Goal: Task Accomplishment & Management: Manage account settings

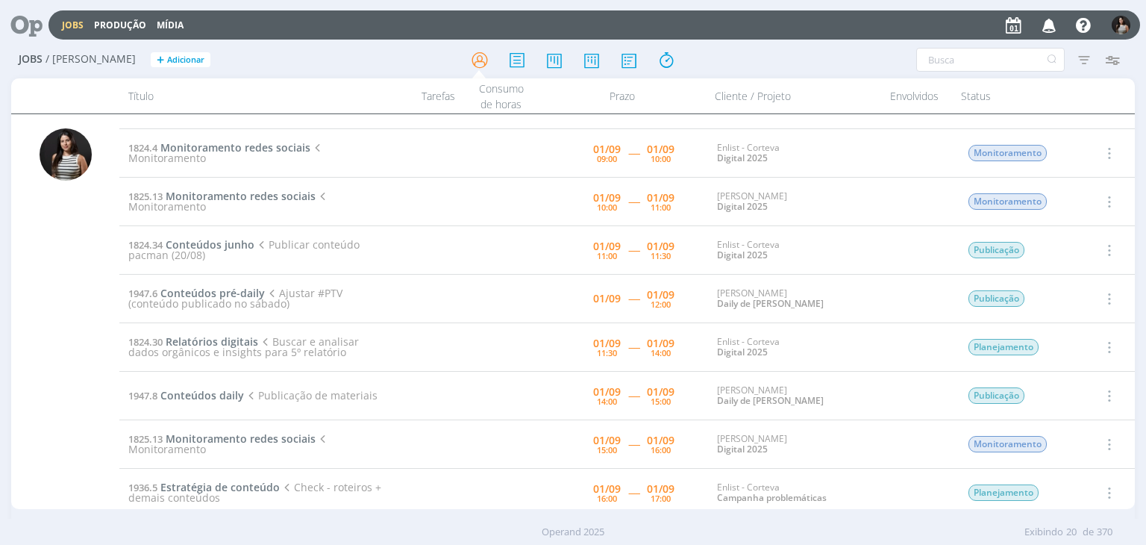
scroll to position [184, 0]
click at [1109, 149] on icon "button" at bounding box center [1108, 151] width 16 height 18
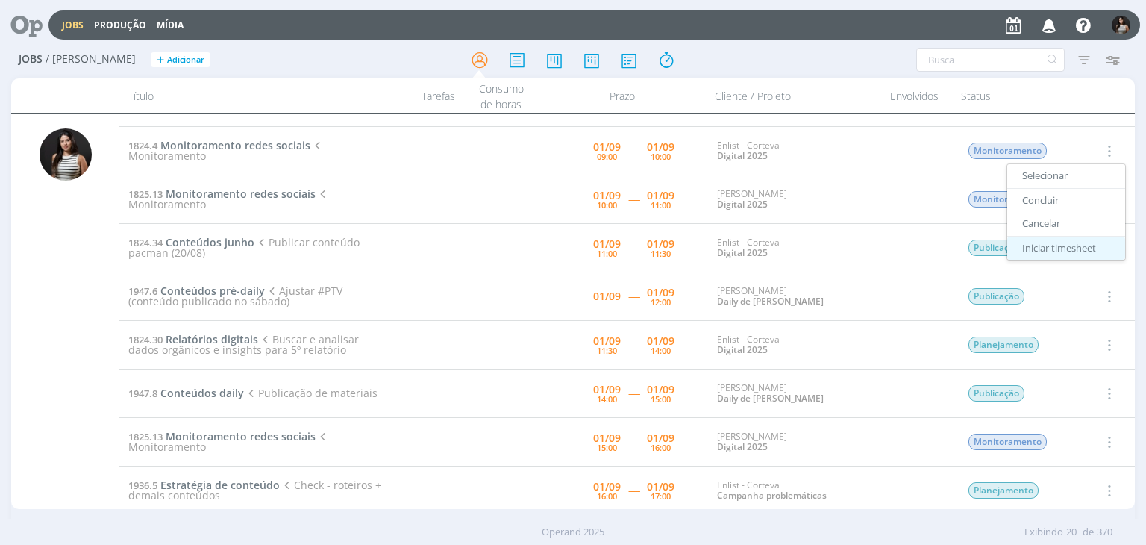
click at [1069, 246] on link "Iniciar timesheet" at bounding box center [1066, 248] width 118 height 24
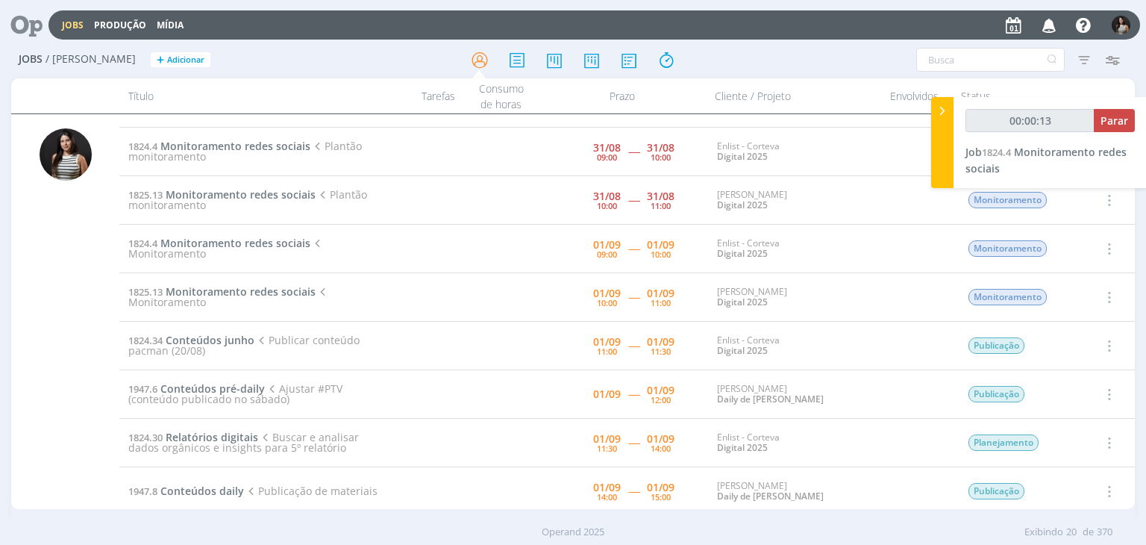
scroll to position [0, 0]
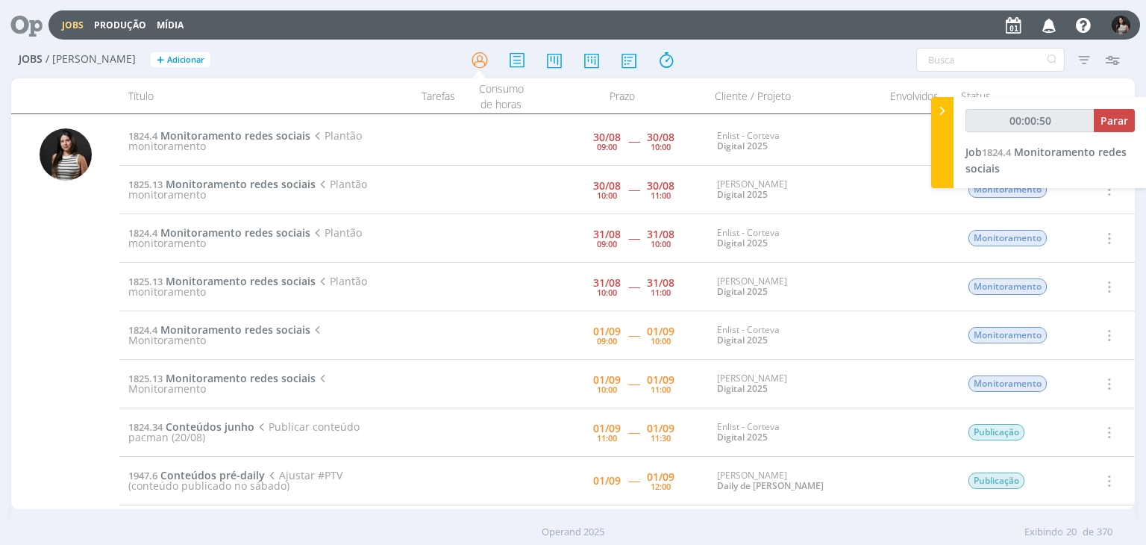
type input "00:00:51"
click at [937, 129] on div at bounding box center [942, 142] width 22 height 91
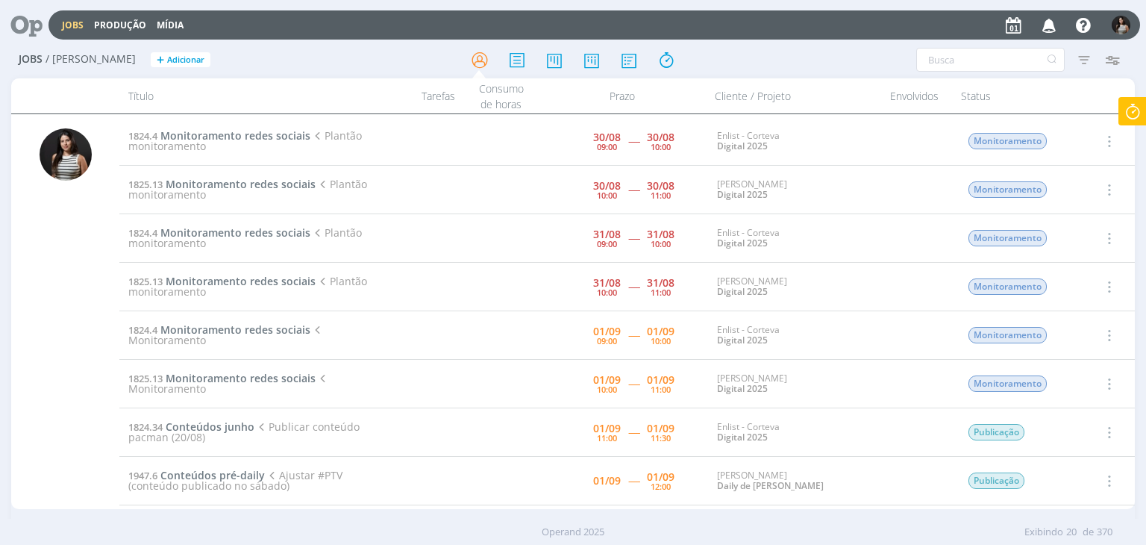
click at [1102, 138] on icon "button" at bounding box center [1108, 141] width 16 height 18
click at [1069, 189] on link "Concluir" at bounding box center [1066, 190] width 118 height 24
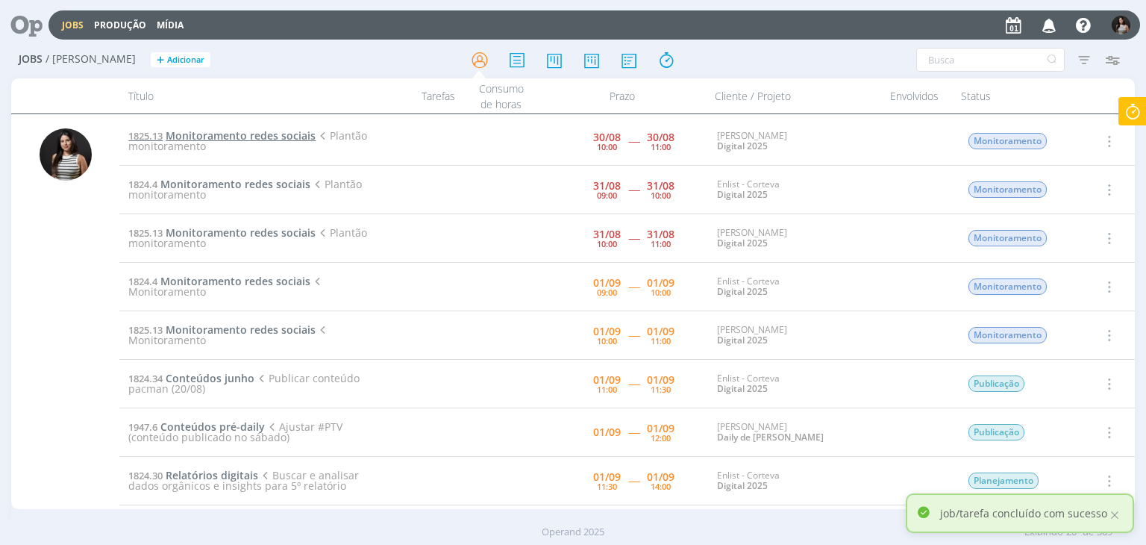
drag, startPoint x: 275, startPoint y: 134, endPoint x: 279, endPoint y: 141, distance: 8.1
click at [279, 141] on span "Monitoramento redes sociais" at bounding box center [241, 135] width 150 height 14
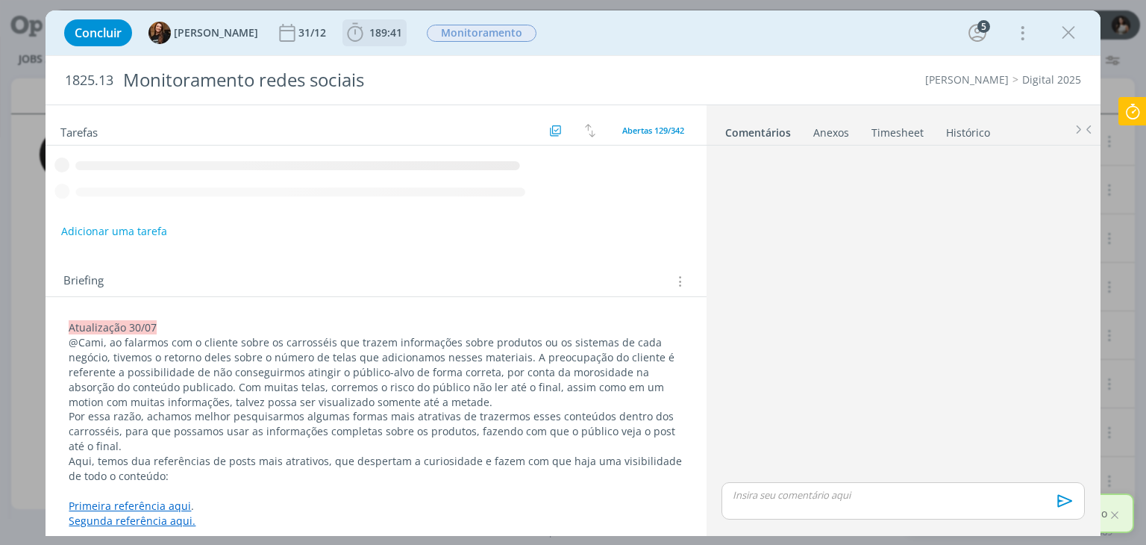
click at [375, 37] on span "189:41" at bounding box center [385, 32] width 33 height 14
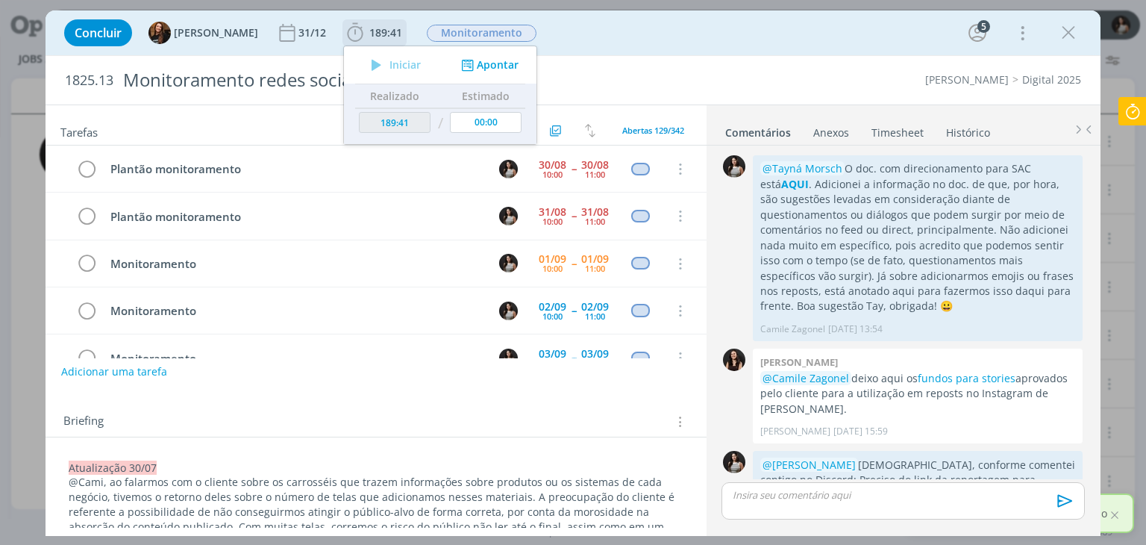
scroll to position [2264, 0]
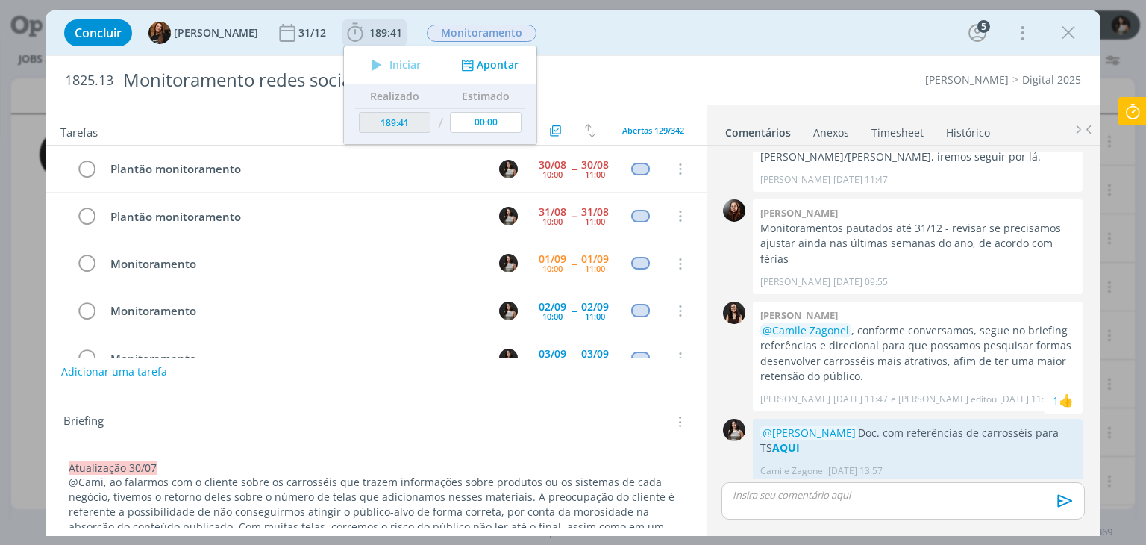
click at [490, 69] on button "Apontar" at bounding box center [488, 65] width 62 height 16
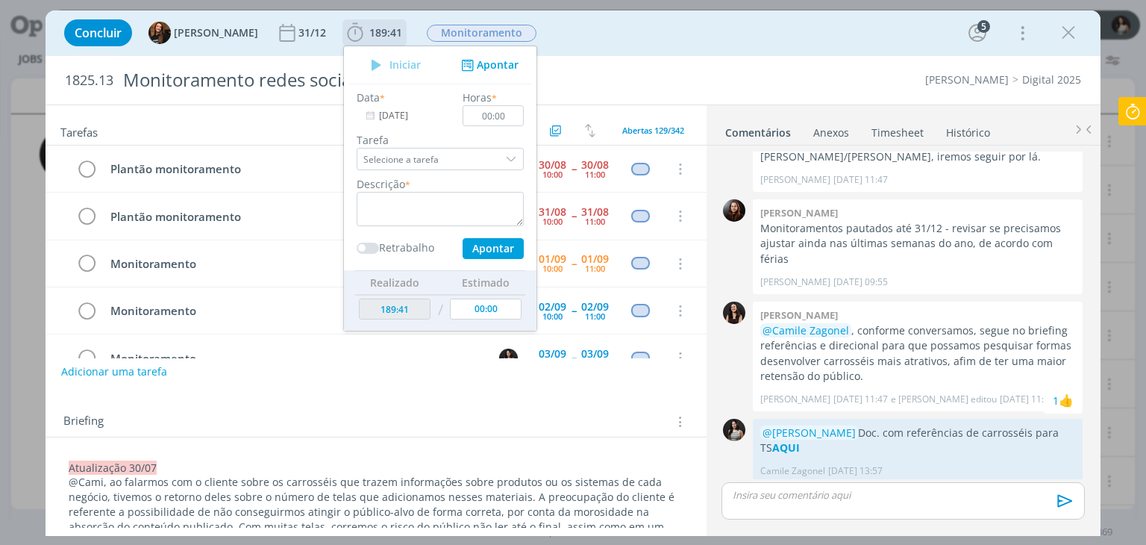
click at [405, 116] on input "[DATE]" at bounding box center [403, 115] width 93 height 21
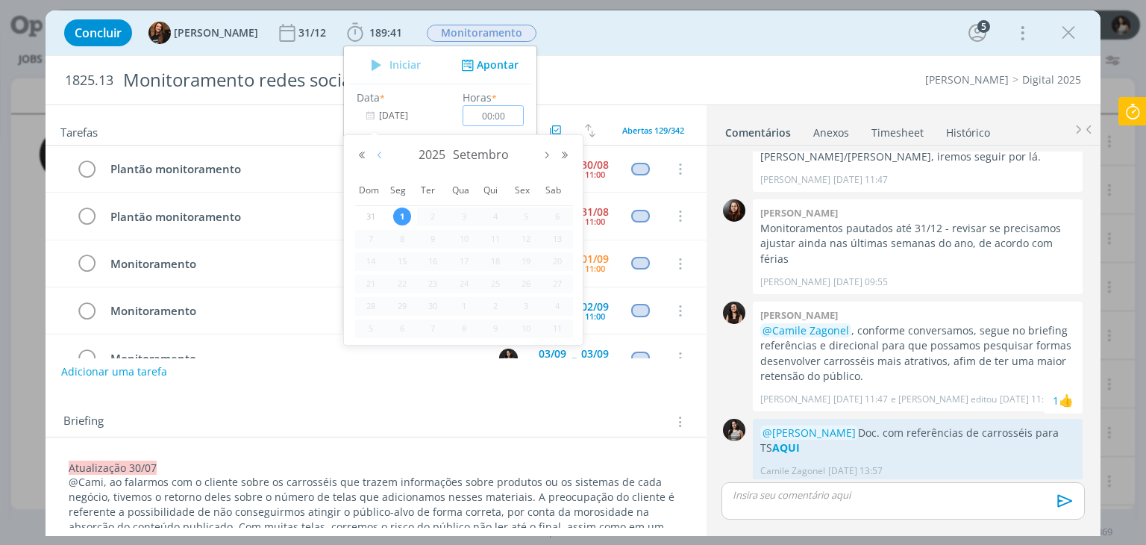
click at [381, 151] on button "Mês anterior" at bounding box center [380, 155] width 18 height 10
click at [560, 305] on span "30" at bounding box center [558, 306] width 18 height 18
type input "30/08/2025"
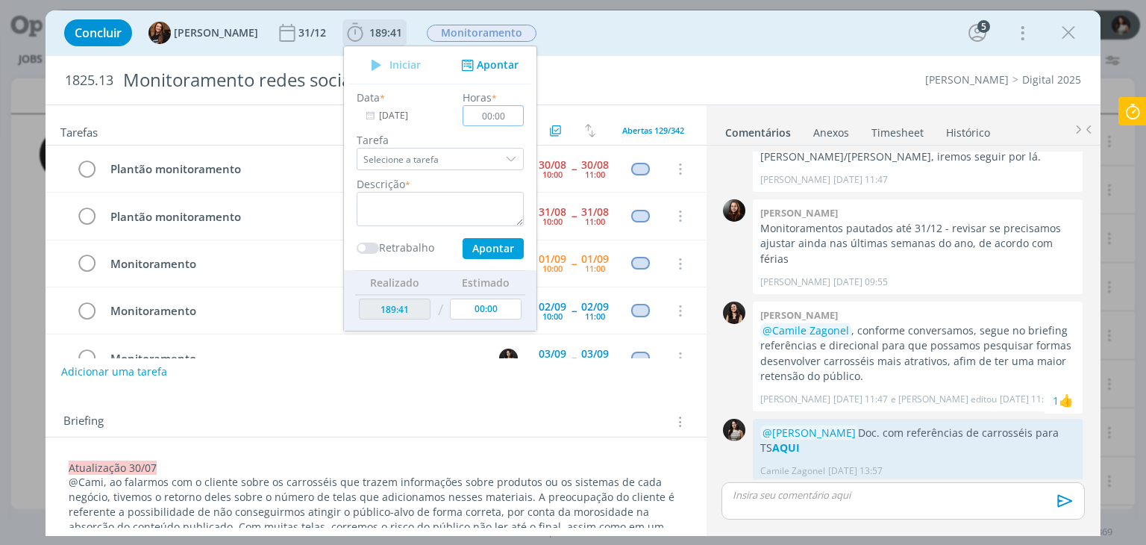
click at [478, 116] on input "00:00" at bounding box center [493, 115] width 61 height 21
type input "01:00"
click at [434, 196] on textarea "dialog" at bounding box center [440, 209] width 167 height 34
type textarea "Monitoramento redes sociais"
click at [484, 248] on button "Apontar" at bounding box center [493, 248] width 61 height 21
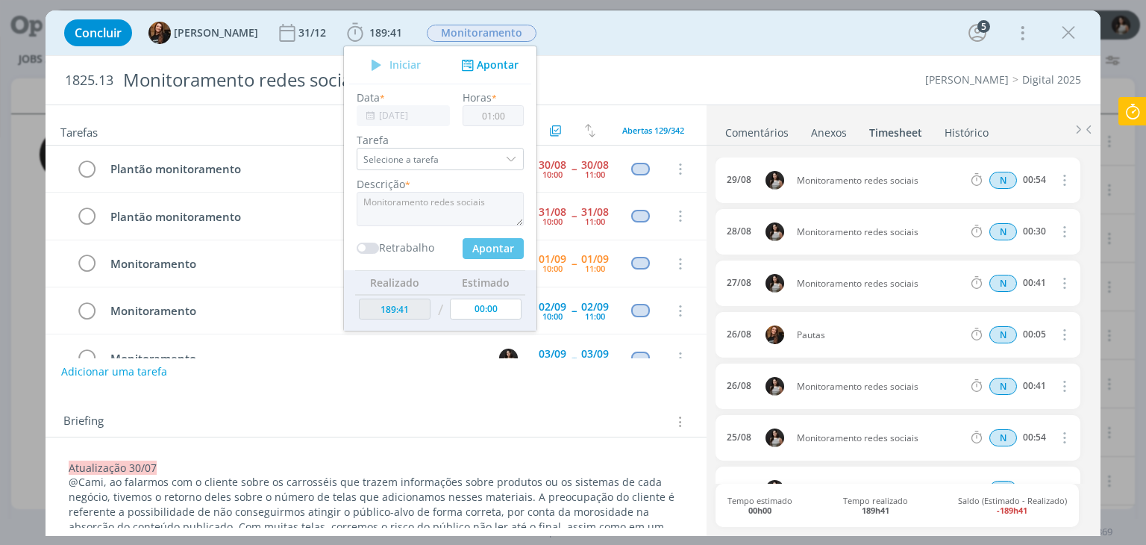
type input "190:41"
type input "[DATE]"
type input "00:00"
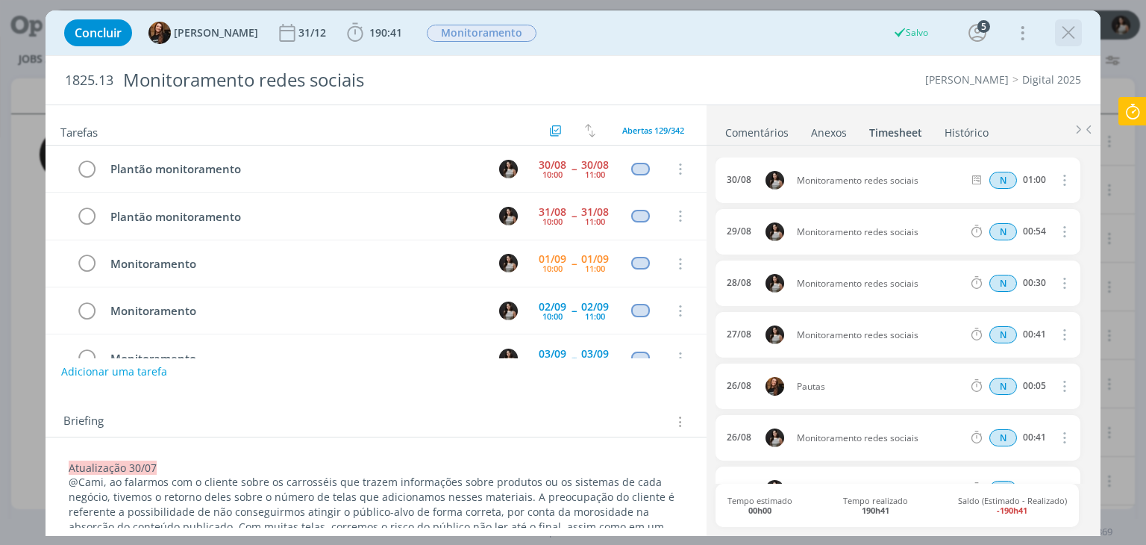
click at [1064, 28] on icon "dialog" at bounding box center [1068, 33] width 22 height 22
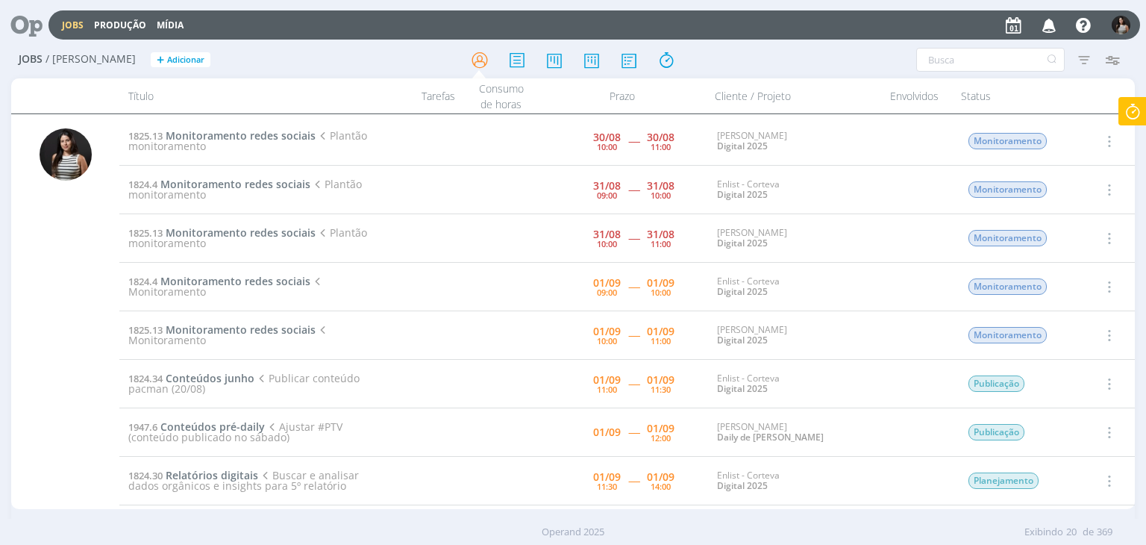
click at [1060, 28] on div at bounding box center [573, 272] width 1146 height 545
click at [1105, 132] on icon "button" at bounding box center [1108, 141] width 16 height 18
click at [1063, 192] on link "Concluir" at bounding box center [1066, 190] width 118 height 24
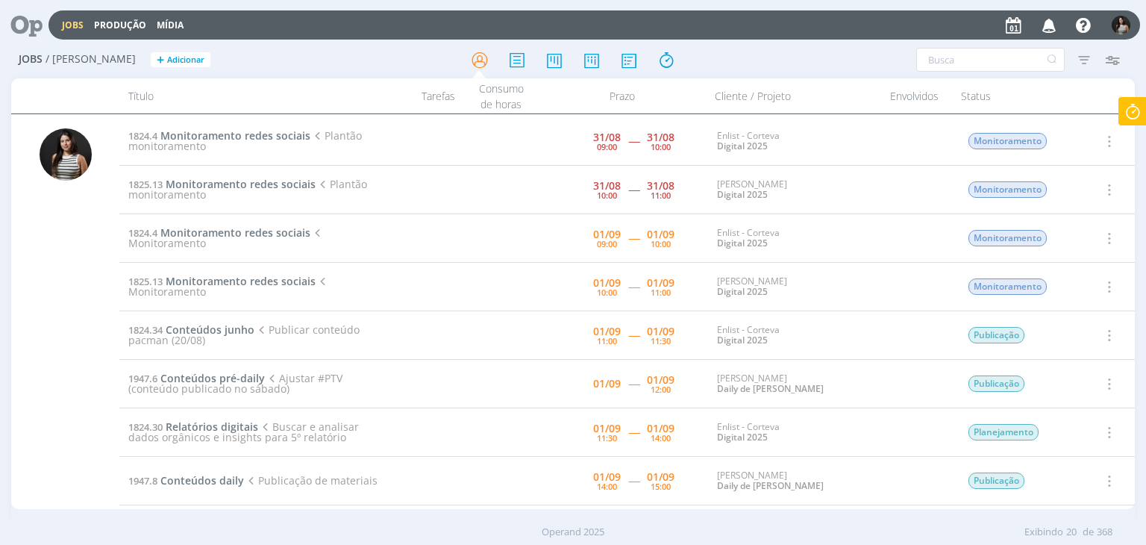
click at [1105, 135] on icon "button" at bounding box center [1108, 141] width 16 height 18
click at [1078, 191] on link "Concluir" at bounding box center [1066, 190] width 118 height 24
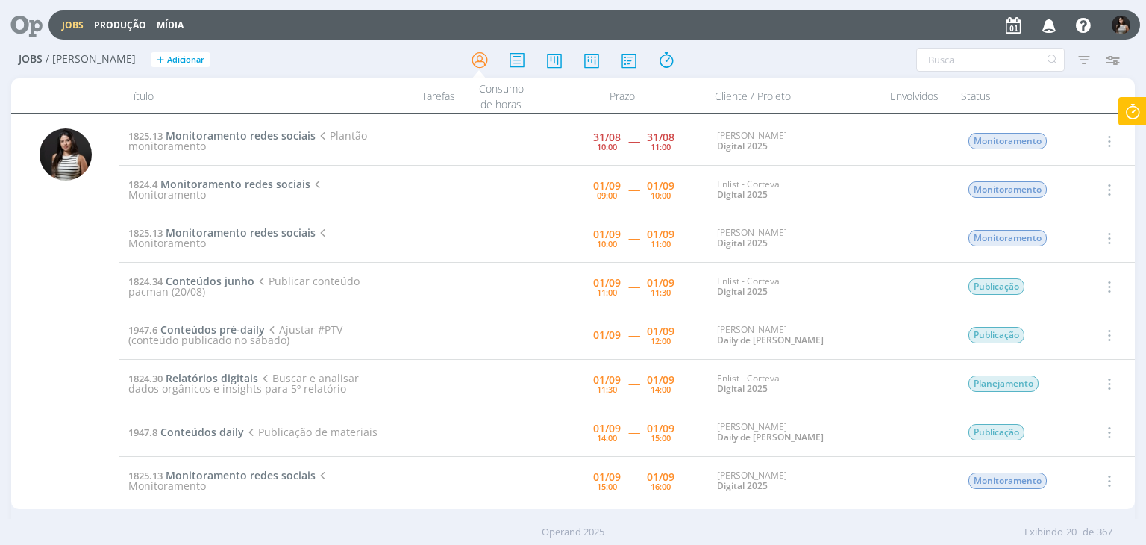
click at [1104, 136] on icon "button" at bounding box center [1108, 141] width 16 height 18
click at [1084, 183] on link "Concluir" at bounding box center [1066, 190] width 118 height 24
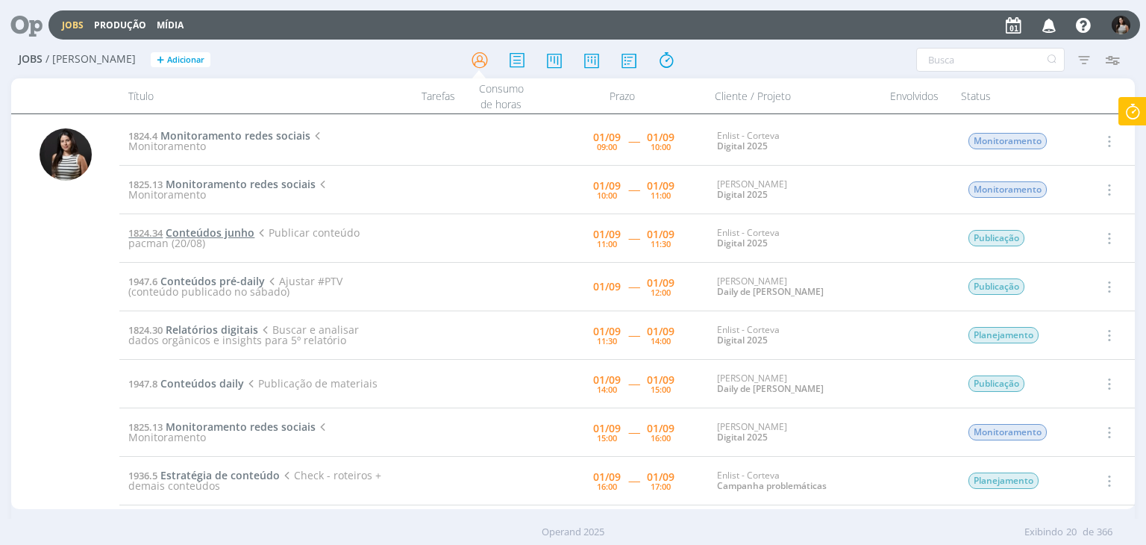
click at [211, 231] on span "Conteúdos junho" at bounding box center [210, 232] width 89 height 14
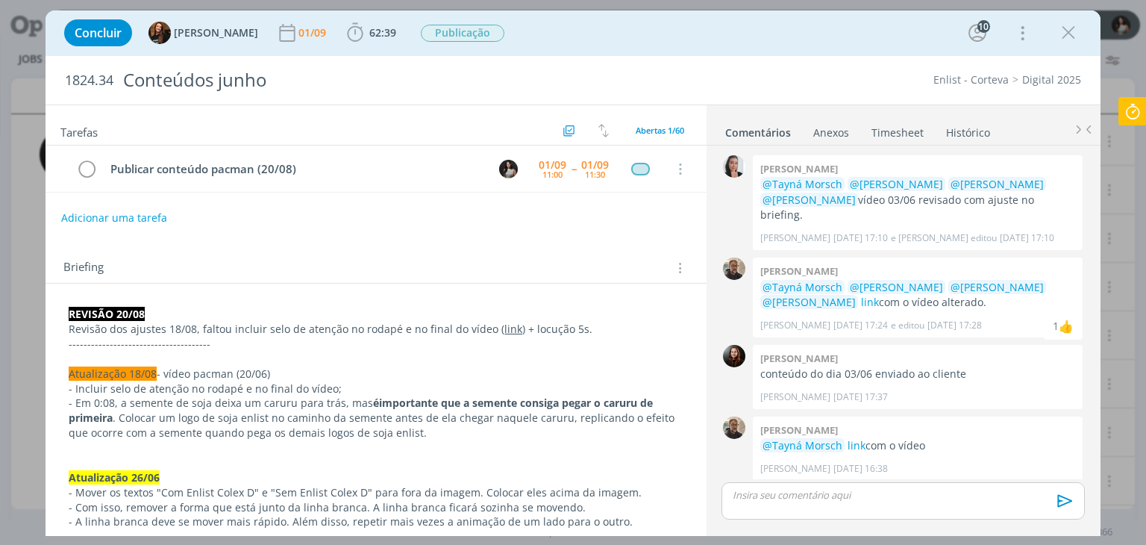
scroll to position [1407, 0]
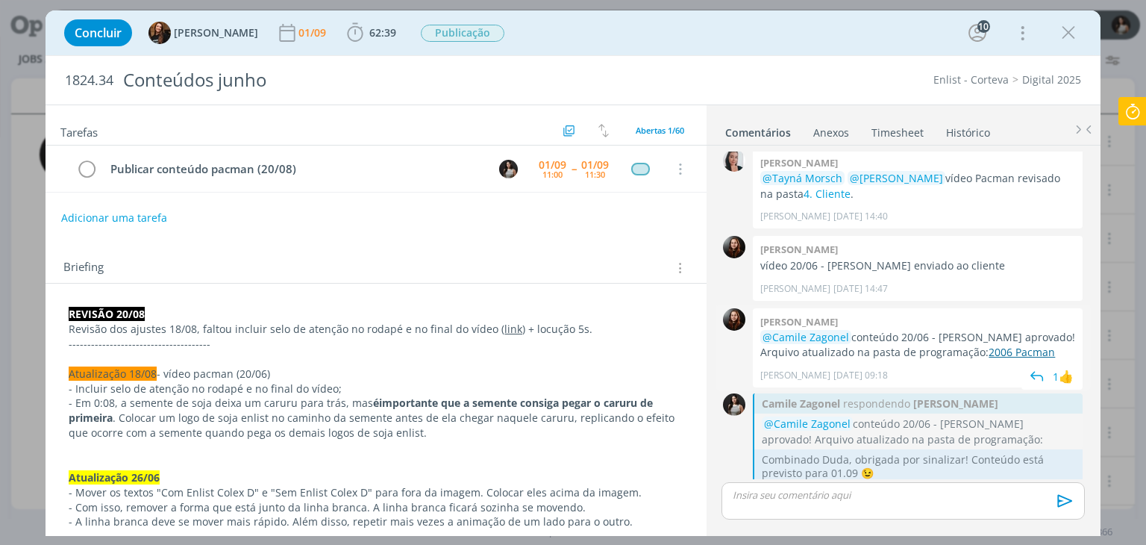
click at [989, 345] on link "2006 Pacman" at bounding box center [1022, 352] width 66 height 14
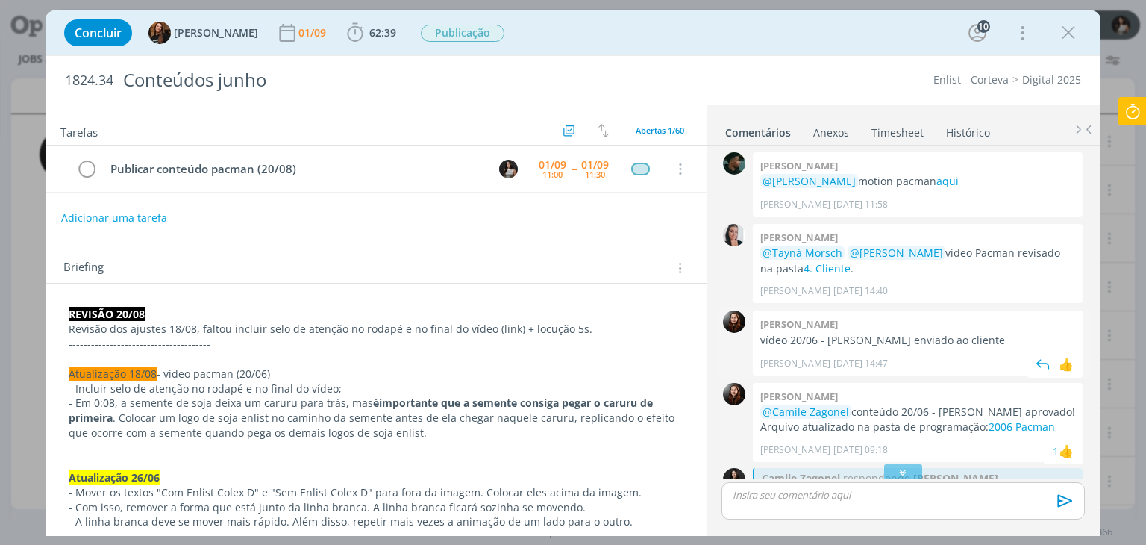
scroll to position [1258, 0]
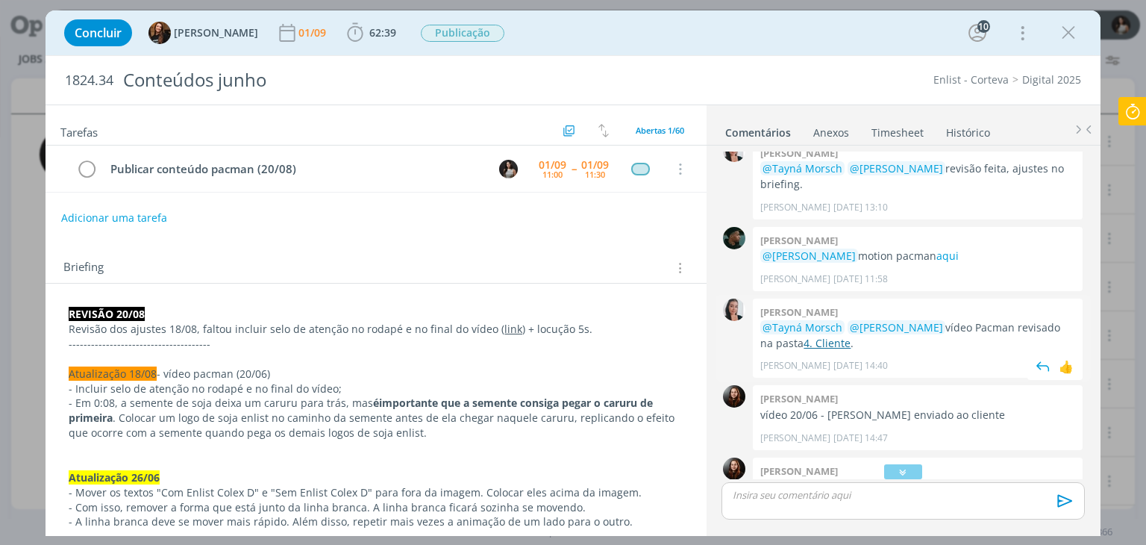
click at [826, 336] on link "4. Cliente" at bounding box center [827, 343] width 47 height 14
drag, startPoint x: 1068, startPoint y: 29, endPoint x: 1057, endPoint y: 40, distance: 15.3
click at [1068, 29] on icon "dialog" at bounding box center [1068, 33] width 22 height 22
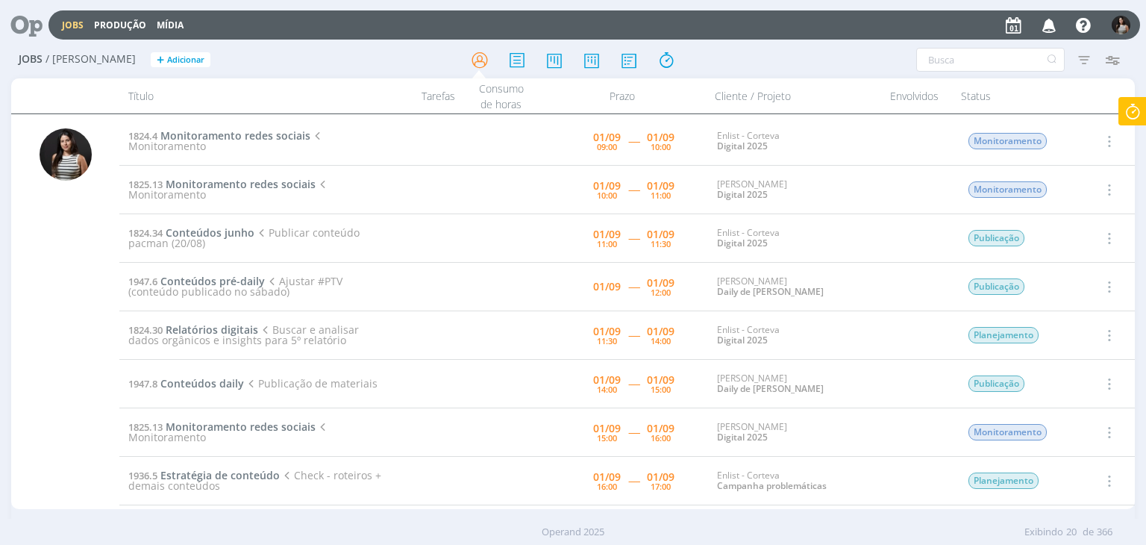
click at [1132, 110] on icon at bounding box center [1132, 111] width 27 height 29
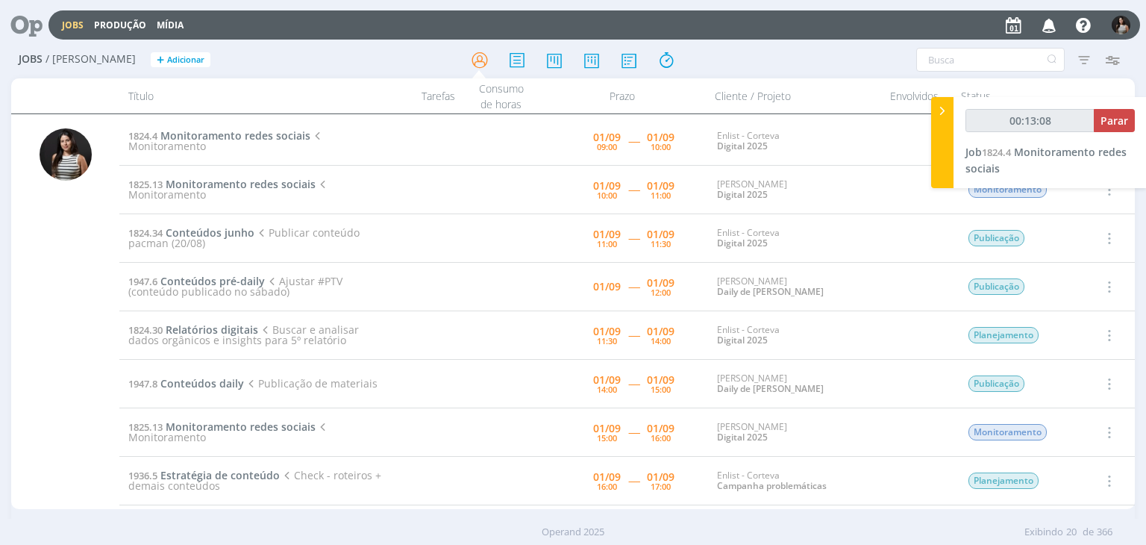
type input "00:13:09"
click at [946, 109] on icon at bounding box center [942, 111] width 15 height 16
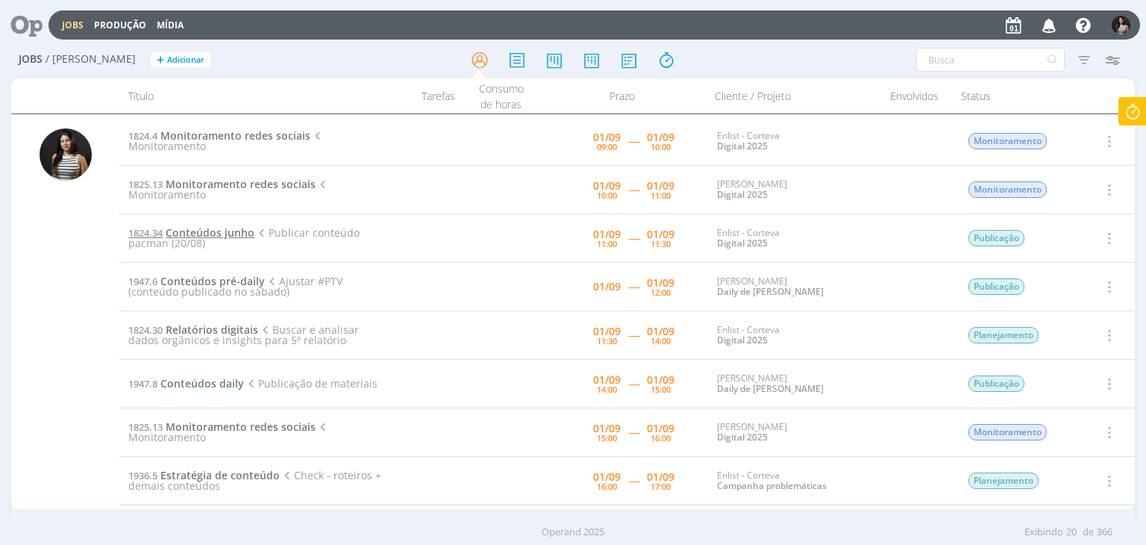
click at [227, 233] on span "Conteúdos junho" at bounding box center [210, 232] width 89 height 14
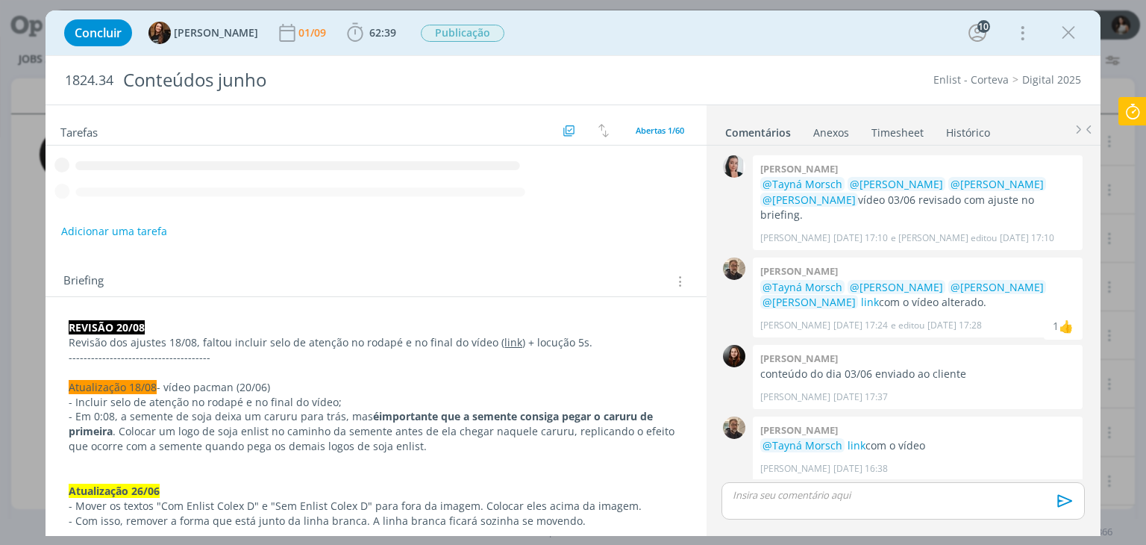
scroll to position [1407, 0]
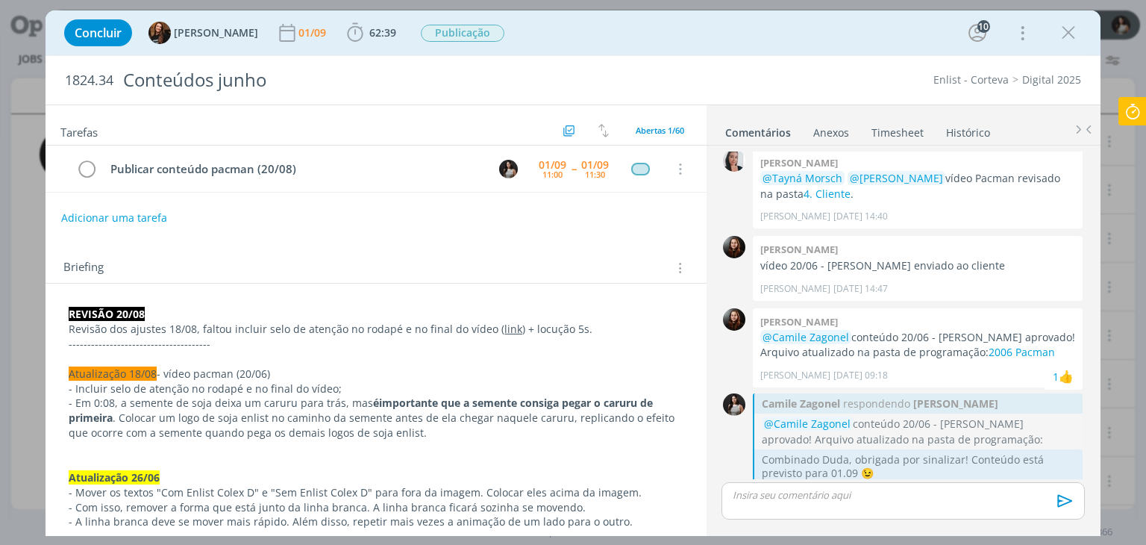
click at [911, 127] on link "Timesheet" at bounding box center [898, 130] width 54 height 22
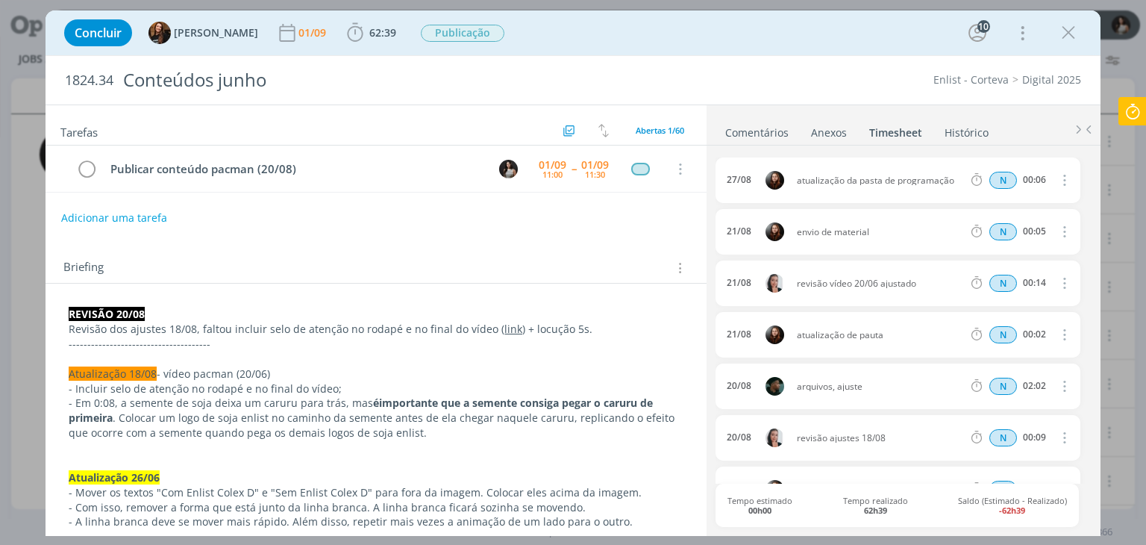
click at [767, 129] on link "Comentários" at bounding box center [757, 130] width 65 height 22
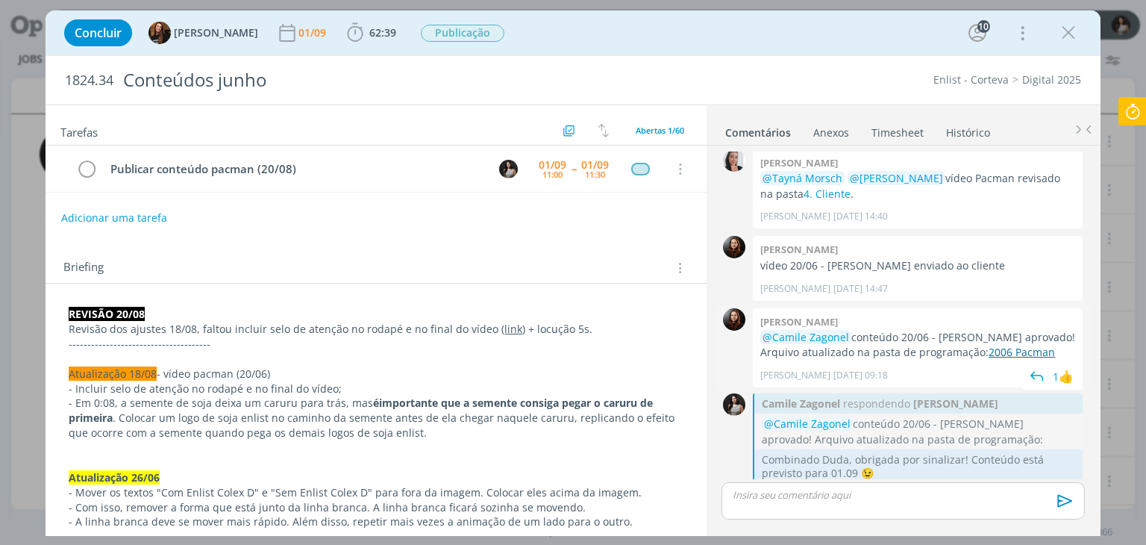
click at [989, 345] on link "2006 Pacman" at bounding box center [1022, 352] width 66 height 14
click at [1060, 26] on icon "dialog" at bounding box center [1068, 33] width 22 height 22
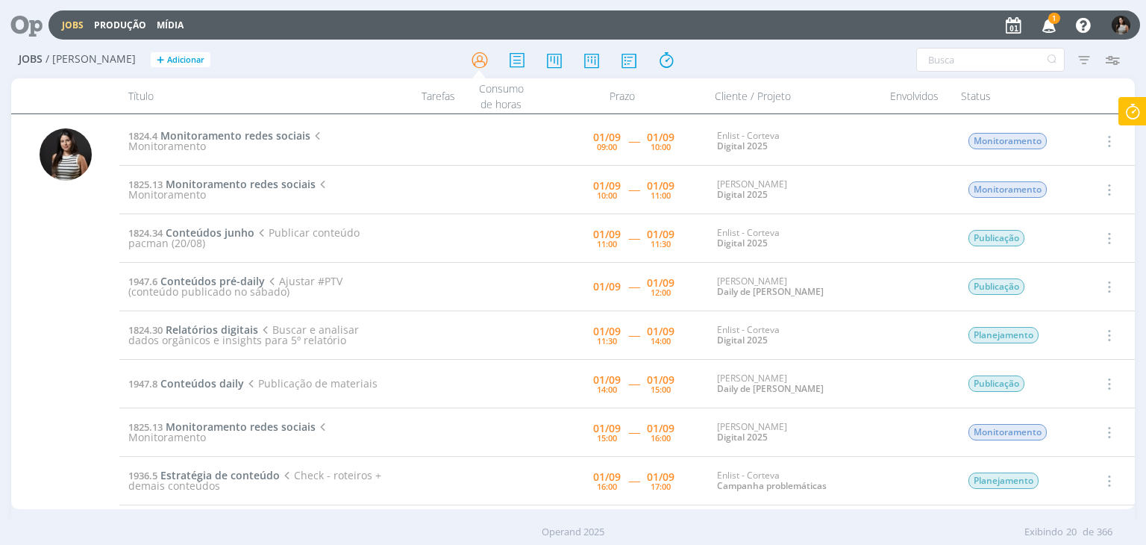
click at [1051, 31] on icon "button" at bounding box center [1050, 24] width 26 height 25
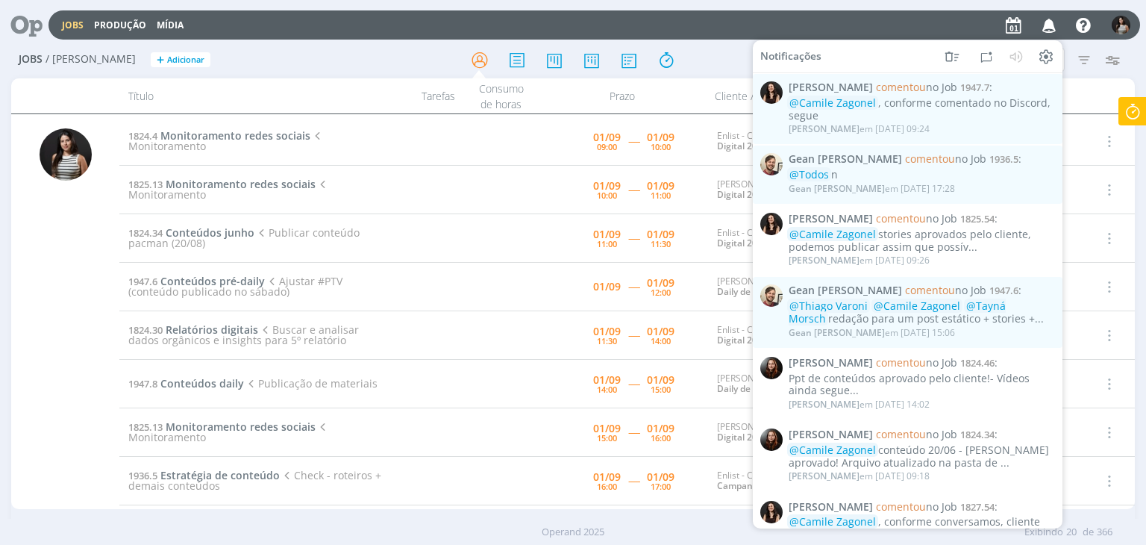
click at [1135, 58] on div "Jobs / Minha Pauta + Adicionar Filtros Filtrar Limpar Tipo Jobs e Tarefas Data …" at bounding box center [573, 297] width 1146 height 510
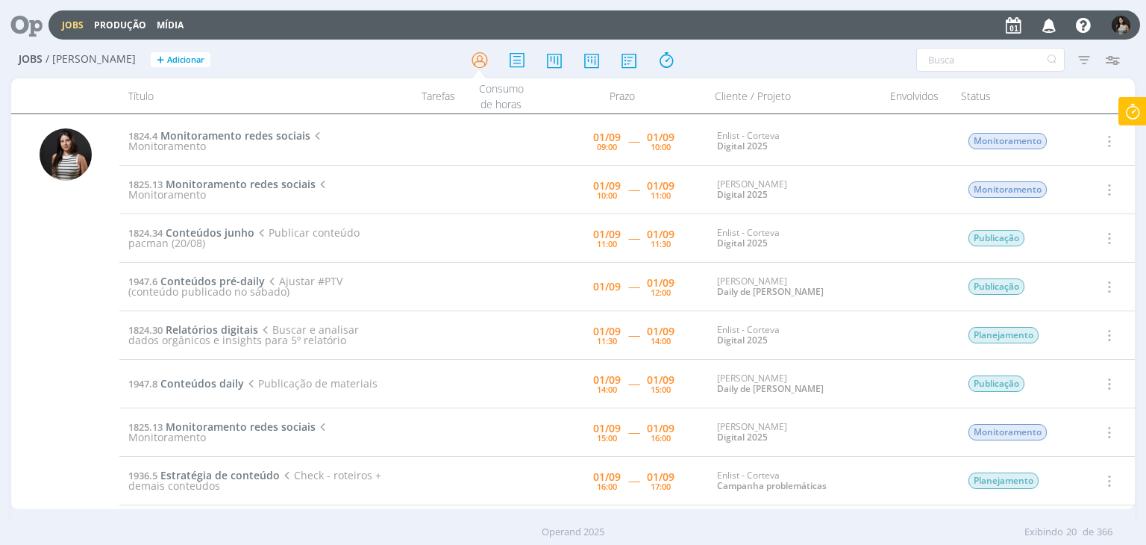
click at [1142, 110] on icon at bounding box center [1132, 111] width 27 height 29
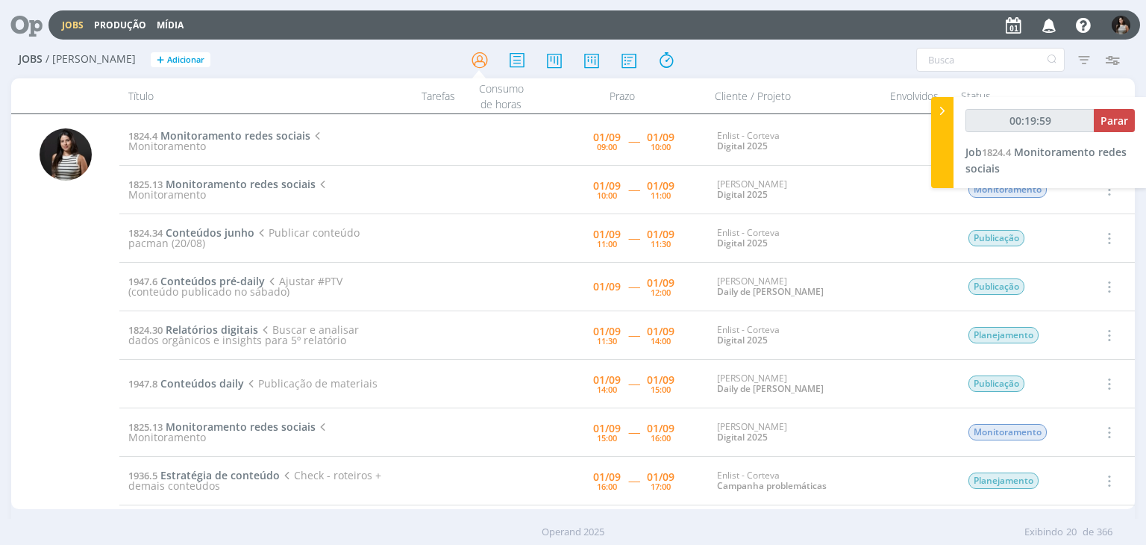
click at [947, 119] on div at bounding box center [942, 142] width 22 height 91
type input "00:20:00"
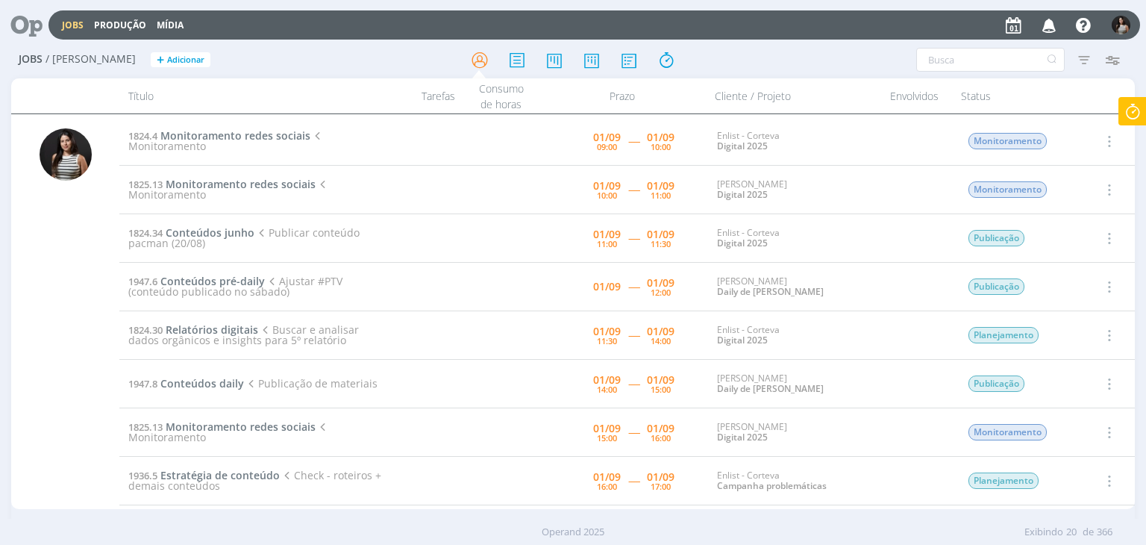
click at [1142, 113] on icon at bounding box center [1132, 111] width 27 height 29
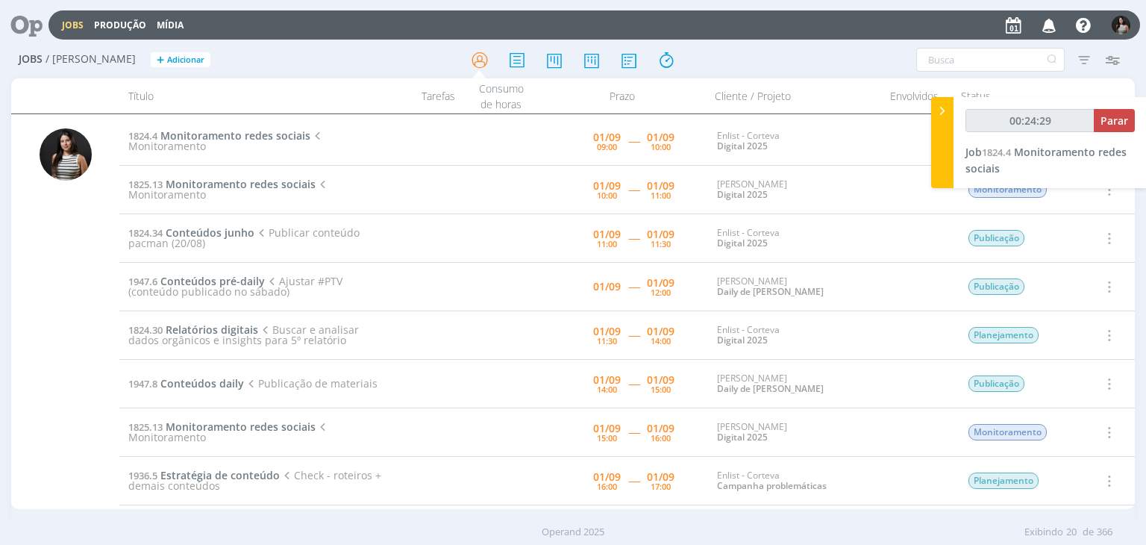
type input "00:24:30"
click at [941, 114] on icon at bounding box center [942, 111] width 15 height 16
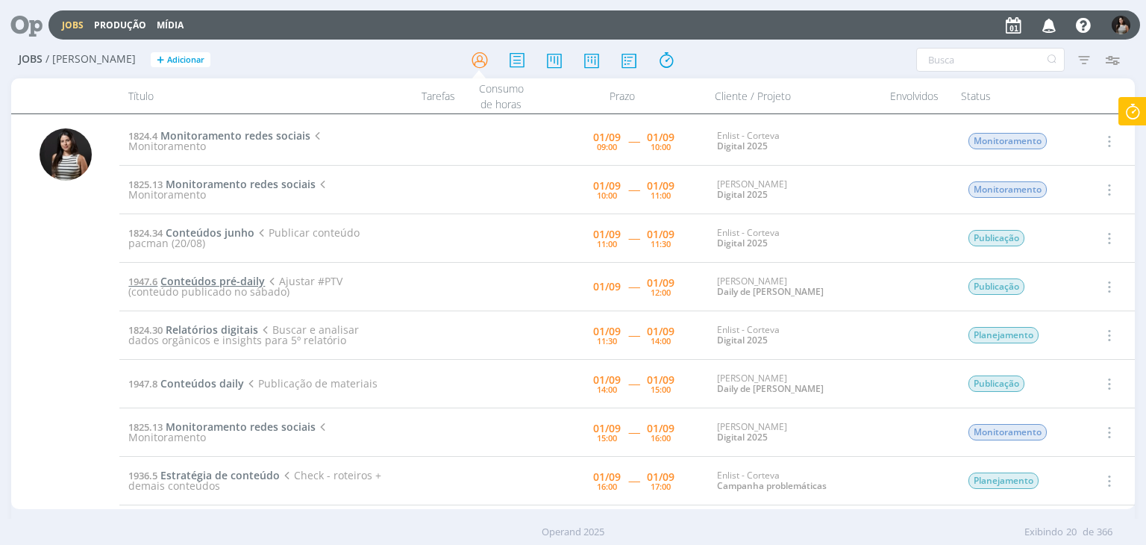
click at [232, 283] on span "Conteúdos pré-daily" at bounding box center [212, 281] width 104 height 14
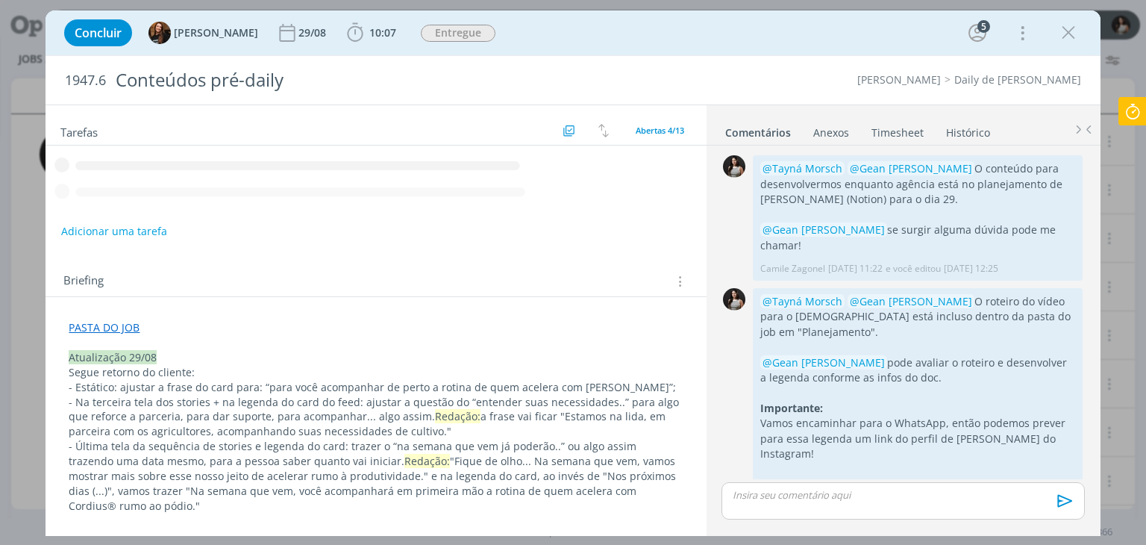
scroll to position [1205, 0]
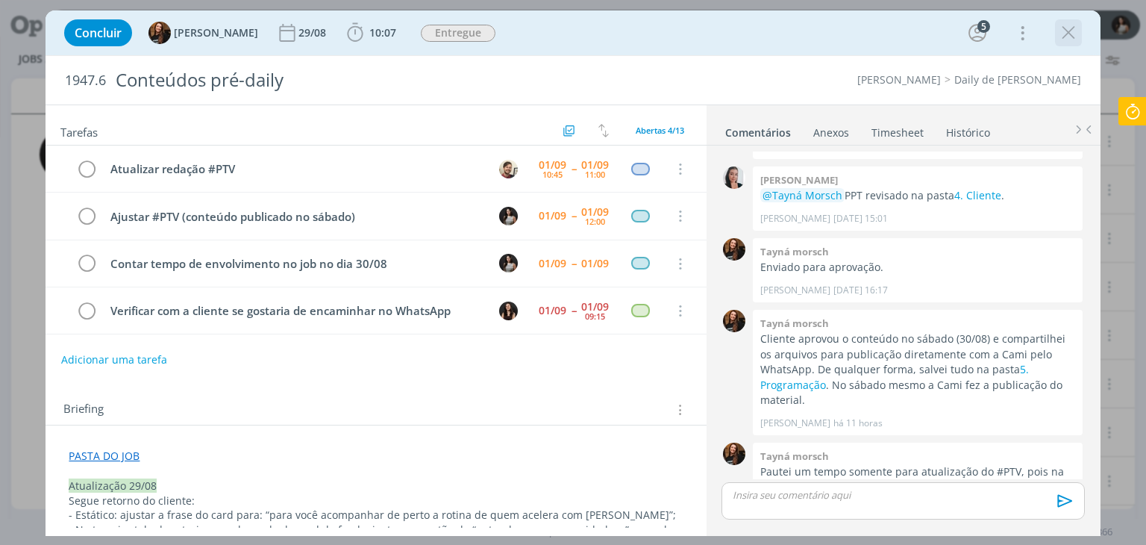
click at [1069, 34] on icon "dialog" at bounding box center [1068, 33] width 22 height 22
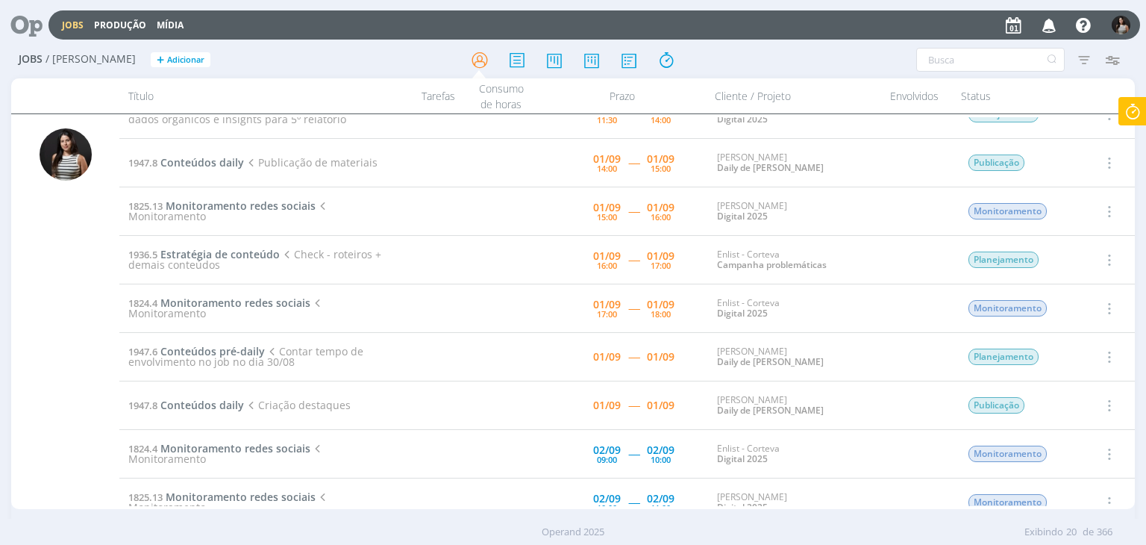
scroll to position [224, 0]
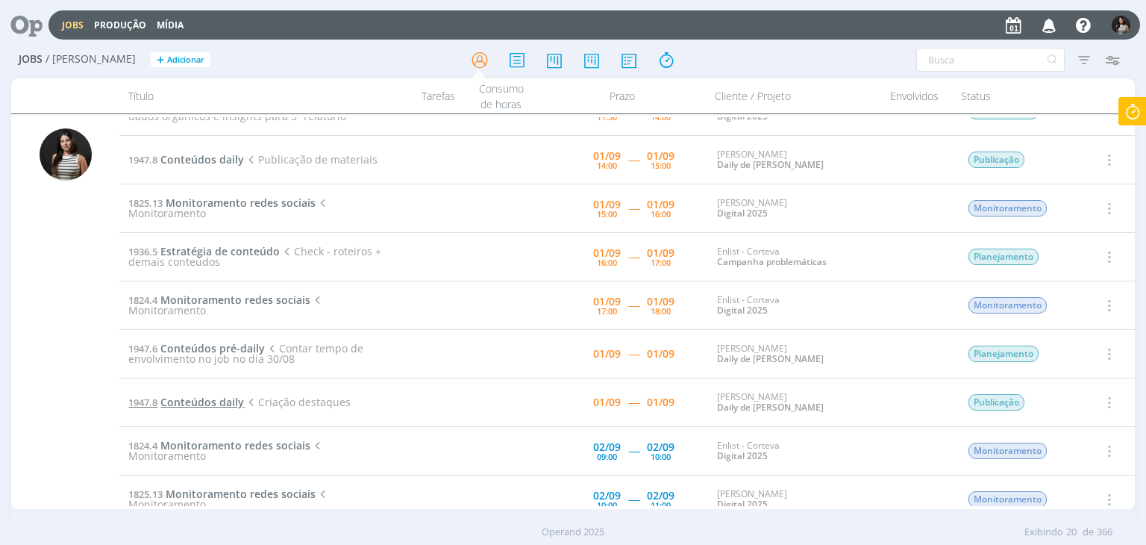
click at [203, 402] on span "Conteúdos daily" at bounding box center [202, 402] width 84 height 14
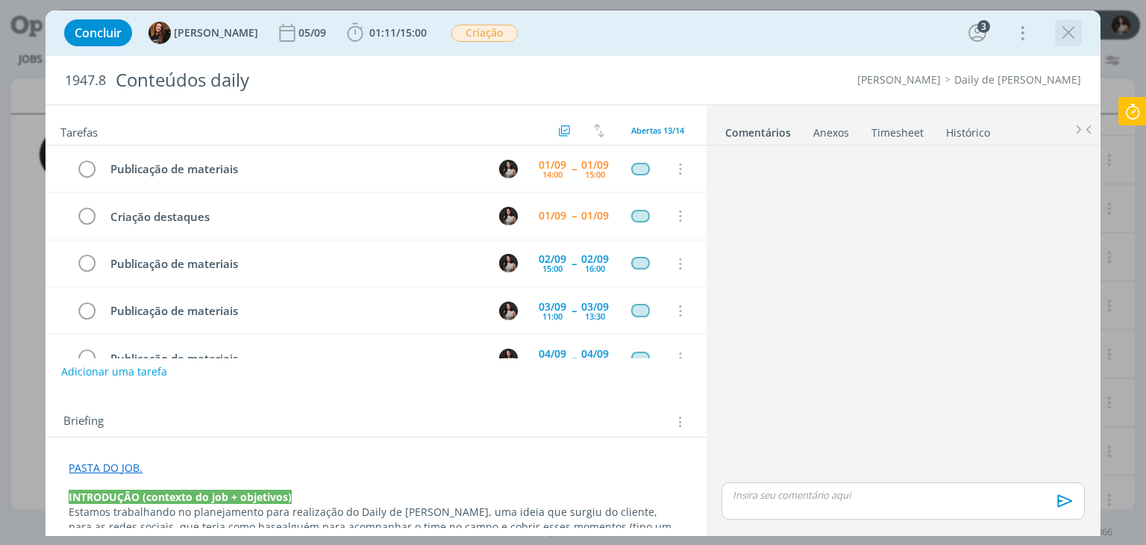
click at [1066, 39] on icon "dialog" at bounding box center [1068, 33] width 22 height 22
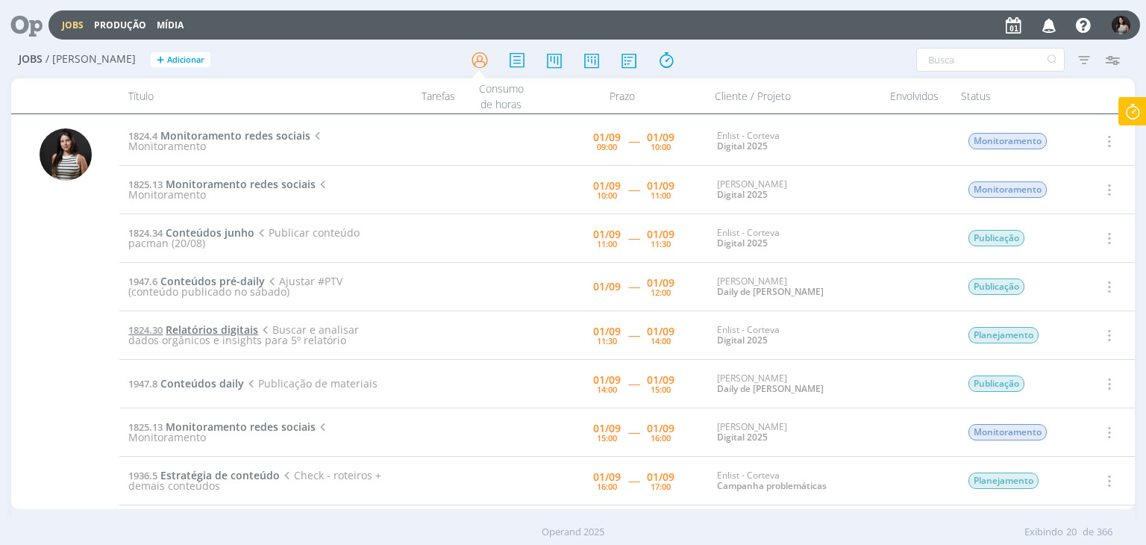
click at [242, 325] on span "Relatórios digitais" at bounding box center [212, 329] width 93 height 14
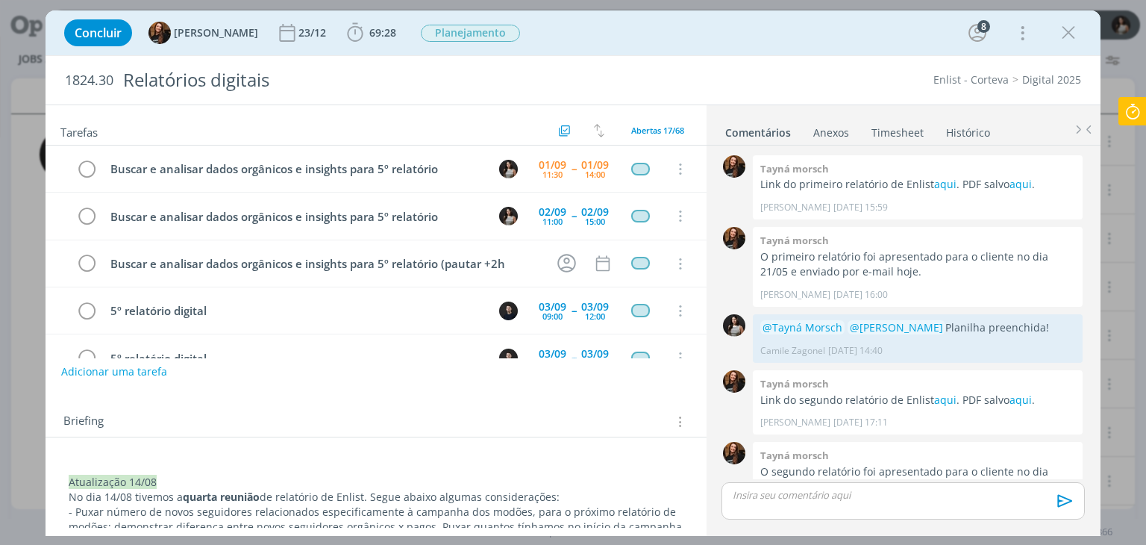
scroll to position [1338, 0]
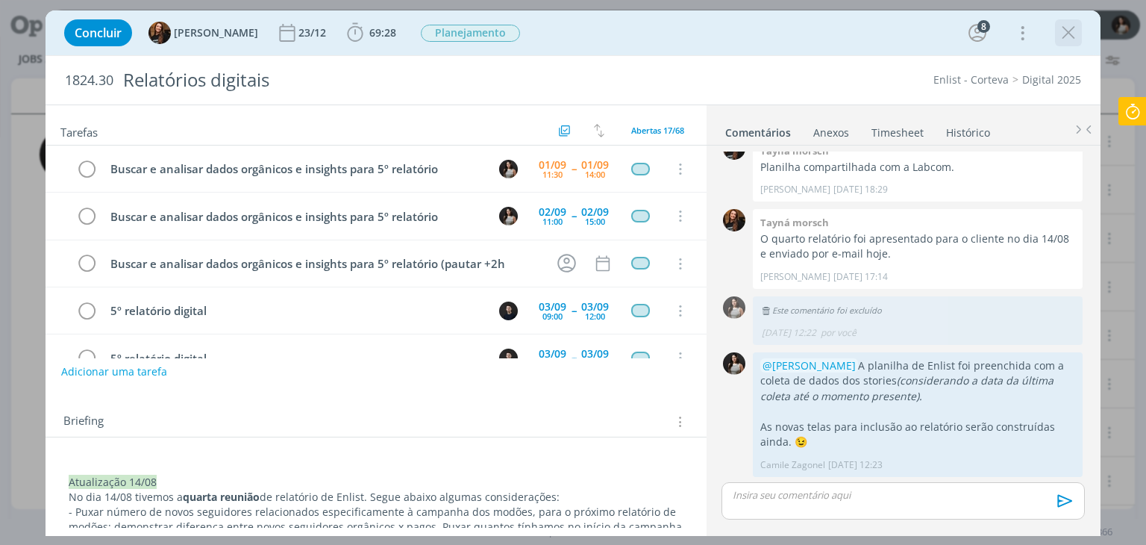
click at [1081, 36] on div "dialog" at bounding box center [1068, 32] width 27 height 27
click at [1069, 35] on icon "dialog" at bounding box center [1068, 33] width 22 height 22
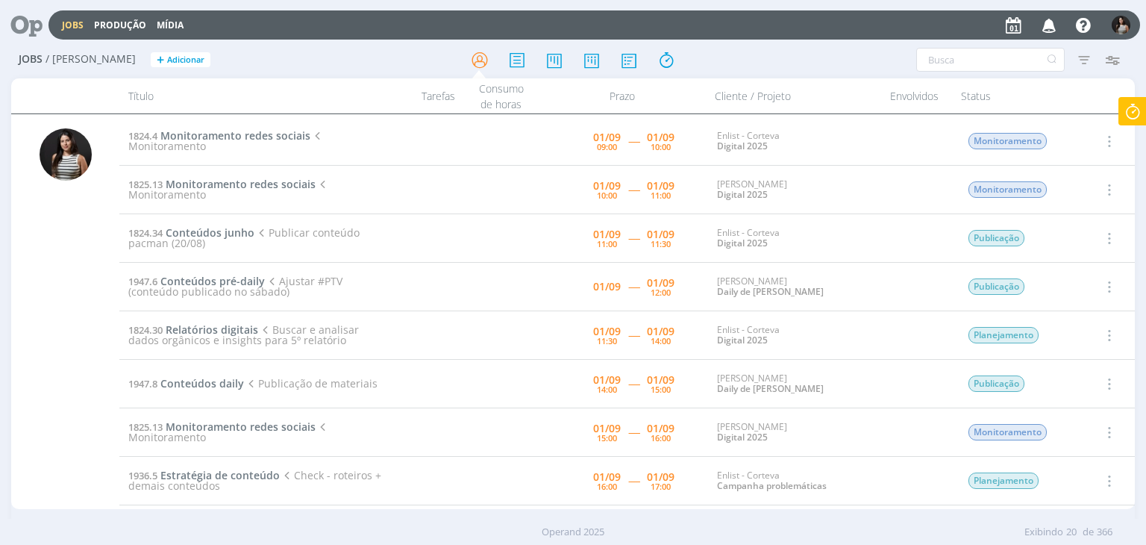
click at [1128, 110] on icon at bounding box center [1132, 111] width 27 height 29
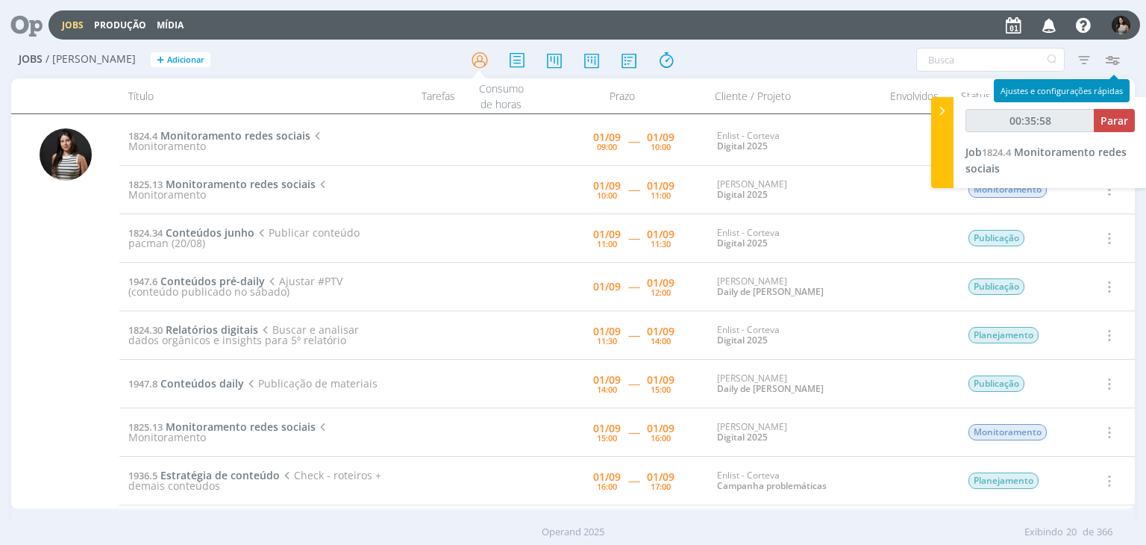
click at [1128, 63] on div "Filtros Filtrar Limpar Tipo Jobs e Tarefas Data Personalizado a Situação dos jo…" at bounding box center [947, 60] width 375 height 24
type input "00:36:00"
click at [946, 126] on div at bounding box center [942, 142] width 22 height 91
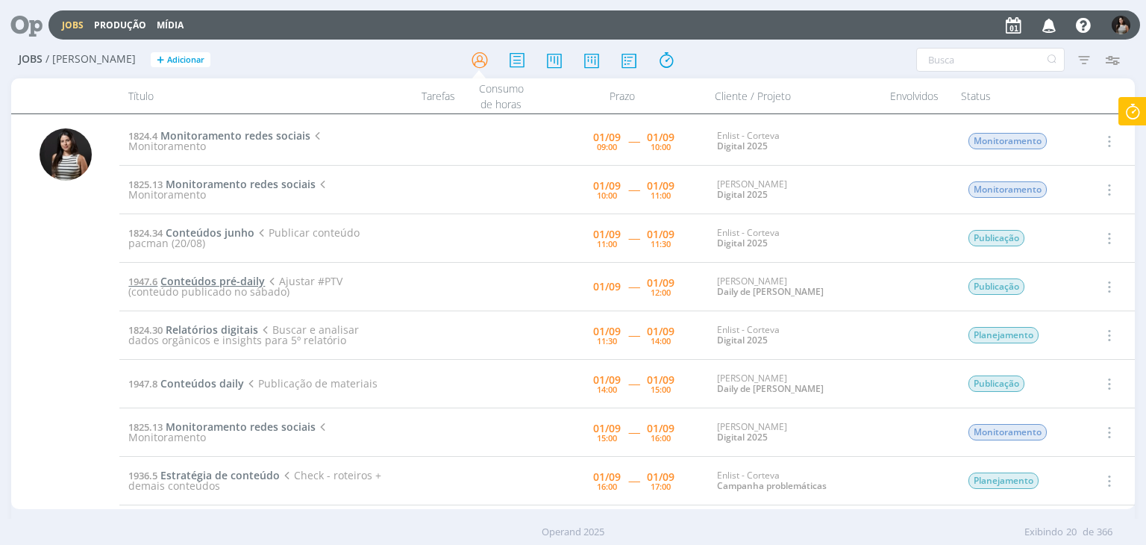
click at [226, 282] on span "Conteúdos pré-daily" at bounding box center [212, 281] width 104 height 14
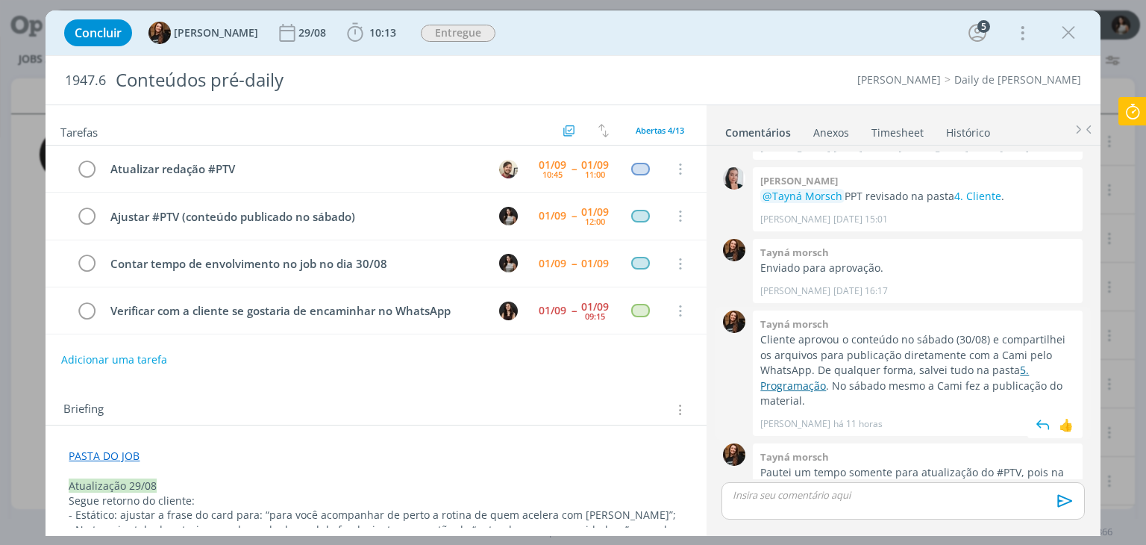
click at [1029, 363] on link "5. Programação" at bounding box center [894, 377] width 269 height 29
click at [1070, 37] on icon "dialog" at bounding box center [1068, 33] width 22 height 22
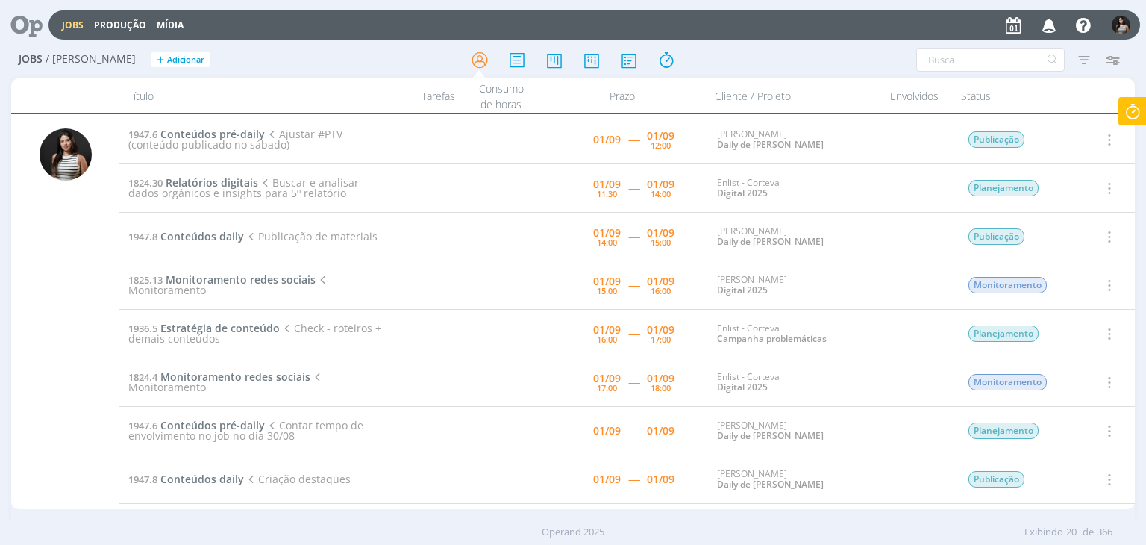
scroll to position [149, 0]
click at [255, 329] on span "Estratégia de conteúdo" at bounding box center [219, 326] width 119 height 14
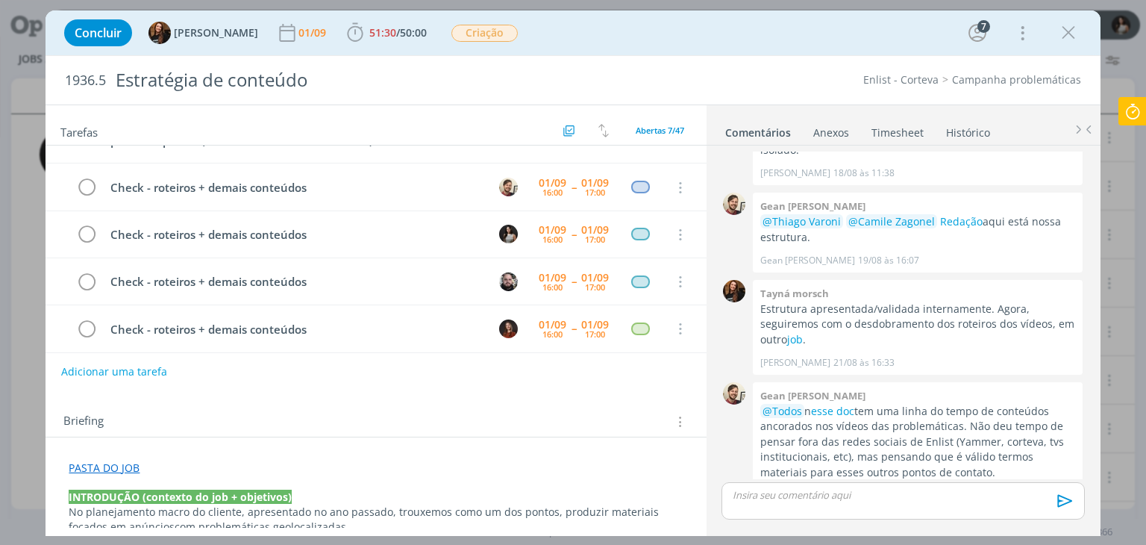
scroll to position [143, 0]
click at [1060, 40] on icon "dialog" at bounding box center [1068, 33] width 22 height 22
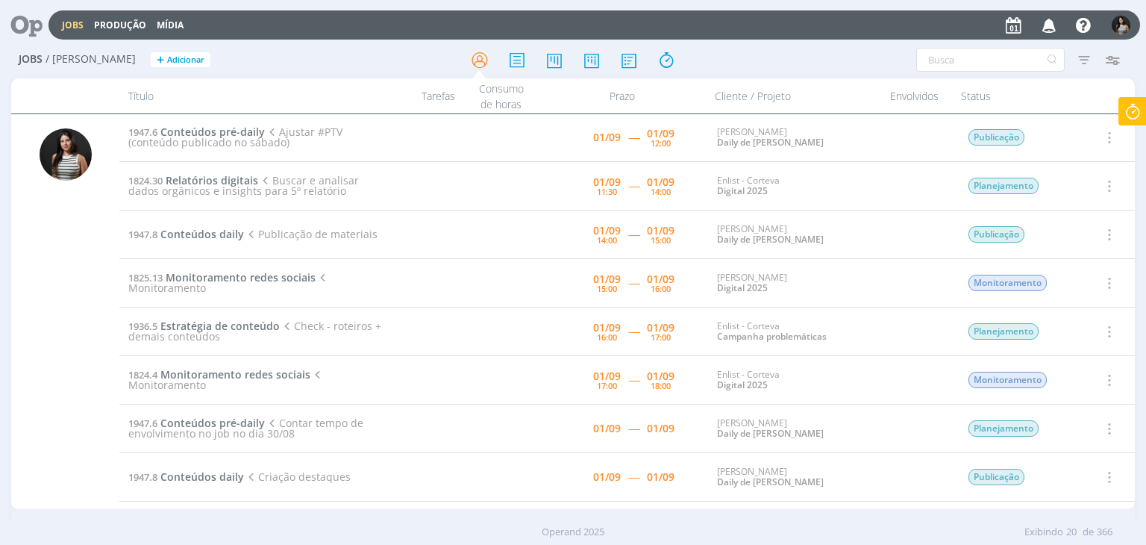
scroll to position [224, 0]
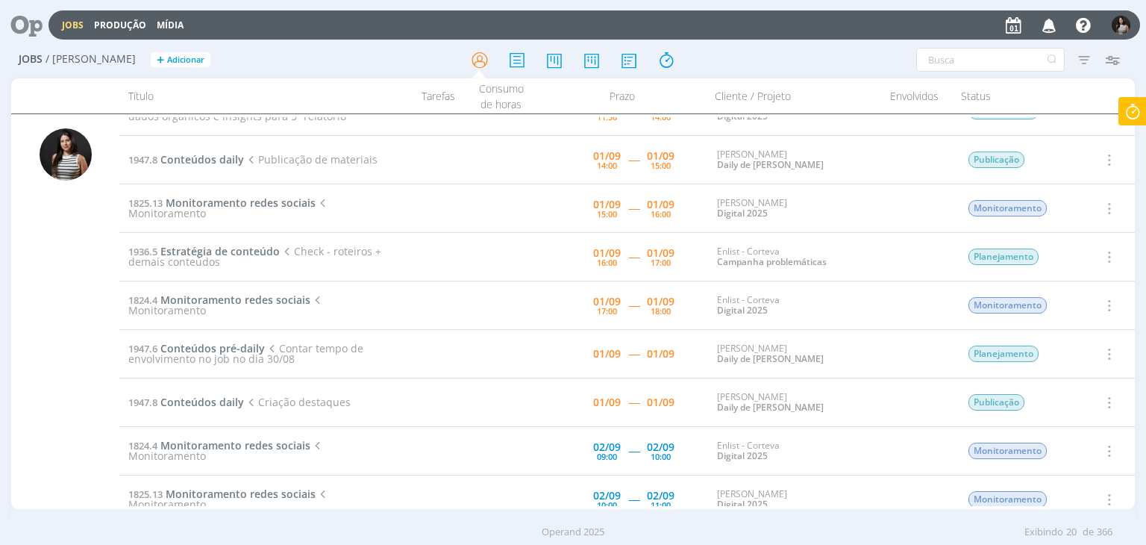
click at [1110, 349] on icon "button" at bounding box center [1108, 354] width 16 height 18
click at [1072, 403] on link "Concluir" at bounding box center [1066, 403] width 118 height 24
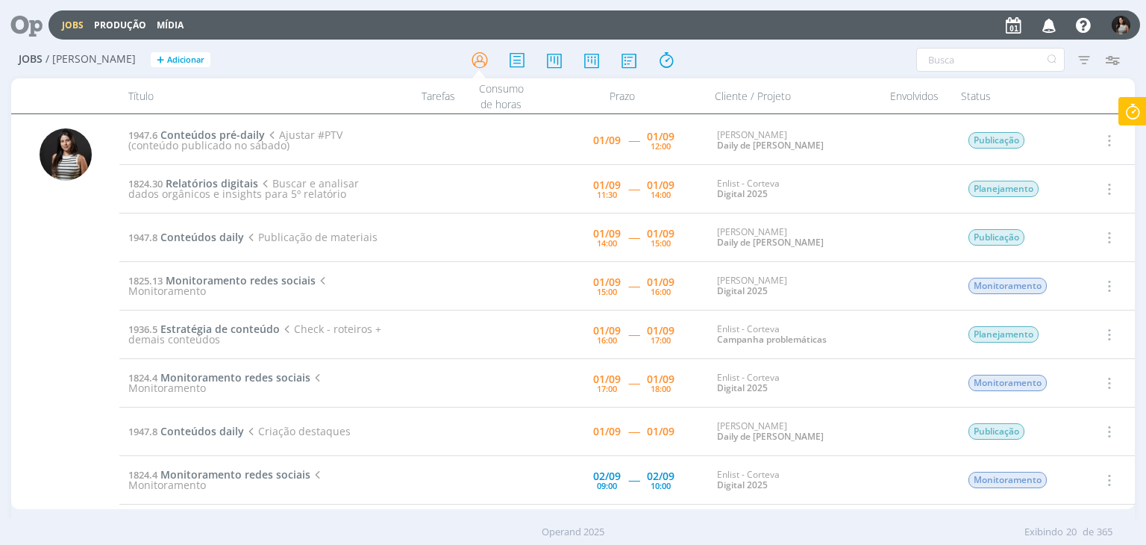
scroll to position [149, 0]
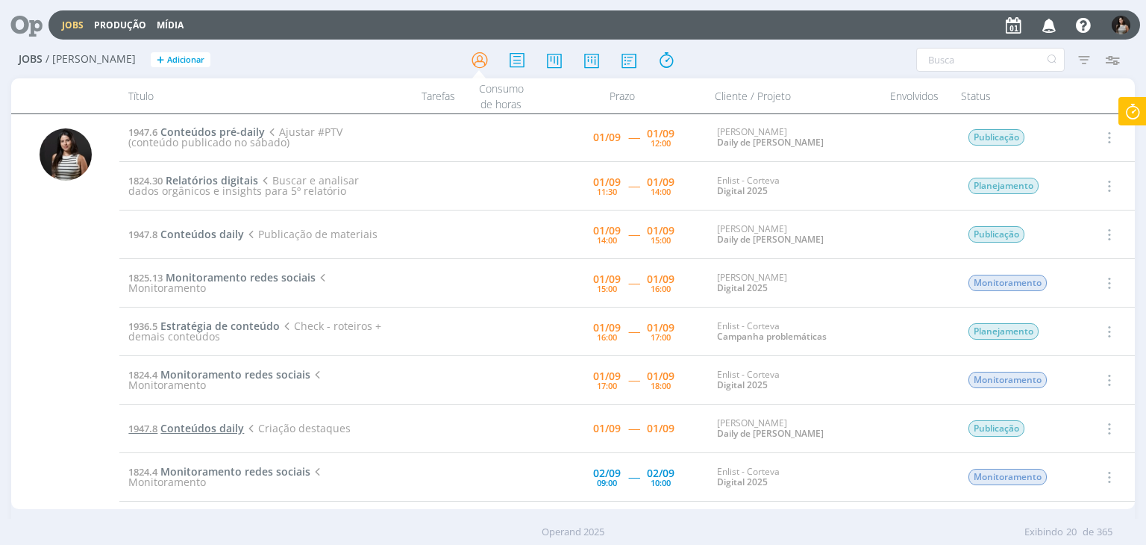
click at [231, 429] on span "Conteúdos daily" at bounding box center [202, 428] width 84 height 14
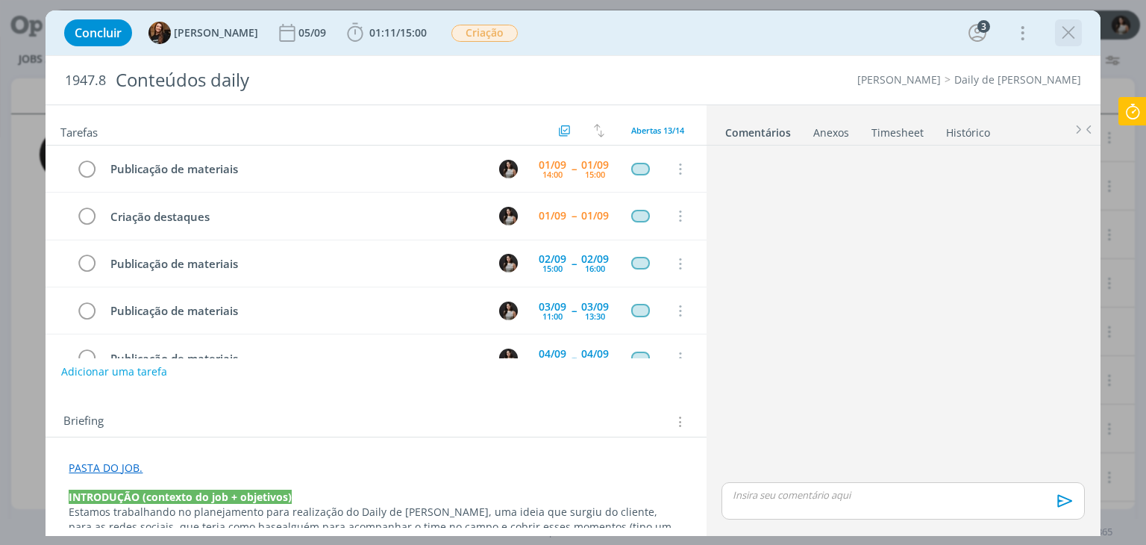
click at [1066, 40] on icon "dialog" at bounding box center [1068, 33] width 22 height 22
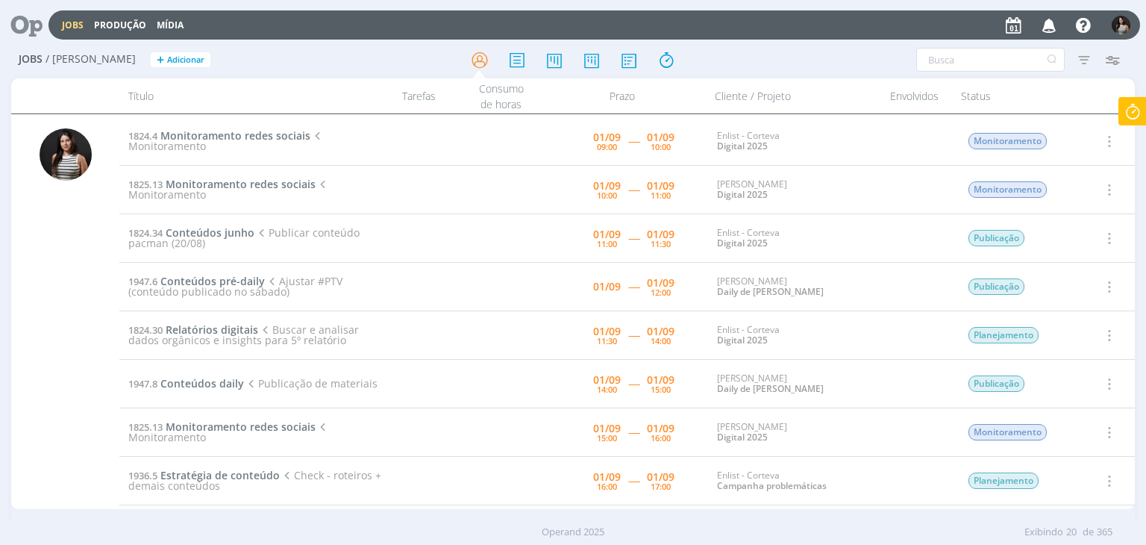
click at [1131, 117] on icon at bounding box center [1132, 111] width 27 height 29
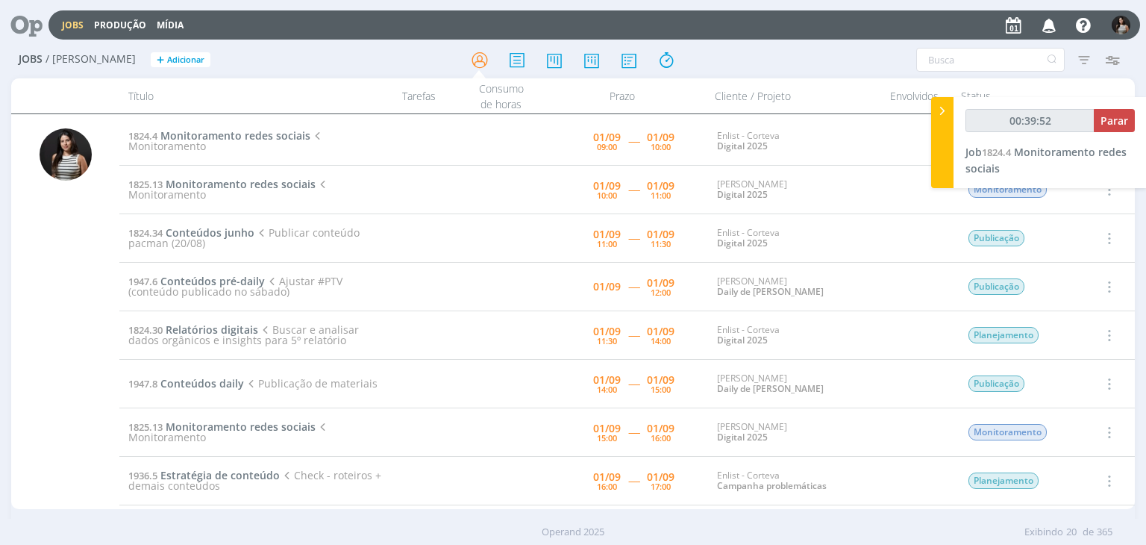
type input "00:39:53"
click at [1119, 127] on span "Parar" at bounding box center [1115, 120] width 28 height 14
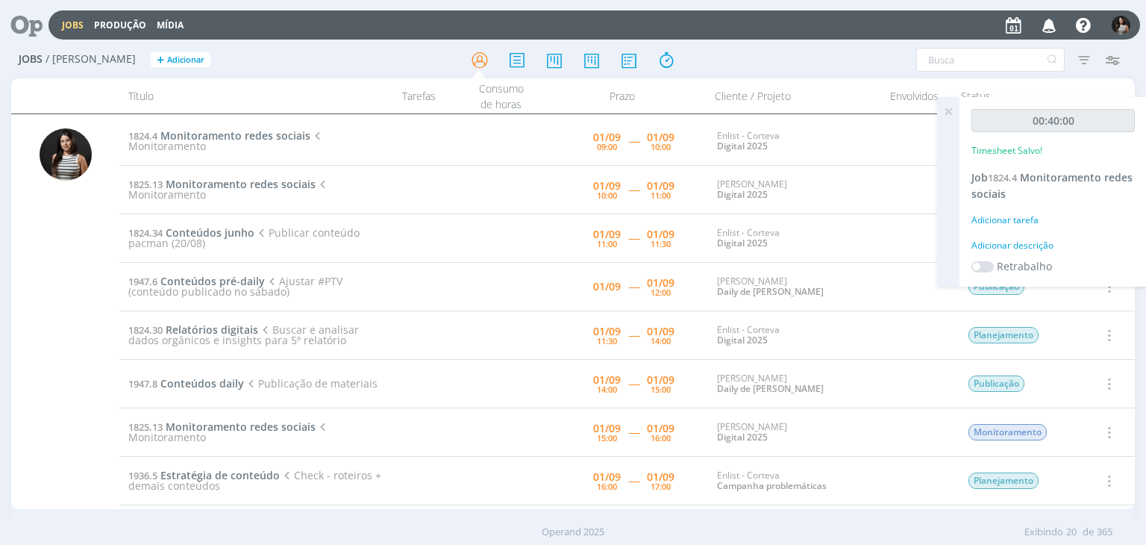
click at [952, 112] on icon at bounding box center [948, 111] width 27 height 29
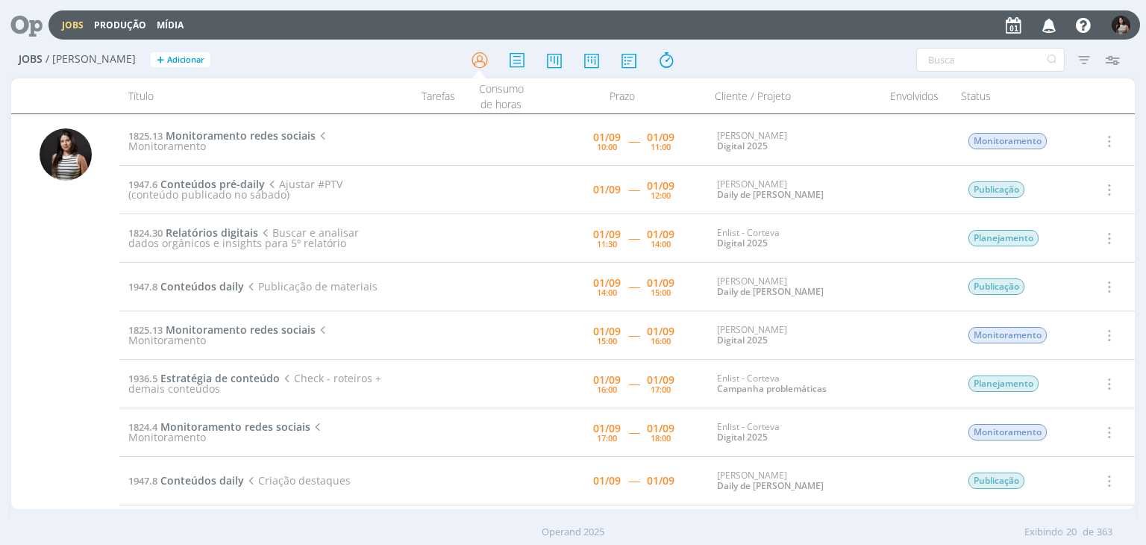
click at [1105, 140] on icon "button" at bounding box center [1108, 141] width 16 height 18
click at [1083, 237] on link "Iniciar timesheet" at bounding box center [1066, 238] width 118 height 24
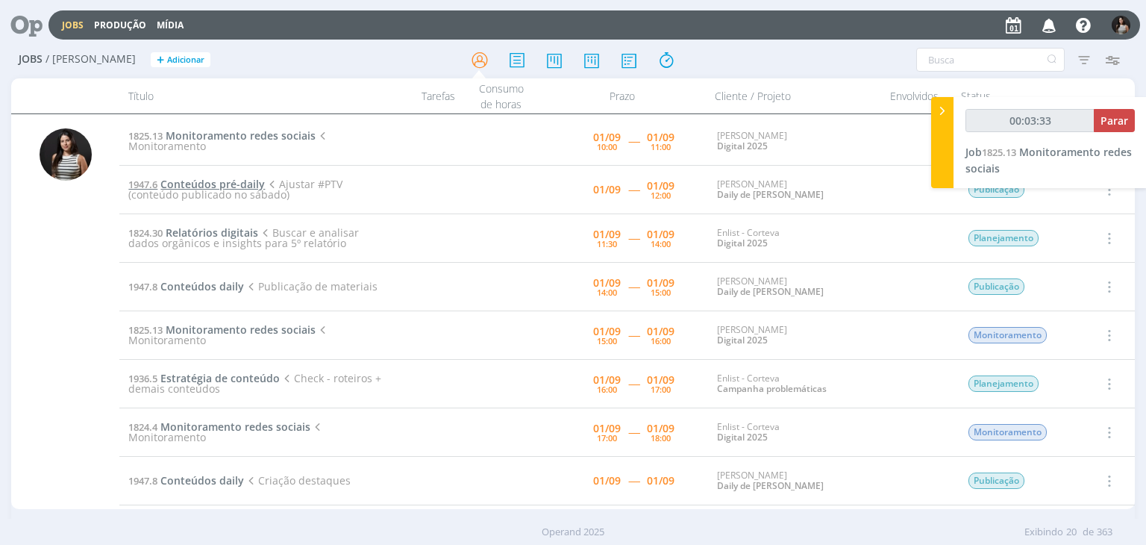
click at [226, 183] on span "Conteúdos pré-daily" at bounding box center [212, 184] width 104 height 14
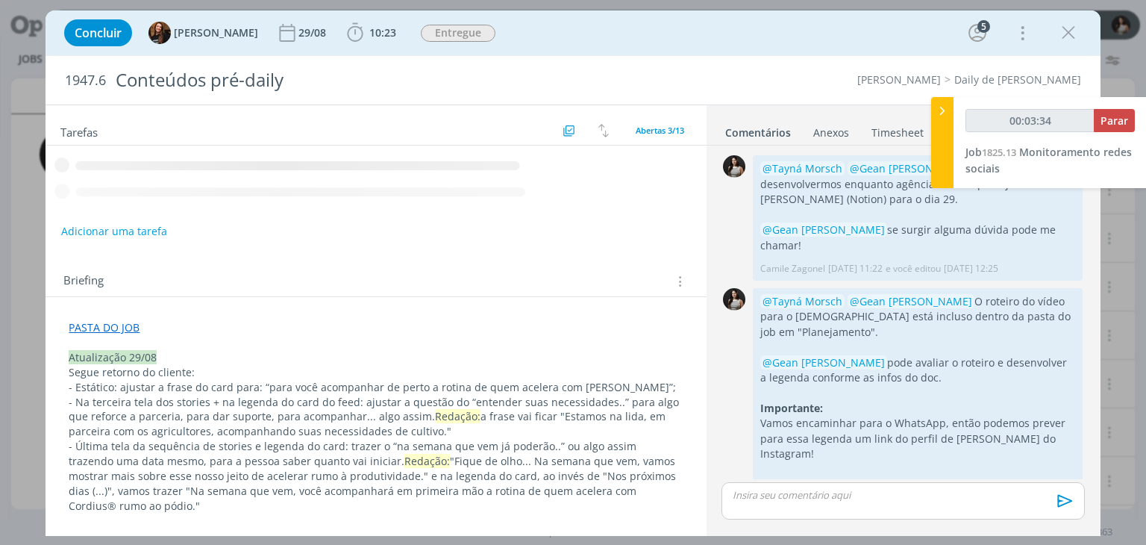
scroll to position [1205, 0]
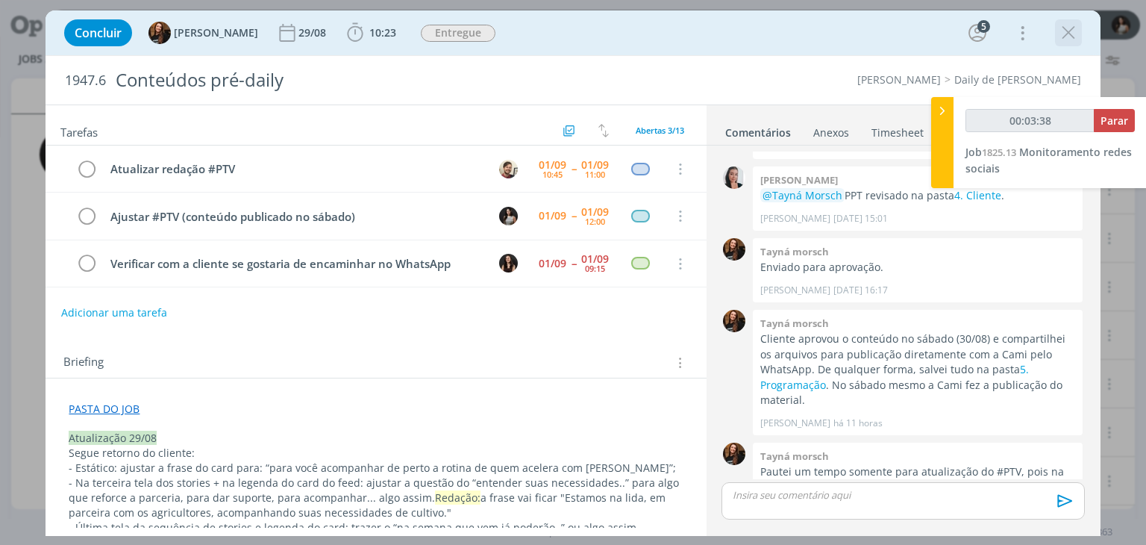
click at [1070, 34] on icon "dialog" at bounding box center [1068, 33] width 22 height 22
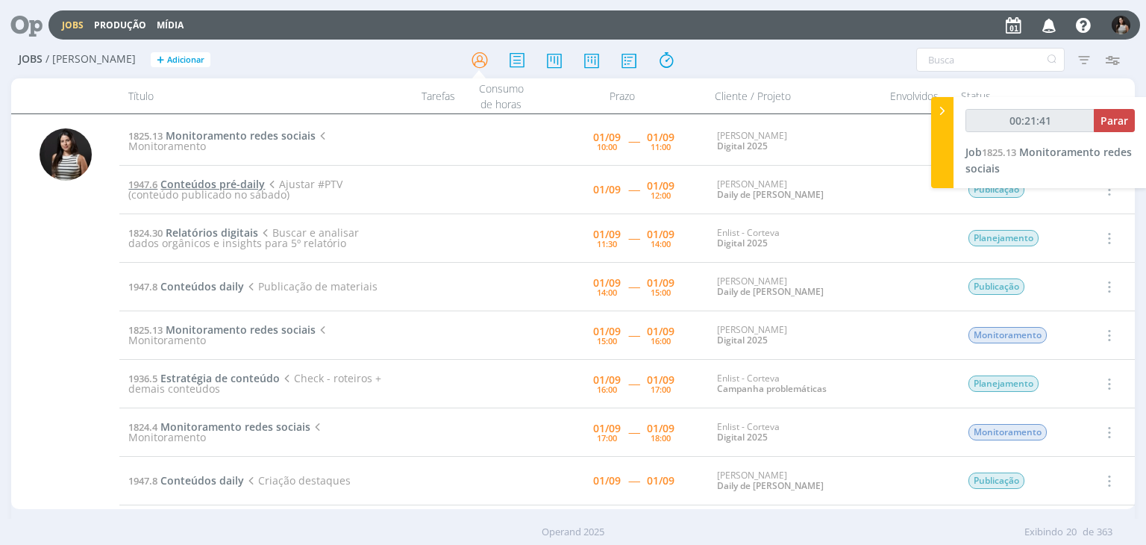
click at [231, 185] on span "Conteúdos pré-daily" at bounding box center [212, 184] width 104 height 14
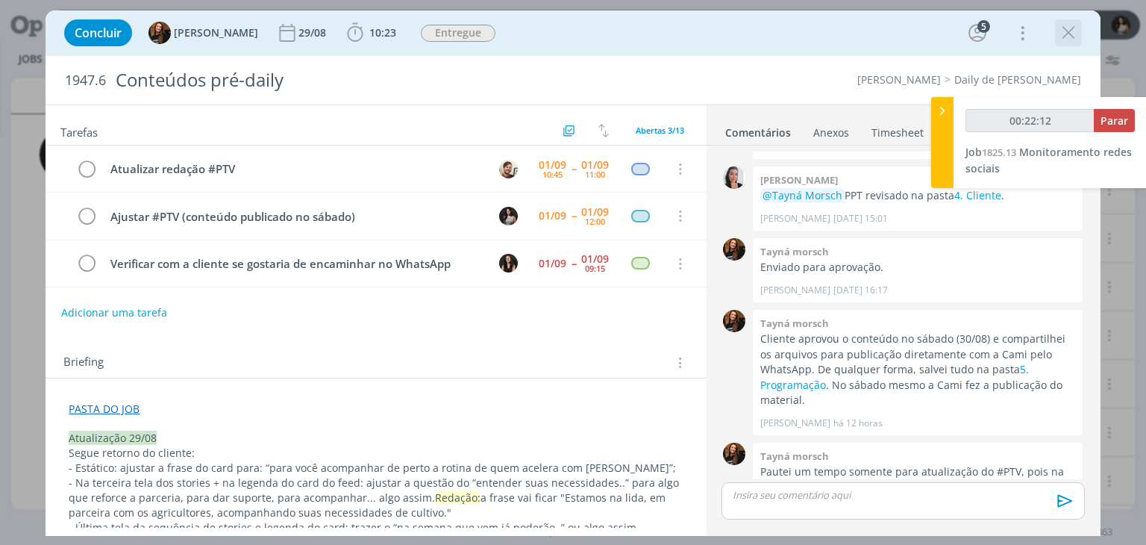
click at [1070, 37] on icon "dialog" at bounding box center [1068, 33] width 22 height 22
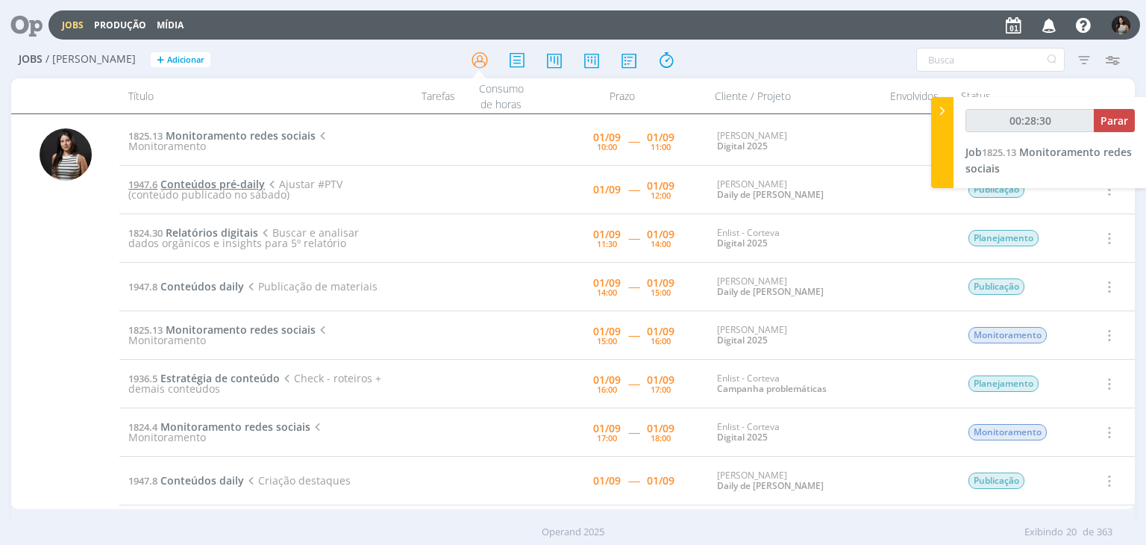
click at [188, 184] on span "Conteúdos pré-daily" at bounding box center [212, 184] width 104 height 14
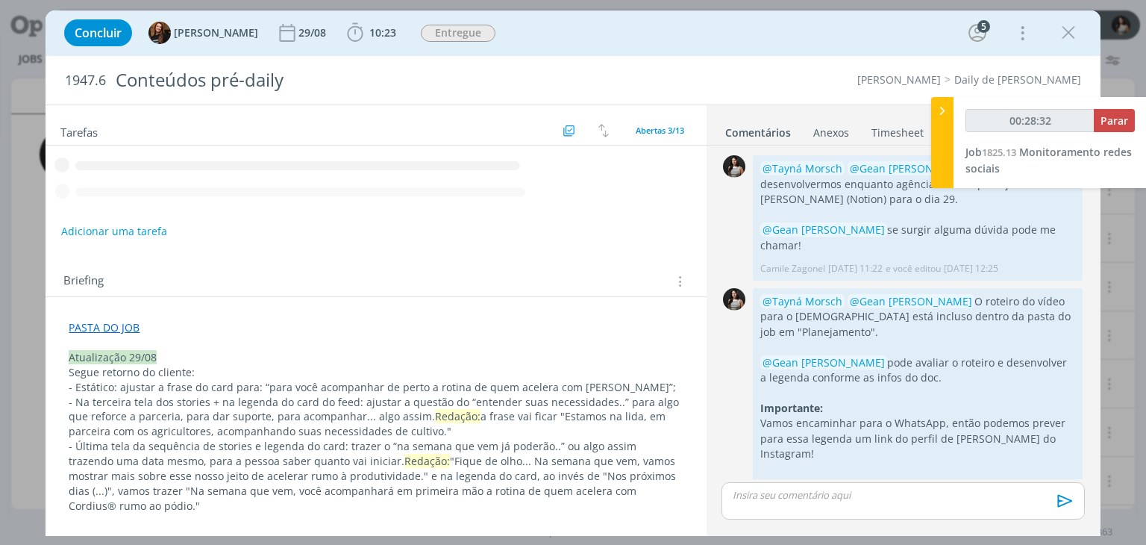
scroll to position [1205, 0]
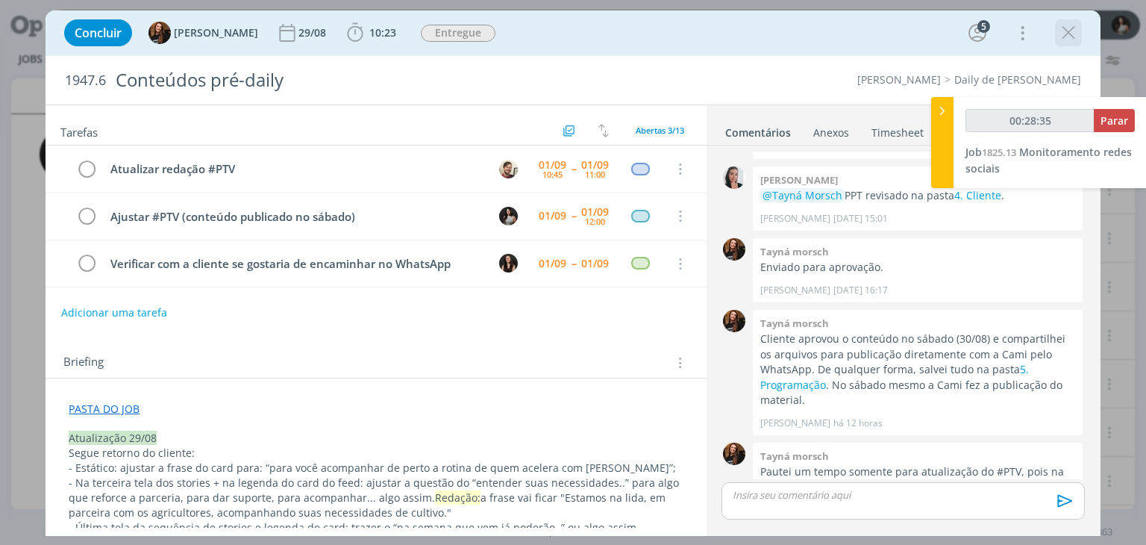
click at [1065, 34] on icon "dialog" at bounding box center [1068, 33] width 22 height 22
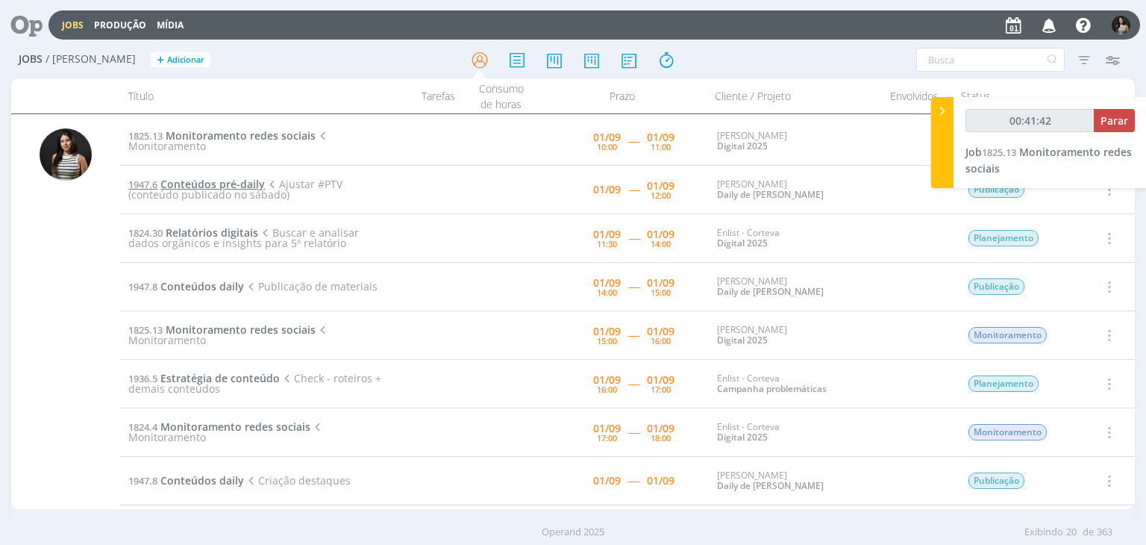
click at [204, 186] on span "Conteúdos pré-daily" at bounding box center [212, 184] width 104 height 14
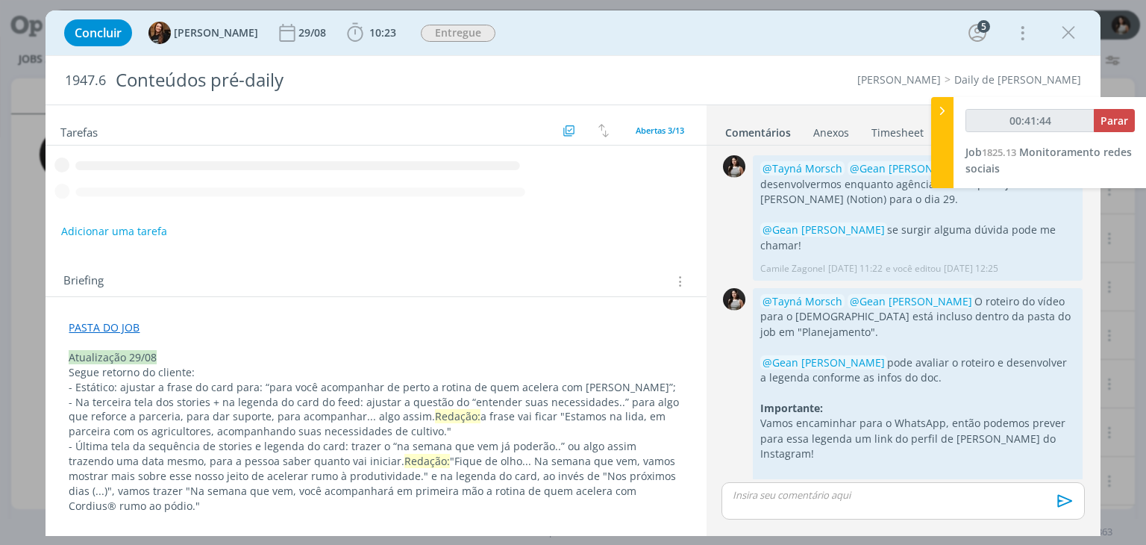
scroll to position [1205, 0]
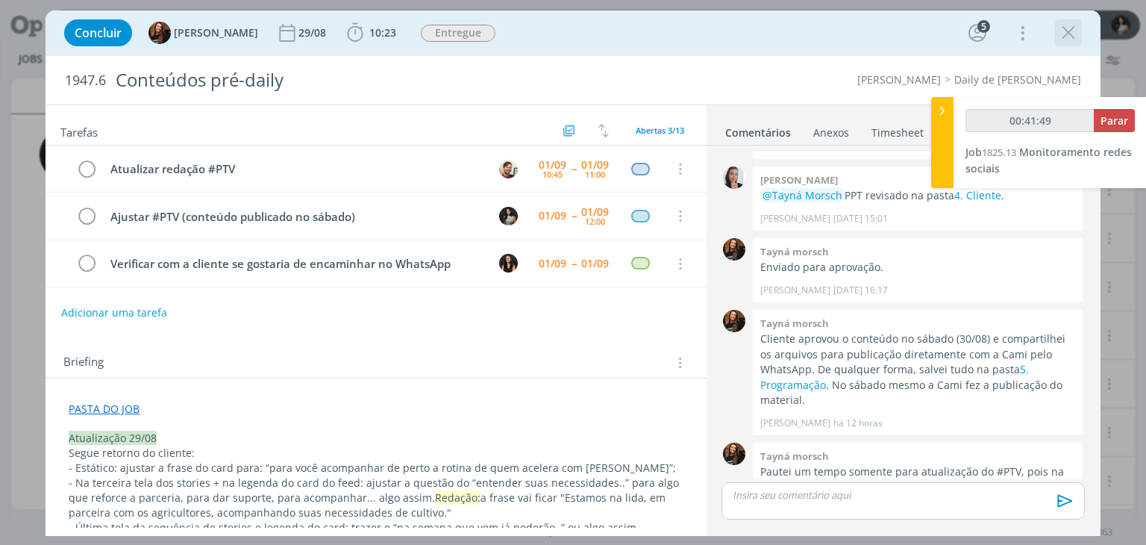
click at [1073, 30] on icon "dialog" at bounding box center [1068, 33] width 22 height 22
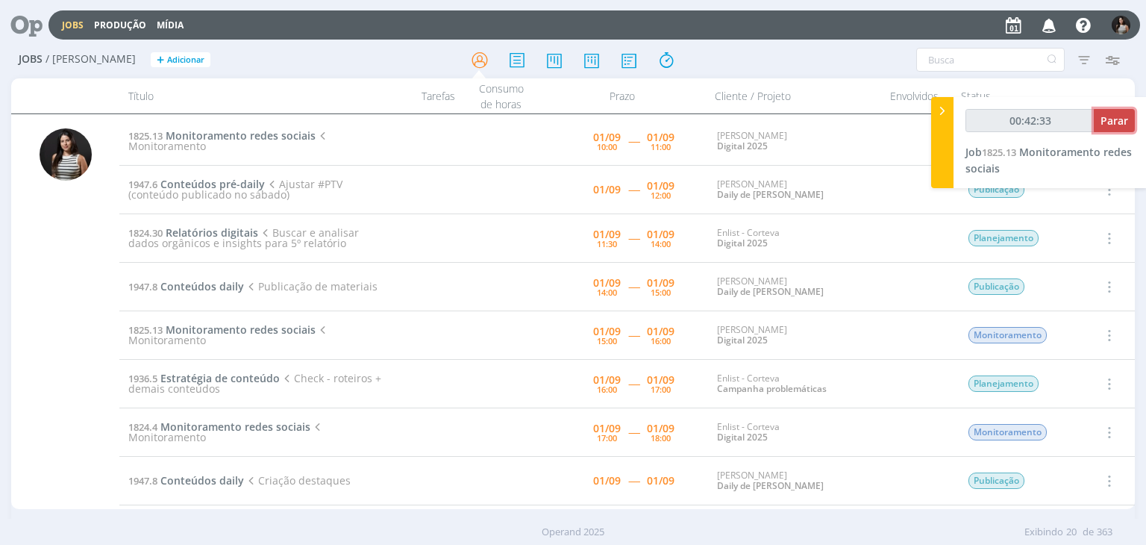
click at [1116, 124] on span "Parar" at bounding box center [1115, 120] width 28 height 14
type input "00:43:00"
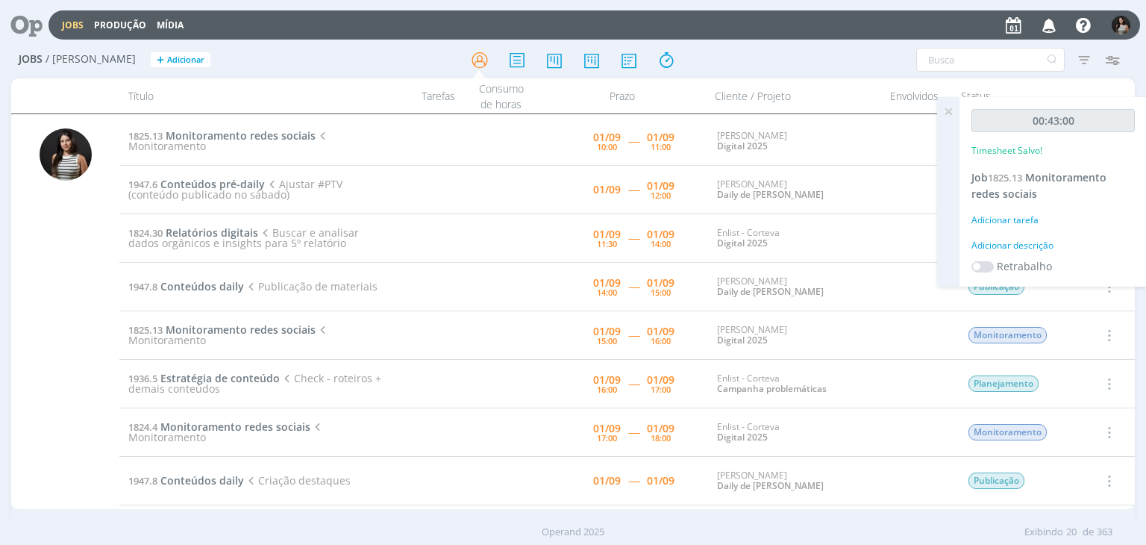
click at [952, 111] on icon at bounding box center [948, 111] width 27 height 29
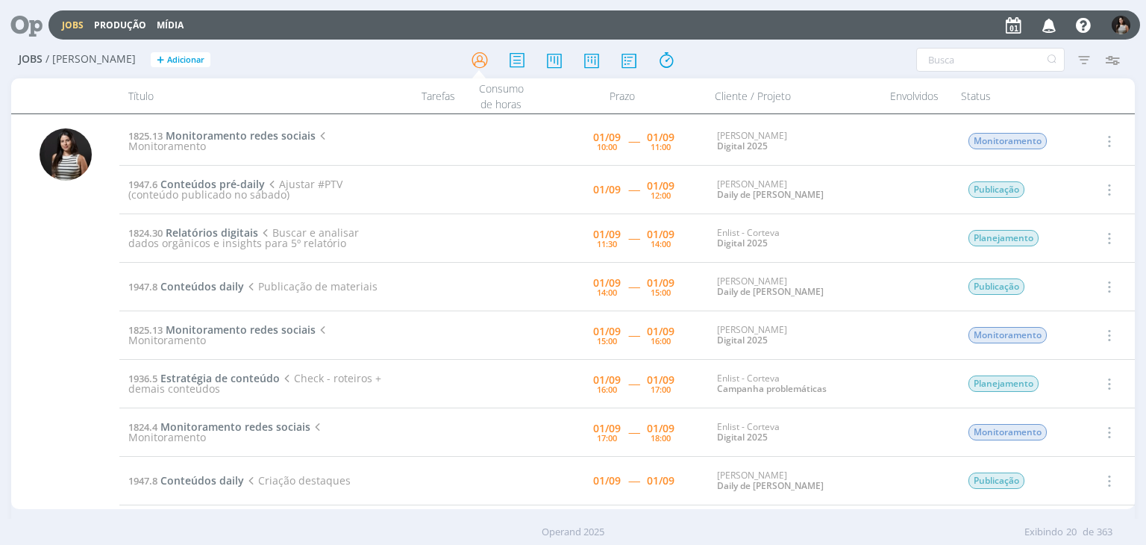
click at [1109, 143] on icon "button" at bounding box center [1108, 141] width 16 height 18
click at [1078, 187] on link "Concluir" at bounding box center [1066, 190] width 118 height 24
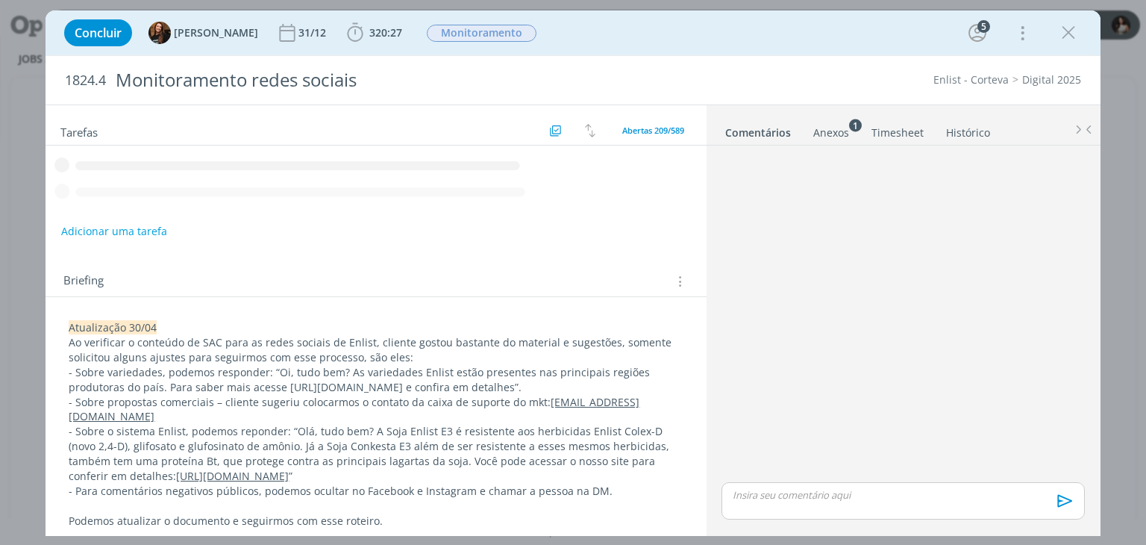
click at [897, 129] on link "Timesheet" at bounding box center [898, 130] width 54 height 22
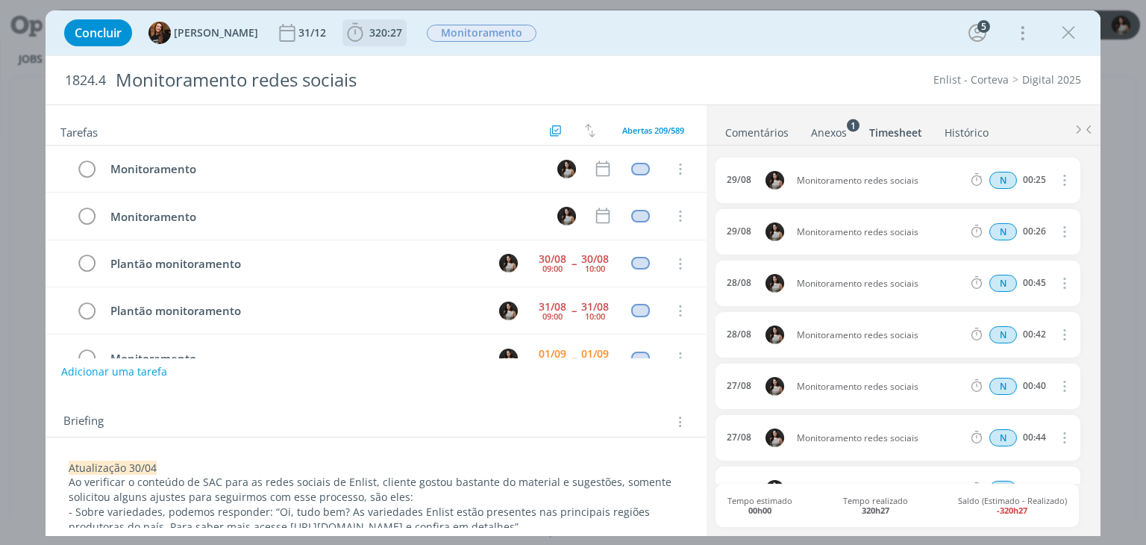
click at [369, 39] on span "320:27" at bounding box center [385, 32] width 33 height 14
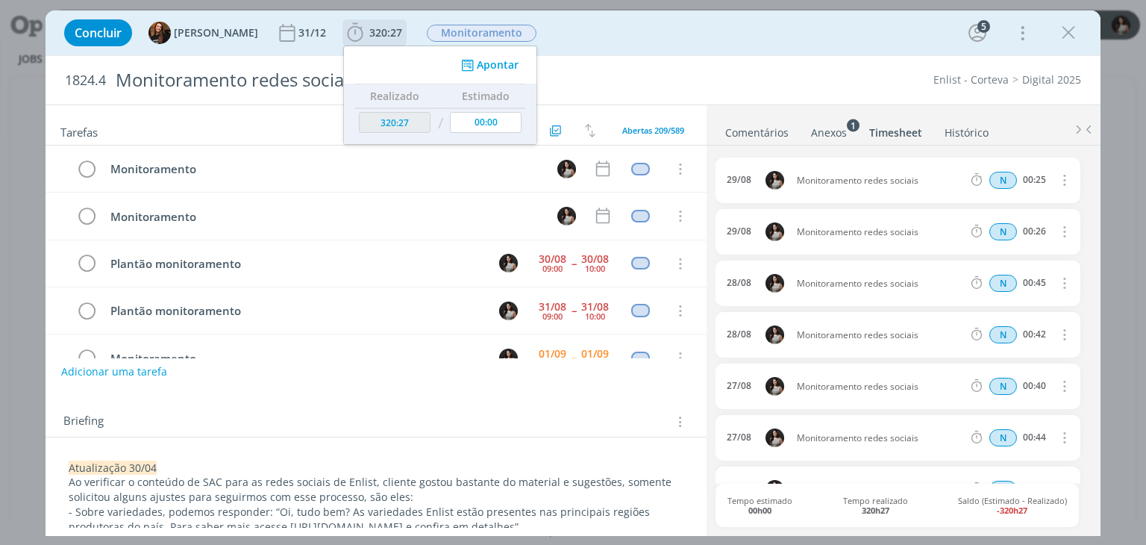
click at [496, 67] on button "Apontar" at bounding box center [488, 65] width 62 height 16
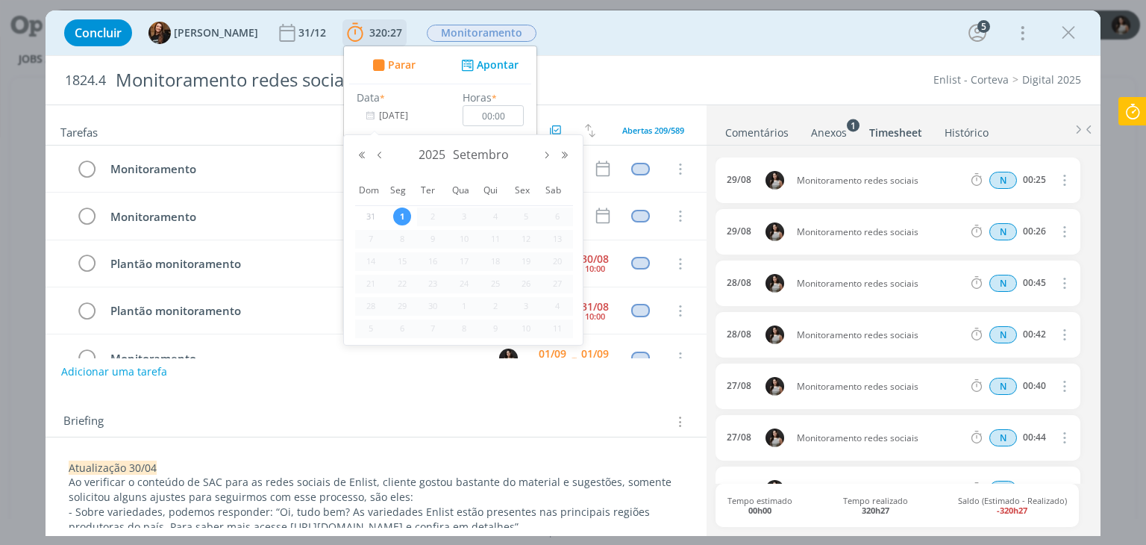
click at [397, 113] on input "[DATE]" at bounding box center [403, 115] width 93 height 21
click at [380, 156] on button "Mês anterior" at bounding box center [380, 155] width 18 height 10
click at [564, 306] on span "30" at bounding box center [558, 306] width 18 height 18
type input "[DATE]"
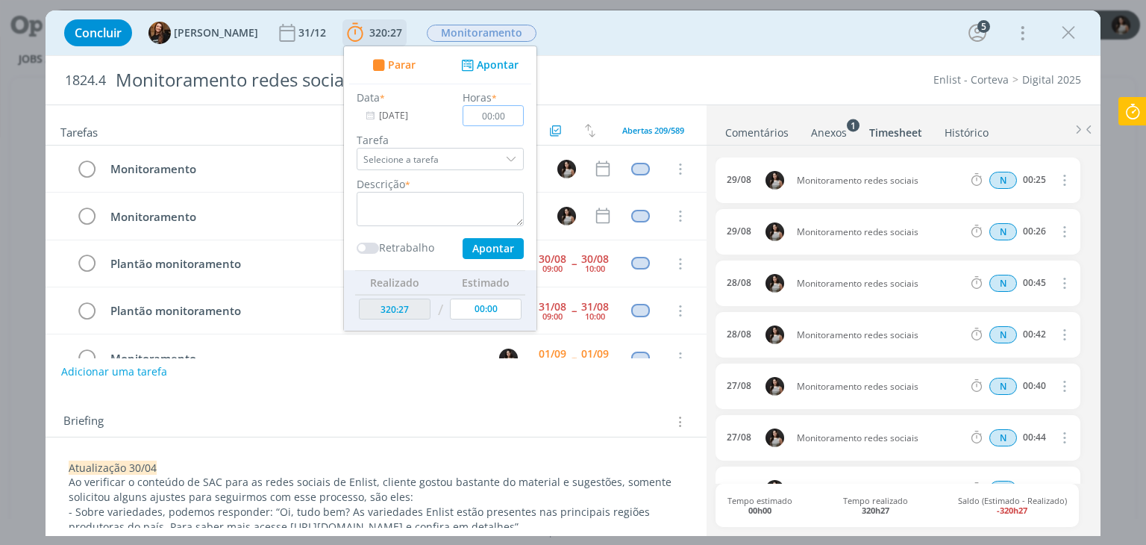
click at [478, 115] on input "00:00" at bounding box center [493, 115] width 61 height 21
type input "01:00"
click at [454, 190] on div "Descrição *" at bounding box center [440, 201] width 182 height 50
click at [454, 201] on textarea "dialog" at bounding box center [440, 209] width 167 height 34
type textarea "Monitoramento redes sociais"
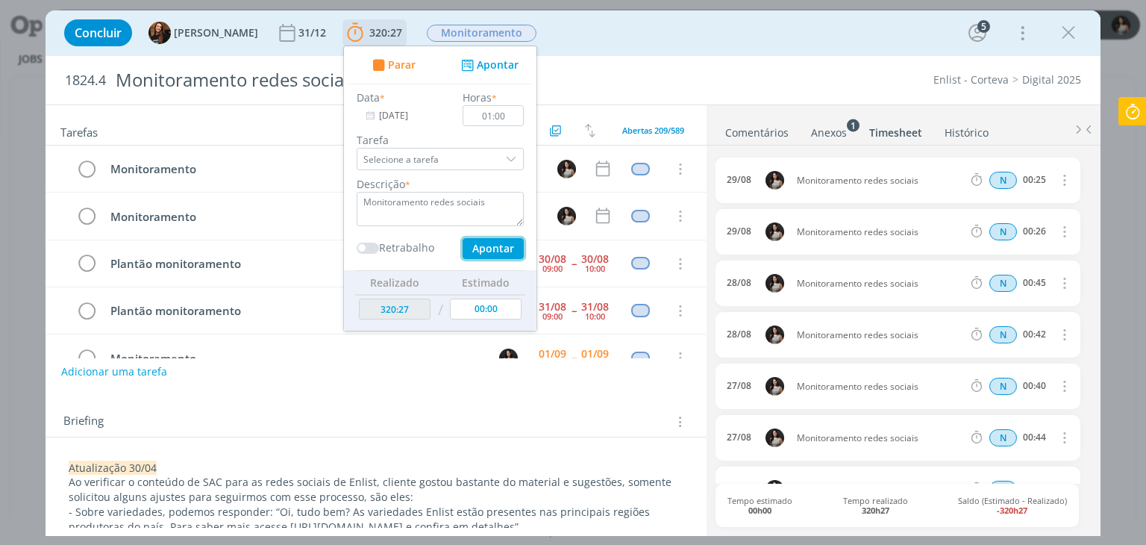
click at [484, 247] on button "Apontar" at bounding box center [493, 248] width 61 height 21
type input "321:27"
type input "[DATE]"
type input "00:00"
drag, startPoint x: 1067, startPoint y: 35, endPoint x: 898, endPoint y: 36, distance: 169.4
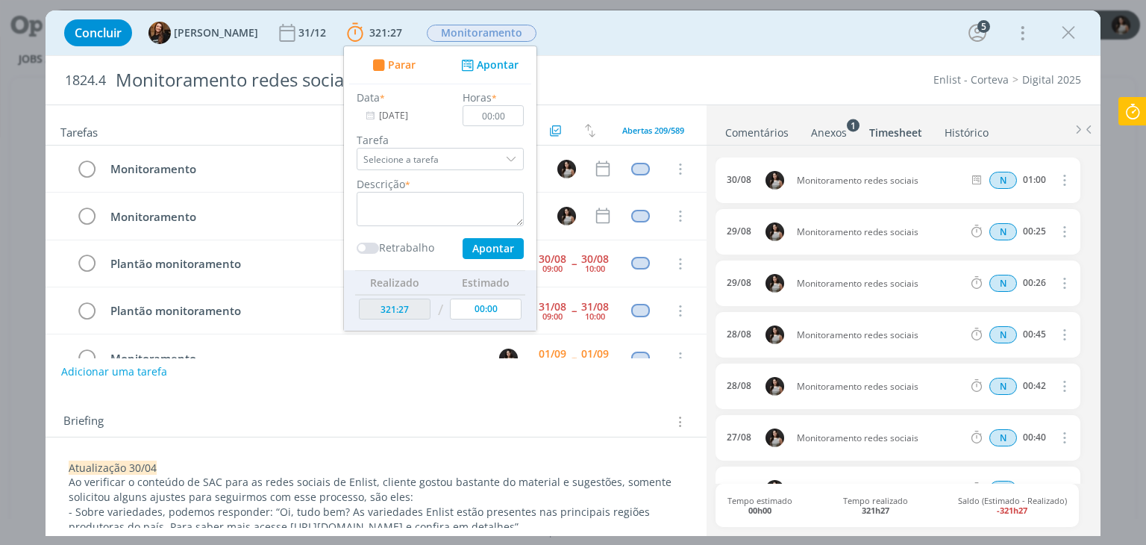
click at [1067, 35] on icon "dialog" at bounding box center [1068, 33] width 22 height 22
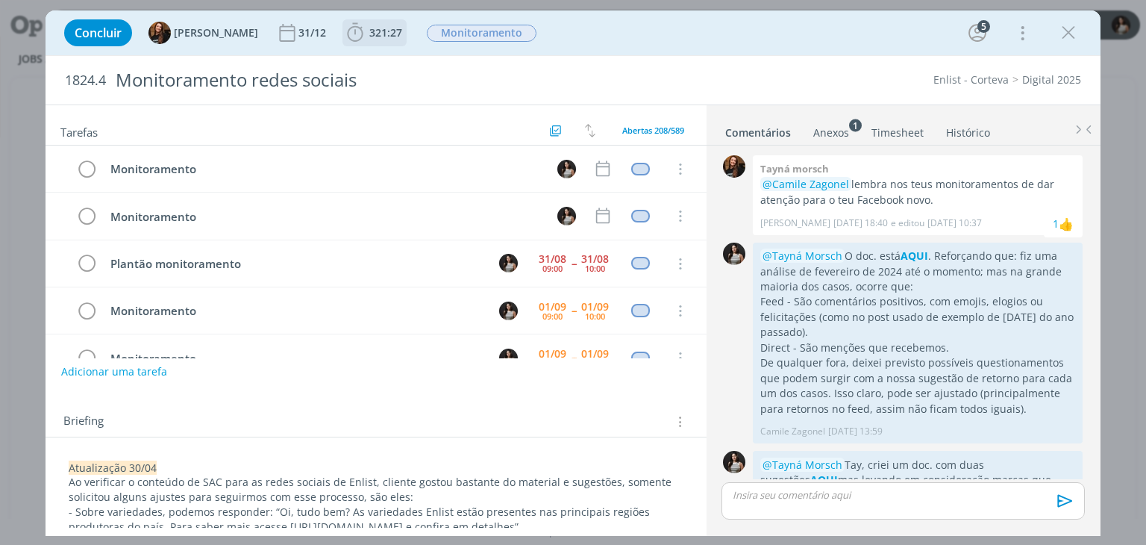
scroll to position [375, 0]
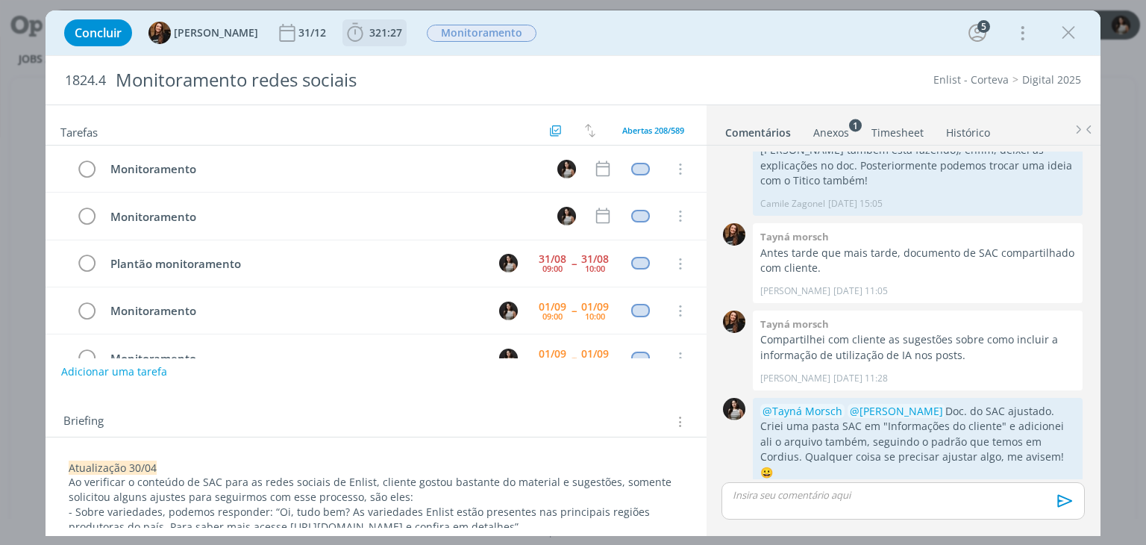
click at [369, 26] on span "321:27" at bounding box center [385, 32] width 33 height 14
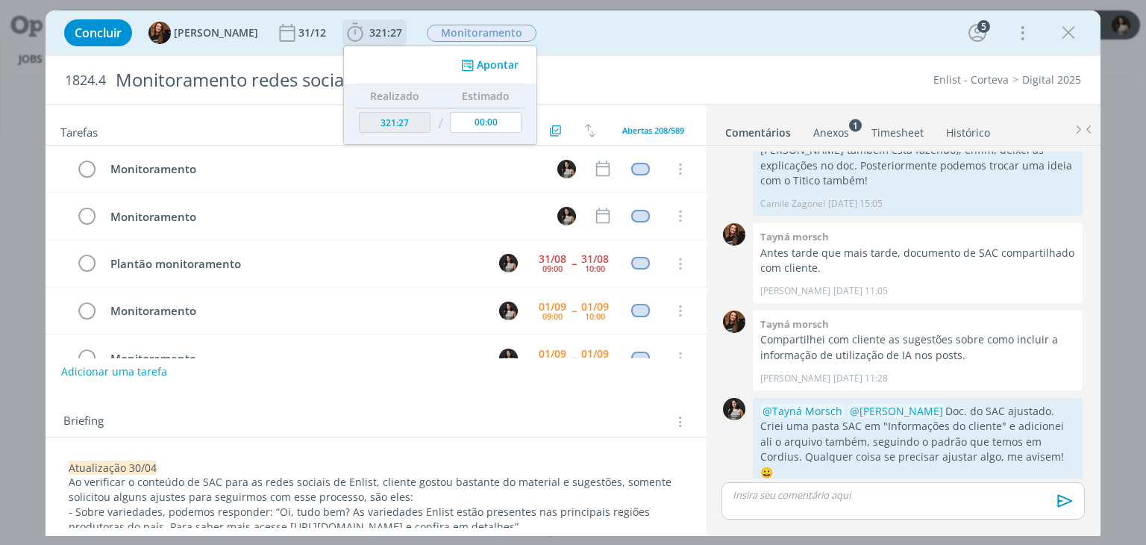
click at [487, 57] on div "Apontar" at bounding box center [440, 64] width 193 height 37
click at [490, 63] on button "Apontar" at bounding box center [488, 65] width 62 height 16
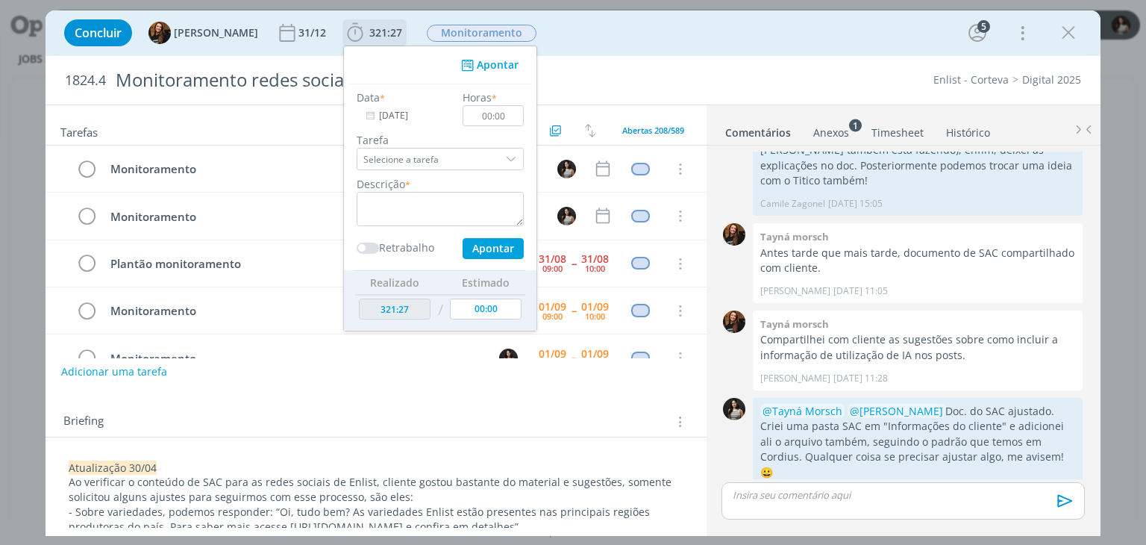
click at [397, 116] on input "[DATE]" at bounding box center [403, 115] width 93 height 21
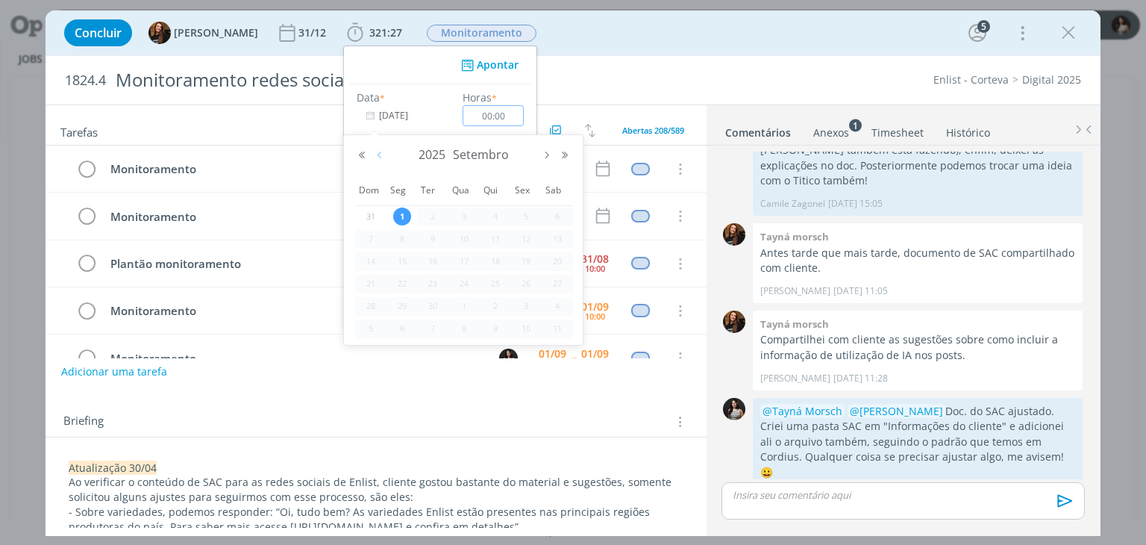
click at [376, 154] on button "Mês anterior" at bounding box center [380, 155] width 18 height 10
click at [376, 326] on span "31" at bounding box center [371, 328] width 18 height 18
type input "31/08/2025"
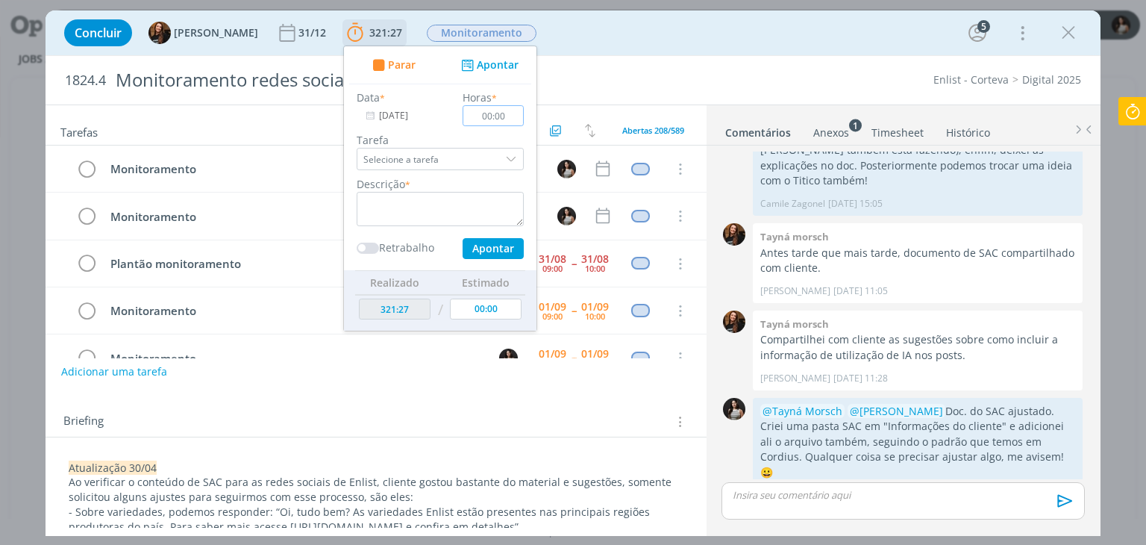
click at [478, 114] on input "00:00" at bounding box center [493, 115] width 61 height 21
type input "01:00"
click at [436, 205] on textarea "dialog" at bounding box center [440, 209] width 167 height 34
type textarea "Monitoramento redes sociais"
click at [469, 247] on button "Apontar" at bounding box center [493, 248] width 61 height 21
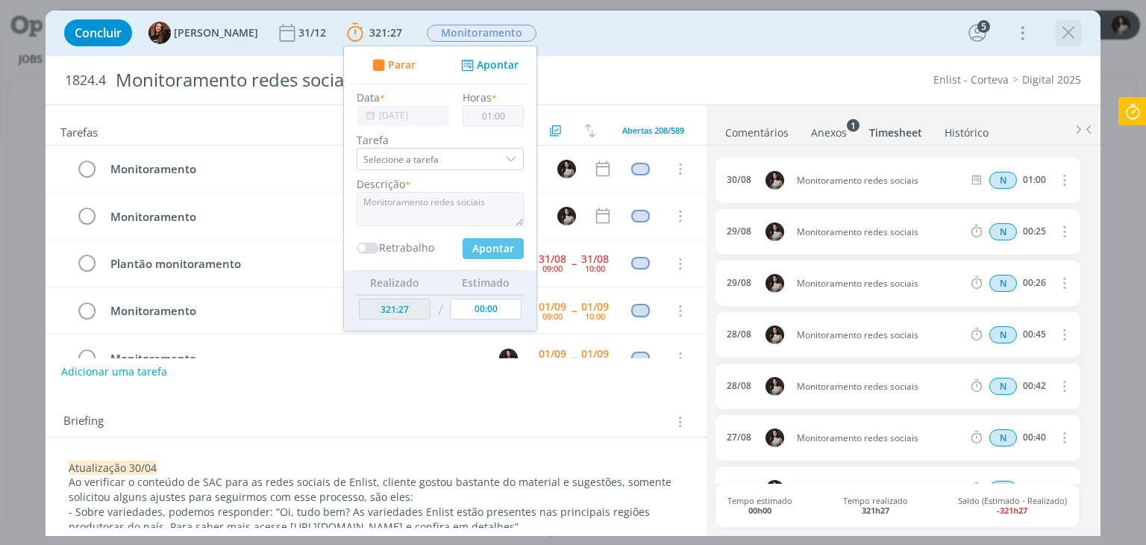
type input "322:27"
type input "[DATE]"
type input "00:00"
click at [1071, 36] on icon "dialog" at bounding box center [1068, 33] width 22 height 22
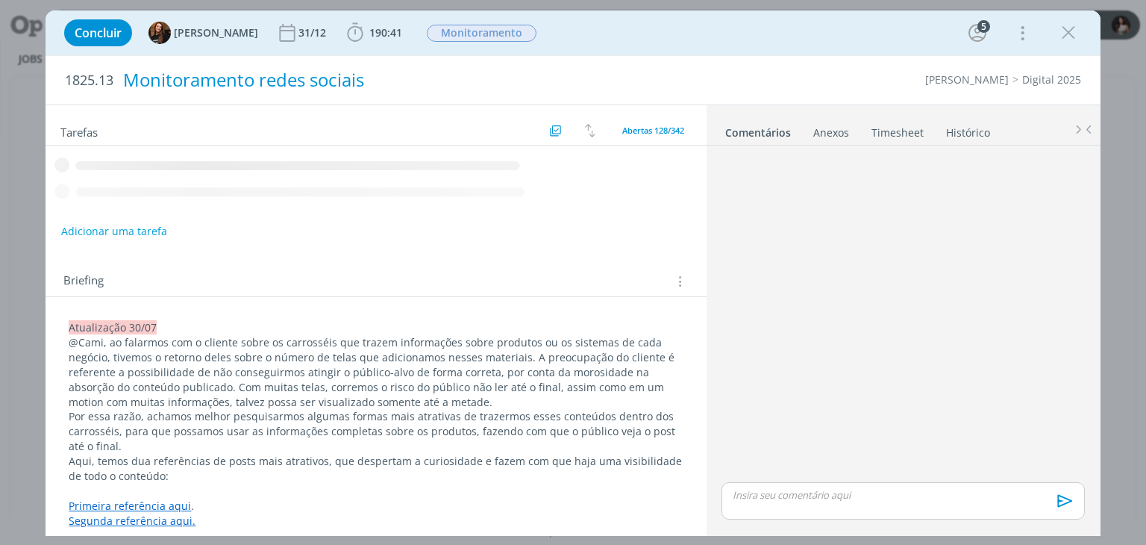
click at [373, 35] on span "190:41" at bounding box center [385, 32] width 33 height 14
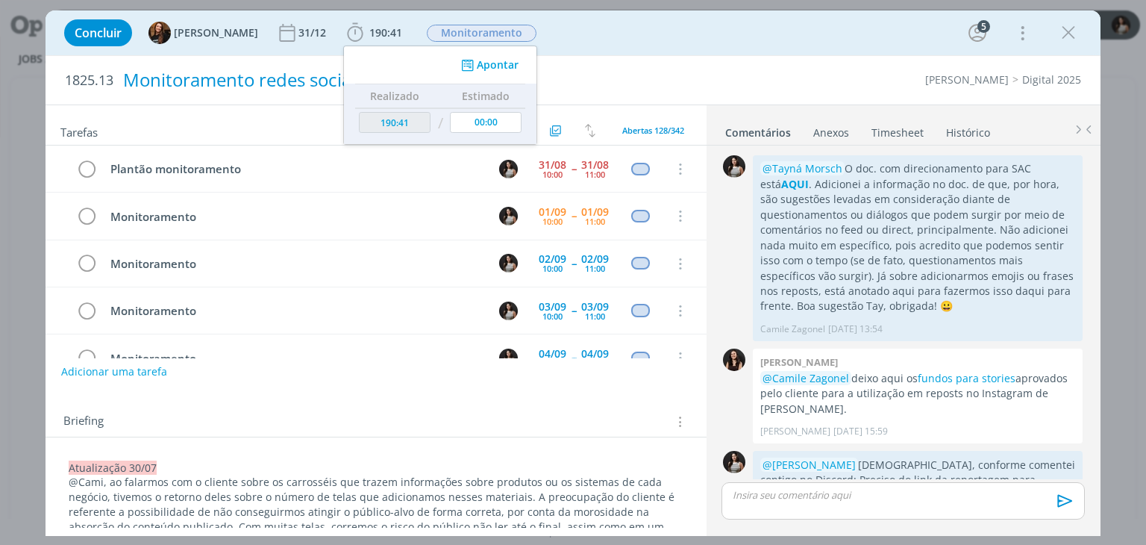
scroll to position [2264, 0]
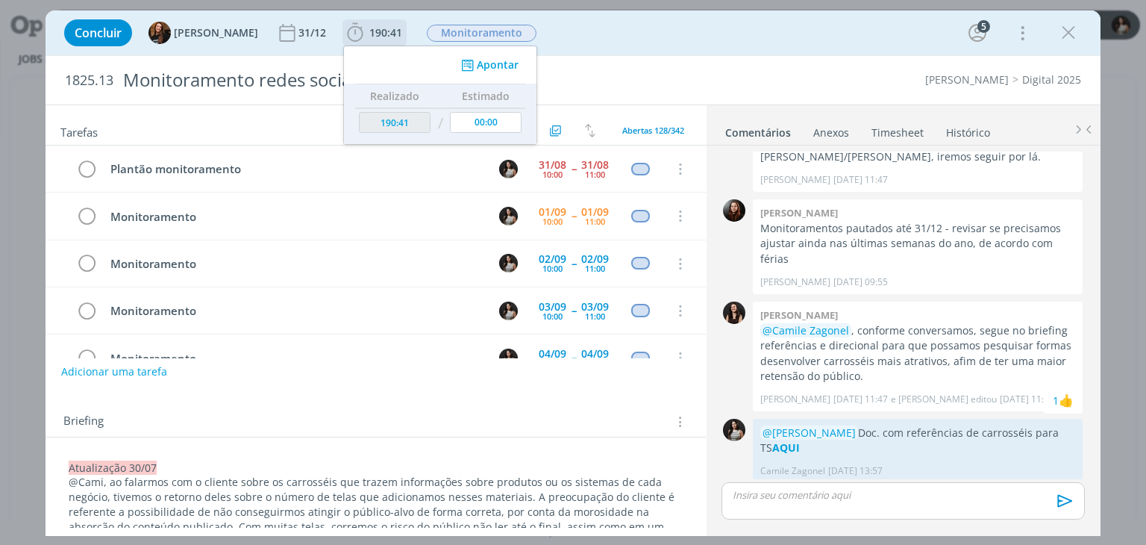
click at [493, 69] on button "Apontar" at bounding box center [488, 65] width 62 height 16
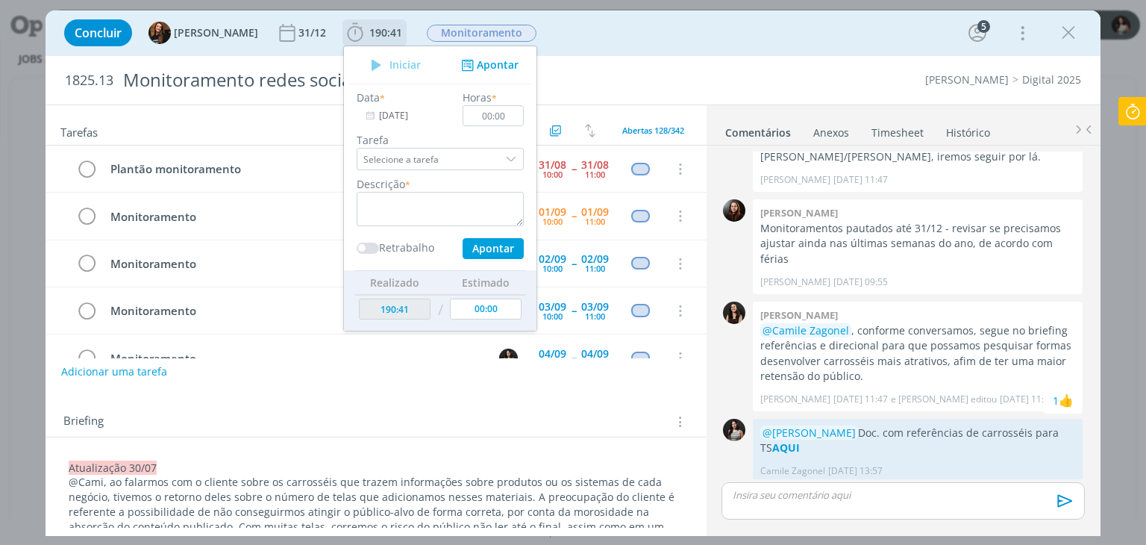
click at [382, 113] on input "[DATE]" at bounding box center [403, 115] width 93 height 21
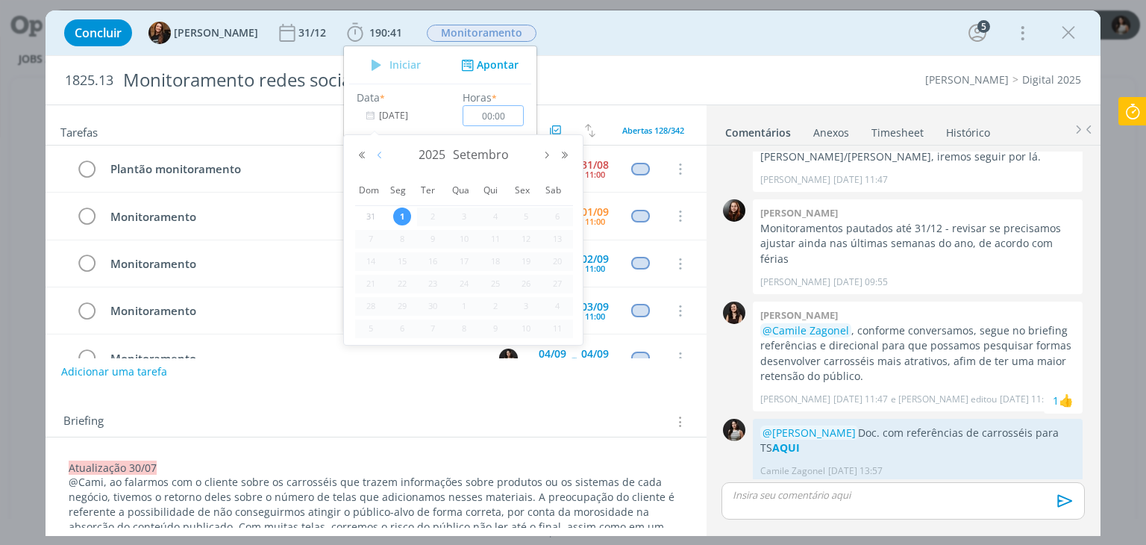
click at [376, 156] on button "Mês anterior" at bounding box center [380, 155] width 18 height 10
click at [370, 327] on span "31" at bounding box center [371, 328] width 18 height 18
type input "31/08/2025"
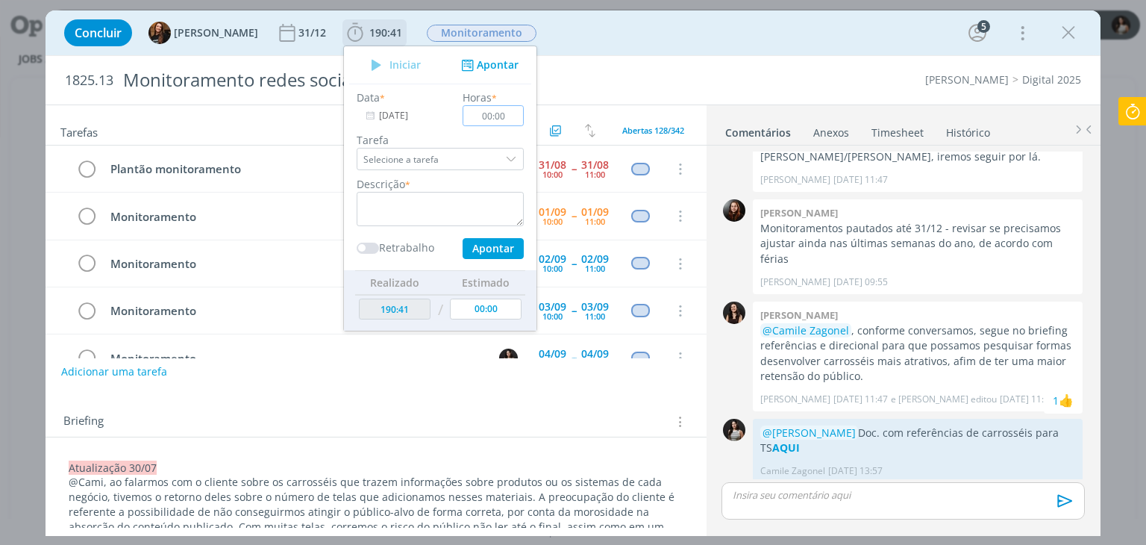
click at [479, 114] on input "00:00" at bounding box center [493, 115] width 61 height 21
type input "01:00"
click at [434, 207] on textarea "dialog" at bounding box center [440, 209] width 167 height 34
type textarea "Monitoramento redes sociais"
click at [478, 252] on button "Apontar" at bounding box center [493, 248] width 61 height 21
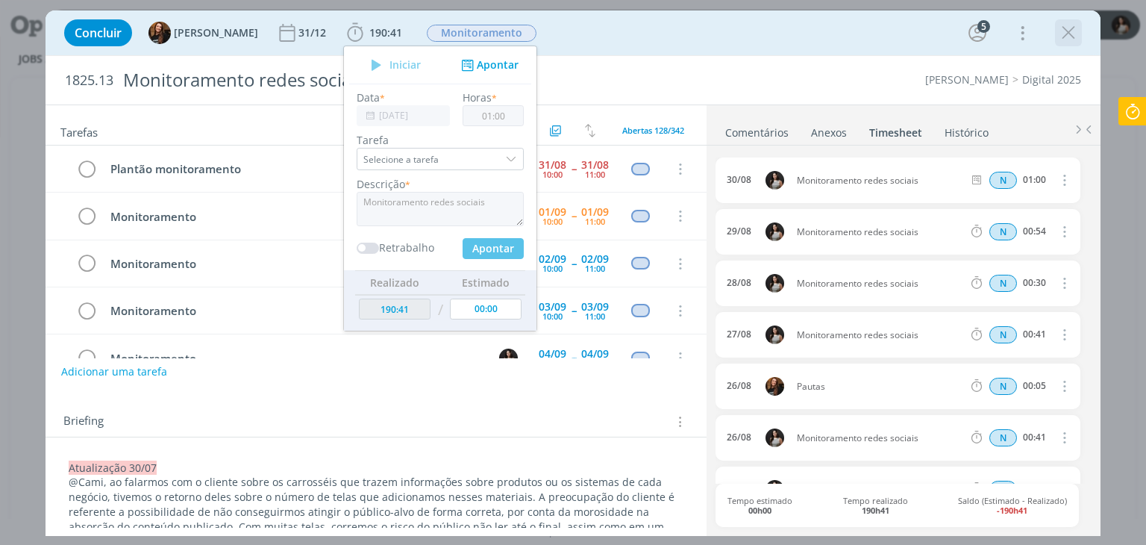
type input "191:41"
type input "[DATE]"
type input "00:00"
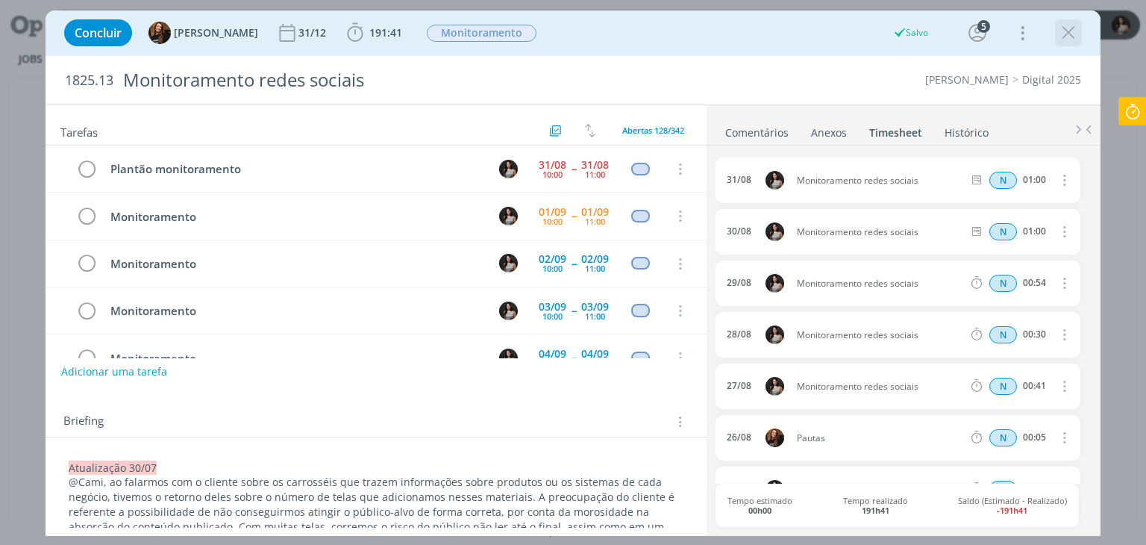
click at [1076, 37] on icon "dialog" at bounding box center [1068, 33] width 22 height 22
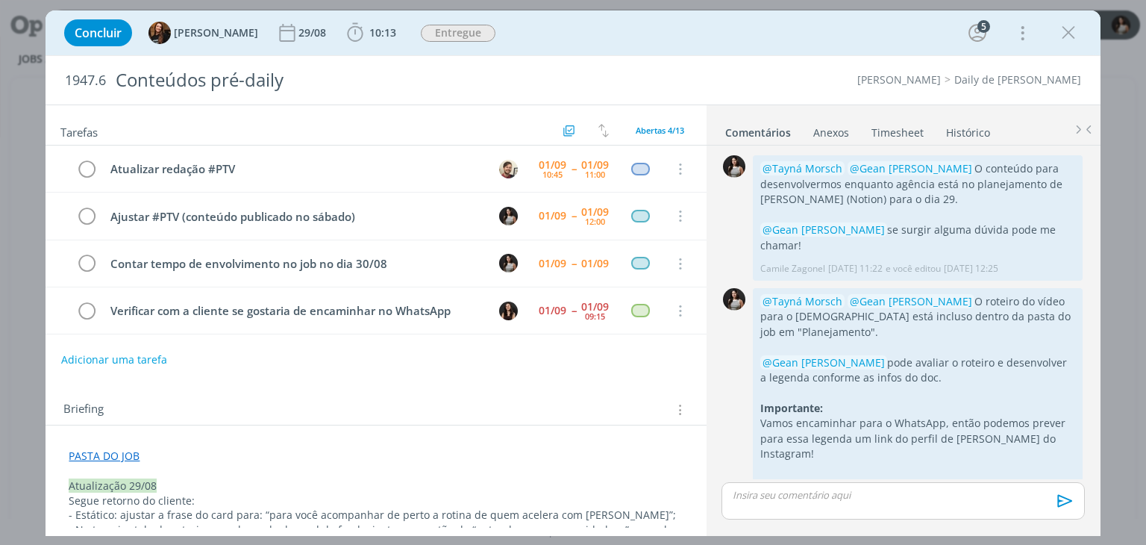
scroll to position [1205, 0]
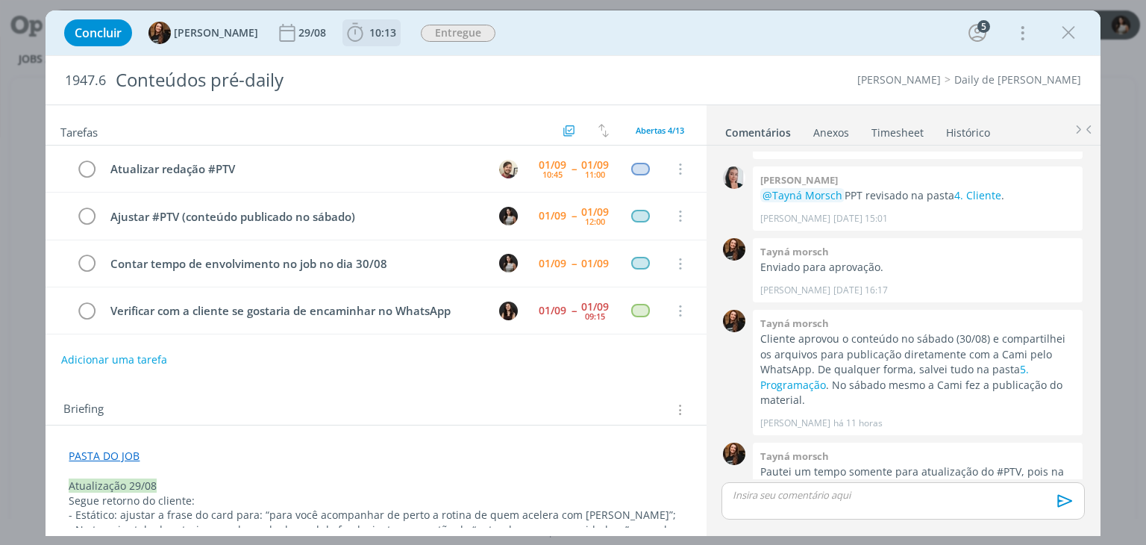
click at [352, 37] on icon "dialog" at bounding box center [355, 33] width 22 height 22
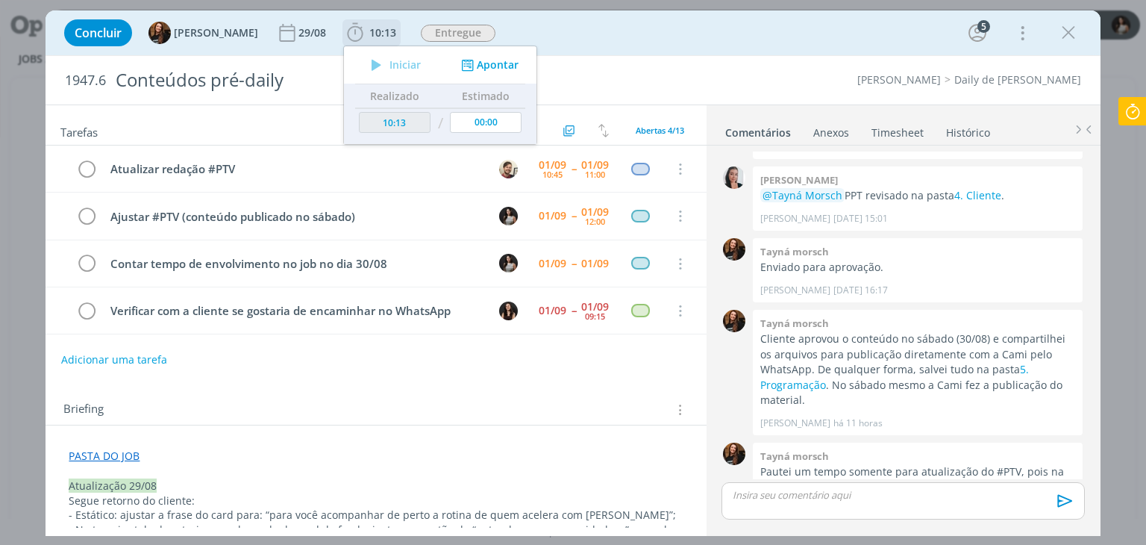
click at [487, 66] on button "Apontar" at bounding box center [488, 65] width 62 height 16
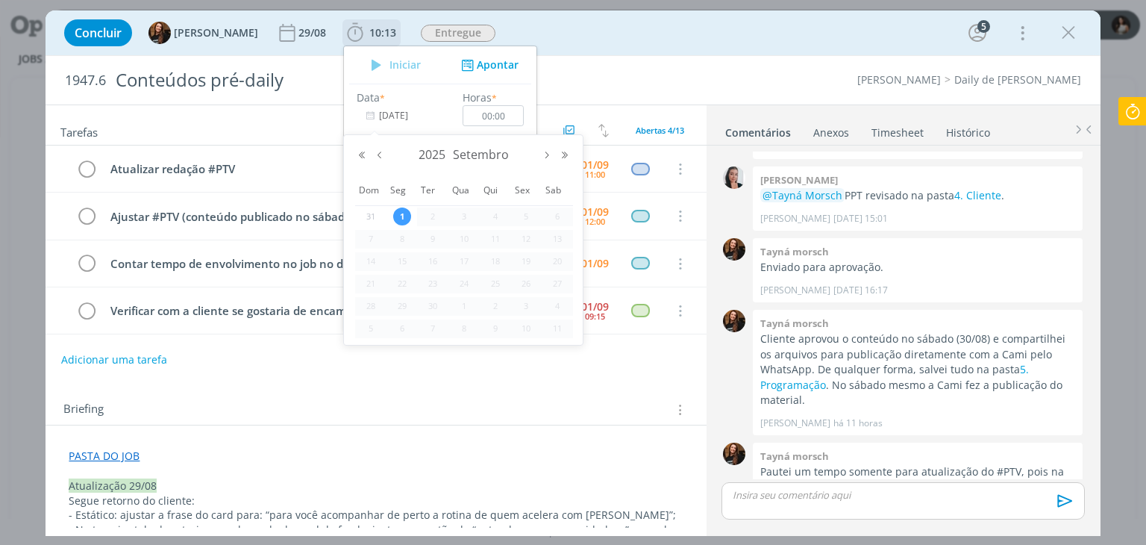
click at [399, 120] on input "[DATE]" at bounding box center [403, 115] width 93 height 21
click at [380, 156] on button "Mês anterior" at bounding box center [380, 155] width 18 height 10
click at [552, 304] on span "30" at bounding box center [558, 306] width 18 height 18
type input "30/08/2025"
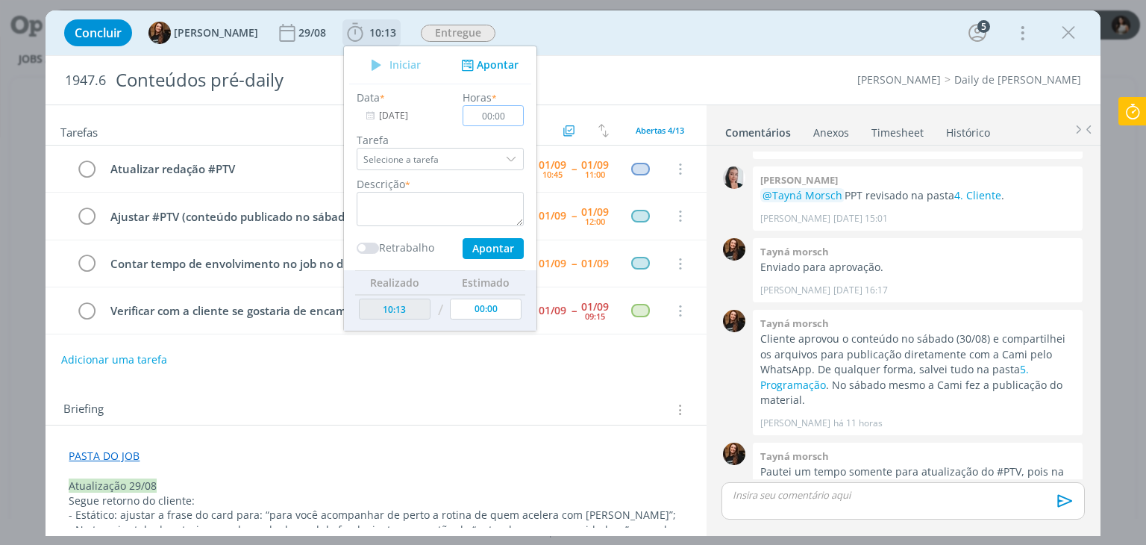
click at [476, 117] on input "00:00" at bounding box center [493, 115] width 61 height 21
click at [484, 114] on input "00:00" at bounding box center [493, 115] width 61 height 21
click at [487, 116] on input "00:00" at bounding box center [493, 115] width 61 height 21
type input "00:10"
click at [418, 204] on textarea "dialog" at bounding box center [440, 209] width 167 height 34
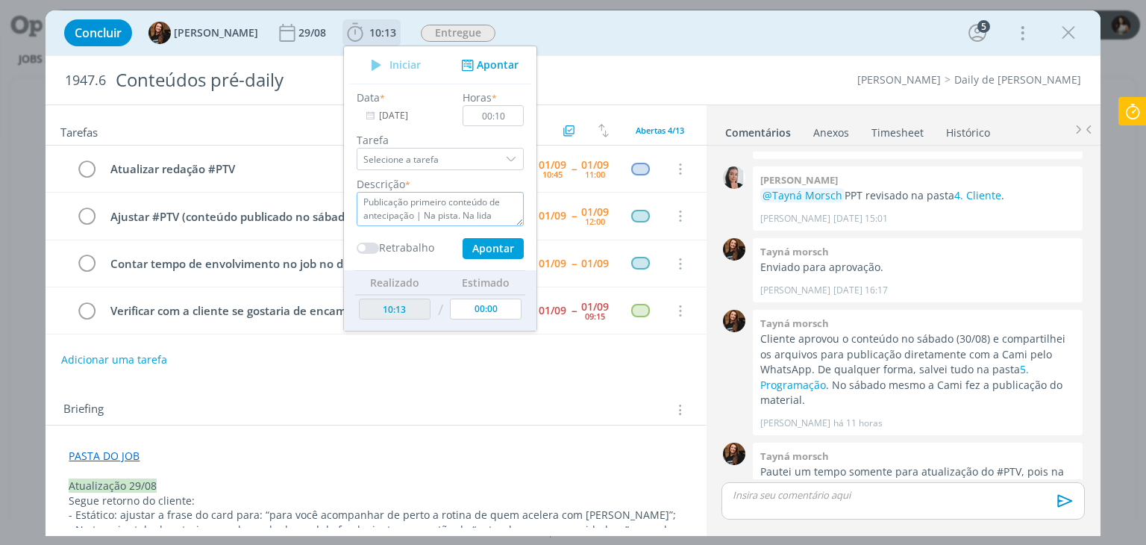
type textarea "Publicação primeiro conteúdo de antecipação | Na pista. Na lida"
click at [490, 252] on button "Apontar" at bounding box center [493, 248] width 61 height 21
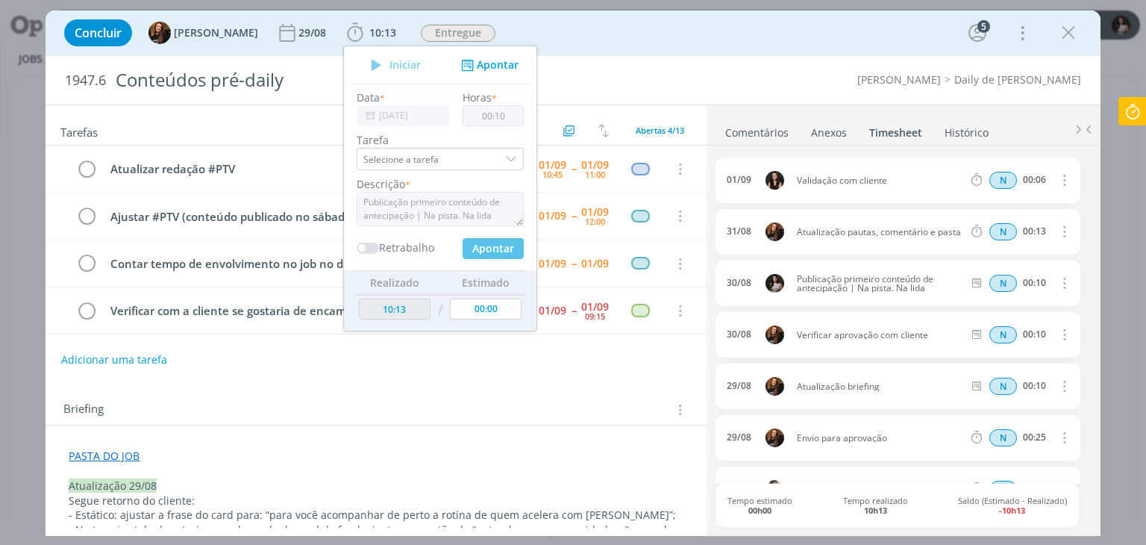
type input "10:23"
type input "[DATE]"
type input "00:00"
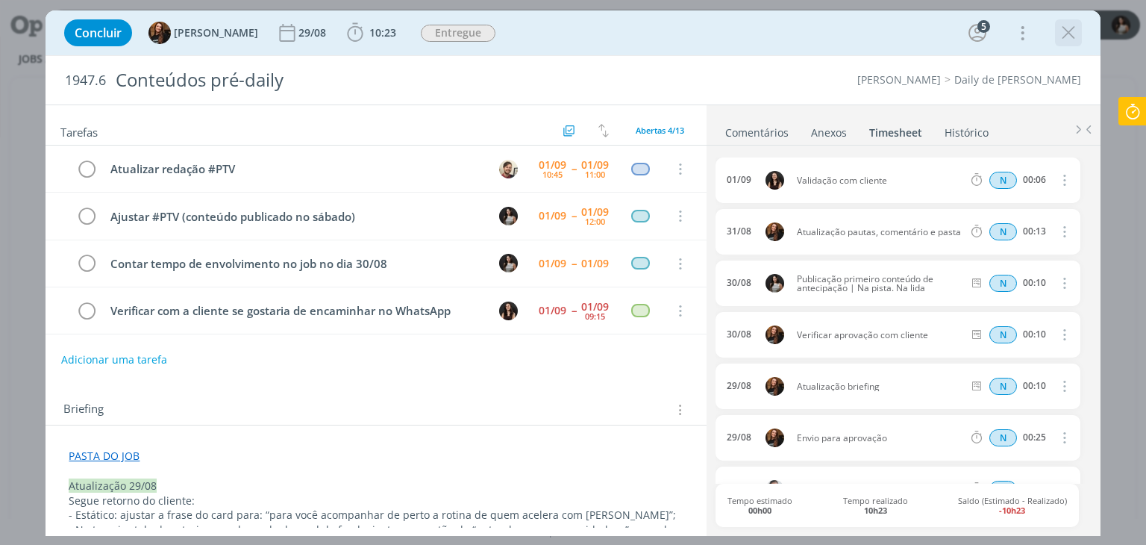
click at [1073, 36] on icon "dialog" at bounding box center [1068, 33] width 22 height 22
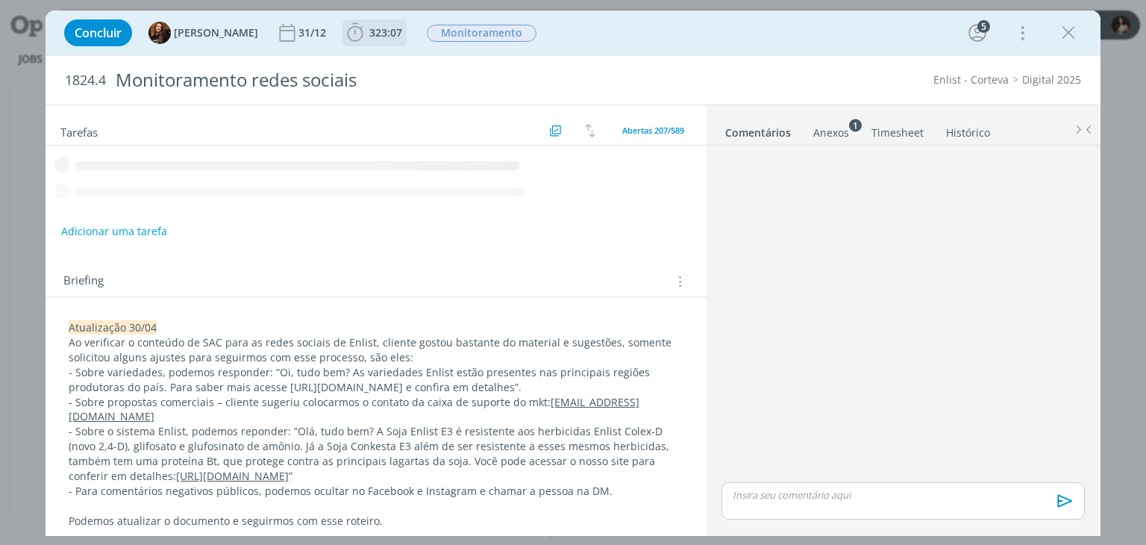
click at [367, 42] on span "323:07" at bounding box center [374, 33] width 61 height 22
click at [370, 32] on span "323:07" at bounding box center [385, 32] width 33 height 14
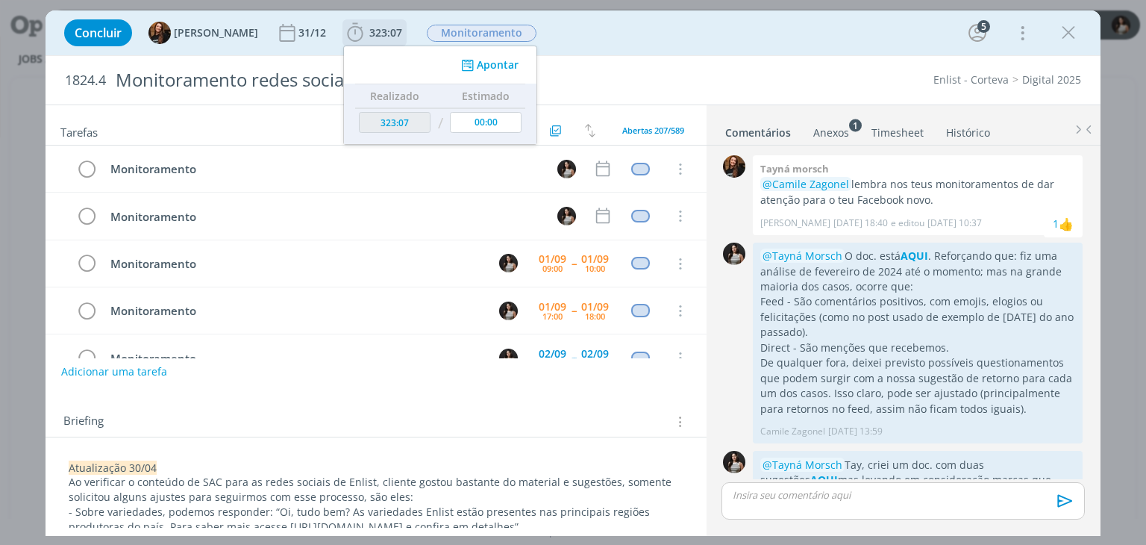
scroll to position [375, 0]
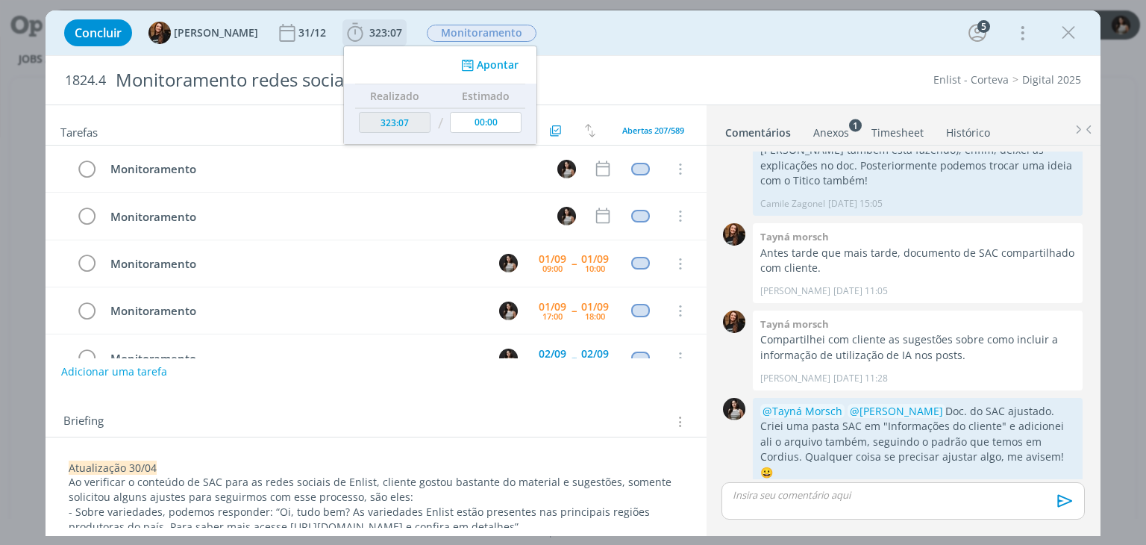
click at [496, 63] on button "Apontar" at bounding box center [488, 65] width 62 height 16
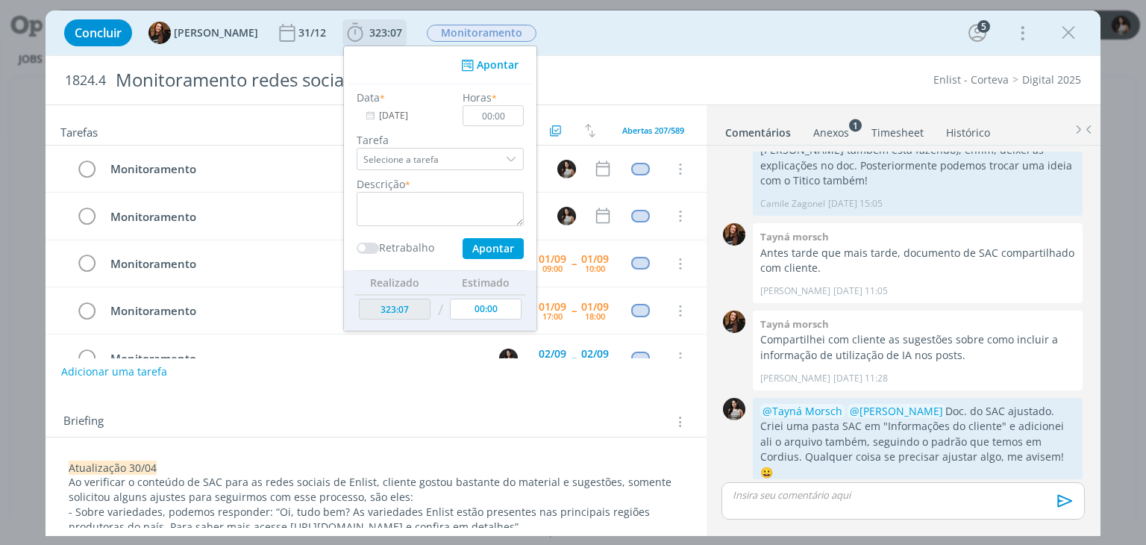
click at [386, 120] on input "[DATE]" at bounding box center [403, 115] width 93 height 21
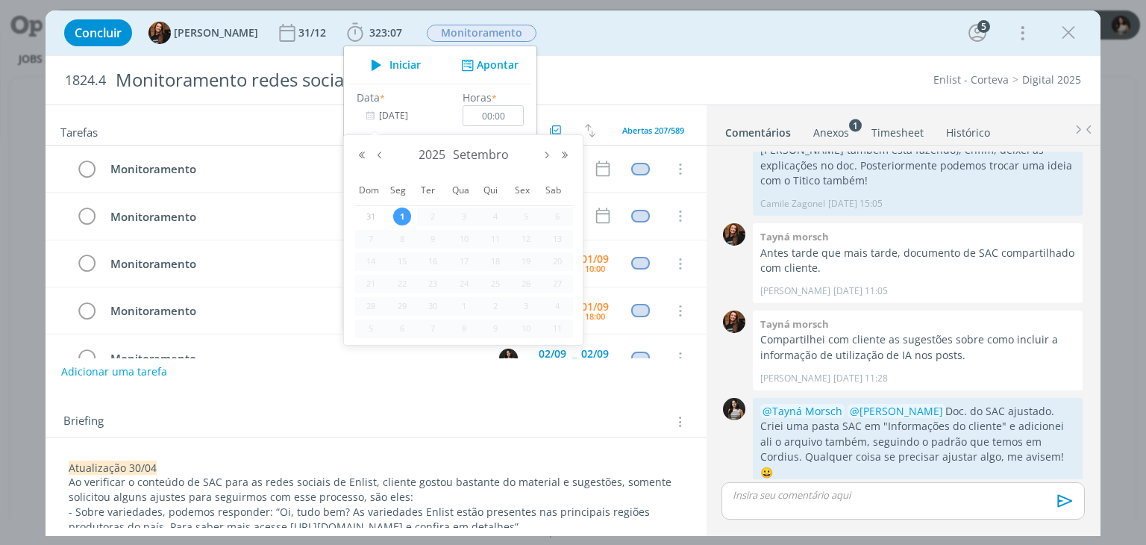
click at [910, 73] on ul "Enlist - Corteva Digital 2025" at bounding box center [993, 79] width 178 height 15
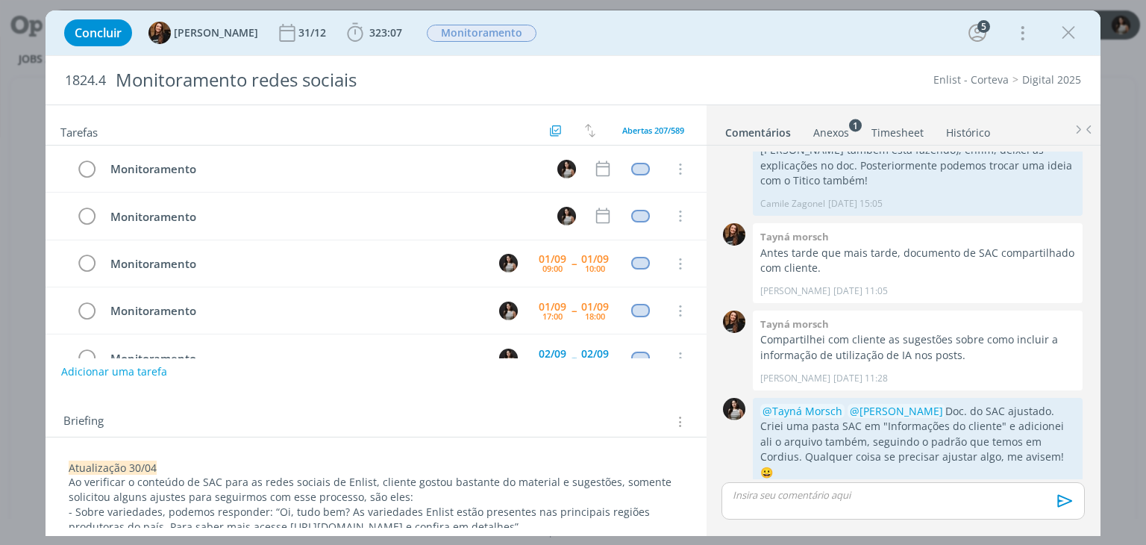
click at [901, 135] on link "Timesheet" at bounding box center [898, 130] width 54 height 22
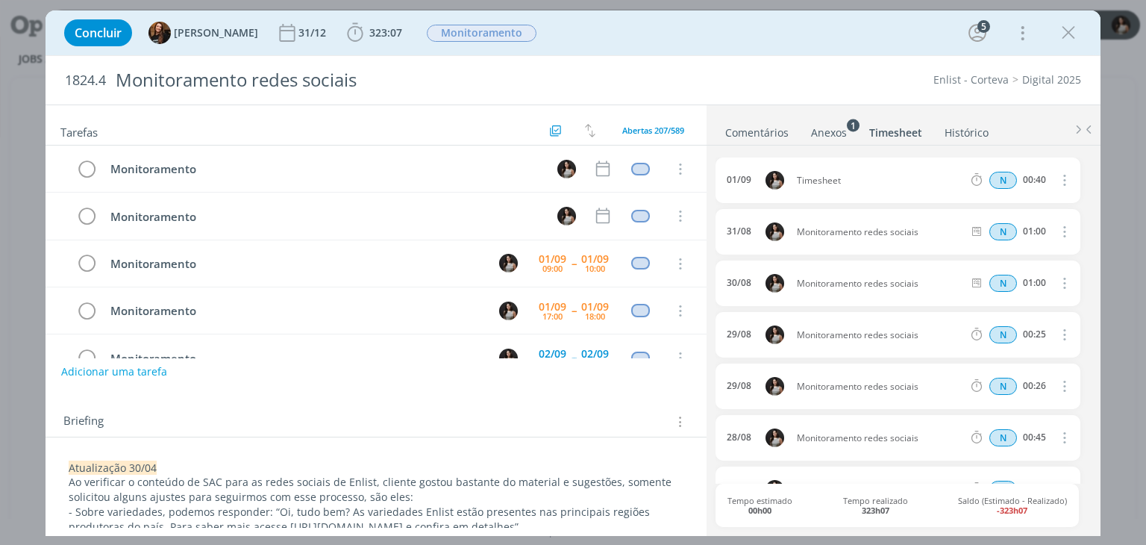
click at [1063, 178] on icon "dialog" at bounding box center [1063, 180] width 16 height 18
click at [1002, 231] on link "Editar" at bounding box center [1022, 229] width 118 height 24
drag, startPoint x: 857, startPoint y: 180, endPoint x: 787, endPoint y: 184, distance: 69.5
click at [787, 184] on div "01/09 09:47 Timesheet Selecione a tarefa N 00:40" at bounding box center [898, 180] width 364 height 46
click at [812, 99] on div "1824.4 Monitoramento redes sociais Enlist - Corteva Digital 2025" at bounding box center [573, 80] width 1055 height 49
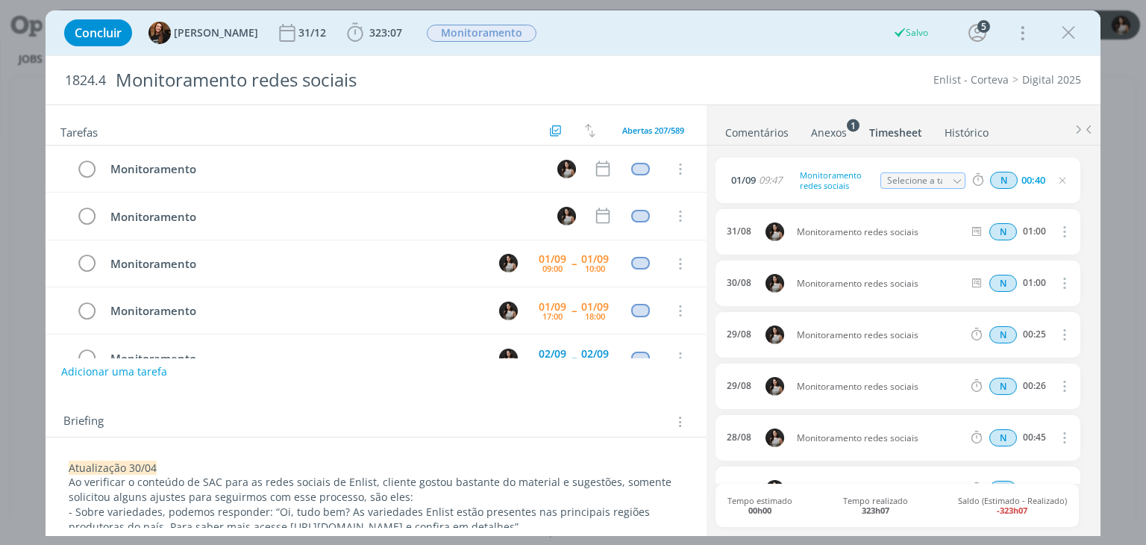
click at [760, 128] on link "Comentários" at bounding box center [757, 130] width 65 height 22
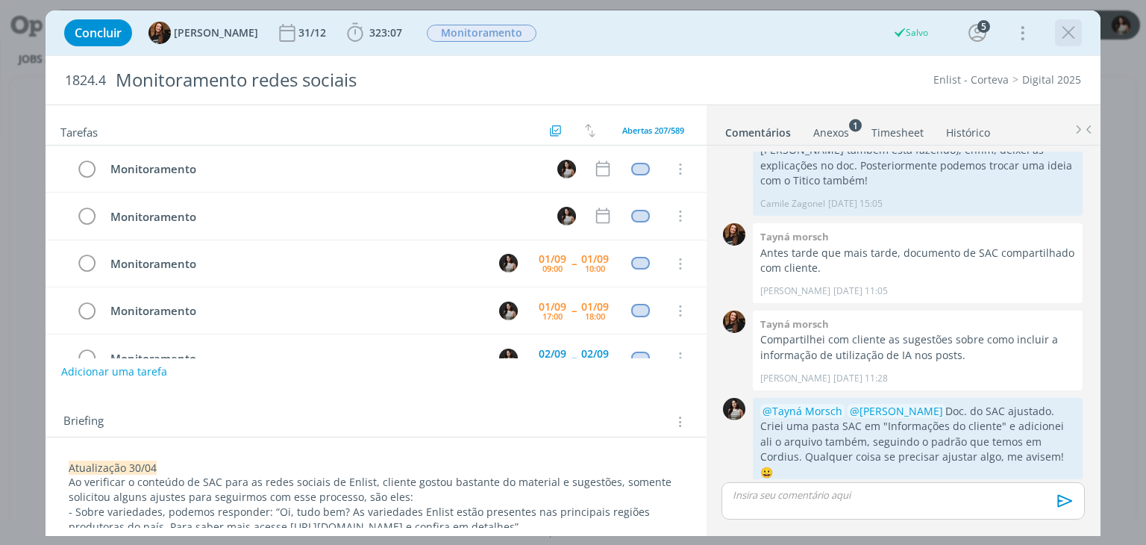
click at [1075, 37] on icon "dialog" at bounding box center [1068, 33] width 22 height 22
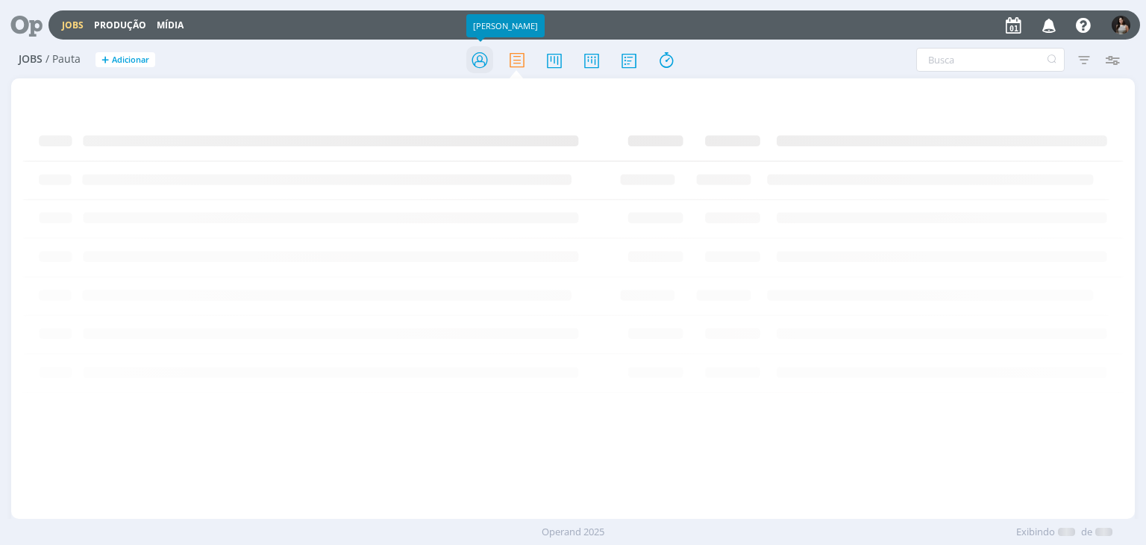
click at [470, 54] on icon at bounding box center [479, 60] width 27 height 29
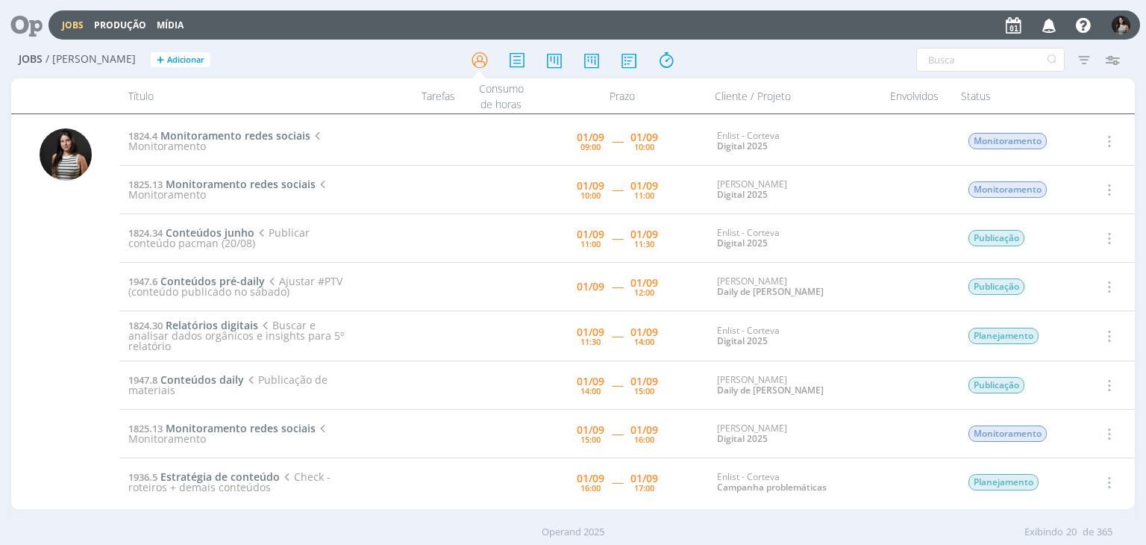
click at [1108, 137] on icon "button" at bounding box center [1108, 141] width 16 height 18
click at [1083, 190] on link "Concluir" at bounding box center [1066, 190] width 118 height 24
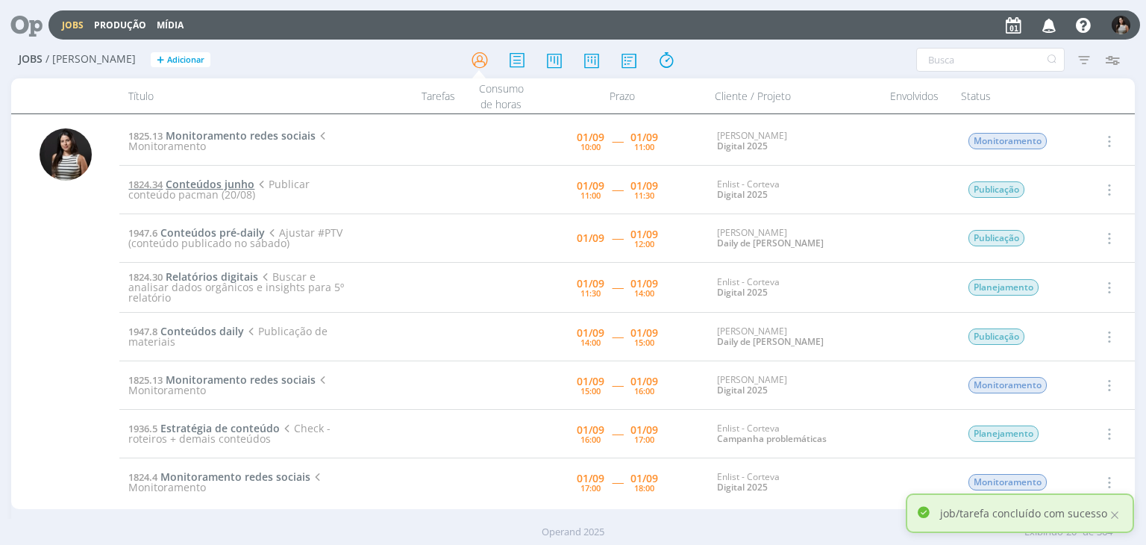
click at [218, 184] on span "Conteúdos junho" at bounding box center [210, 184] width 89 height 14
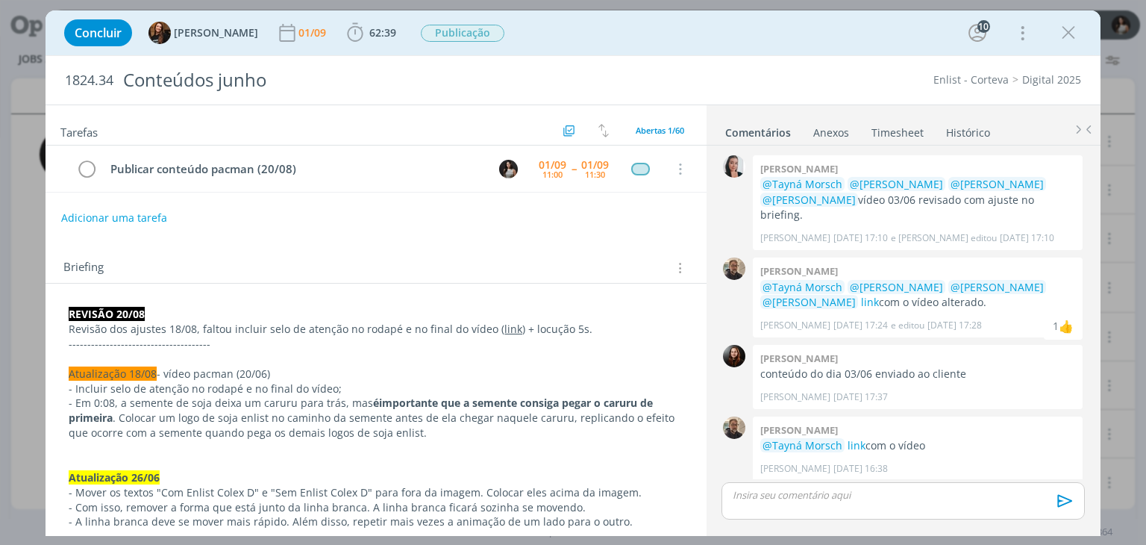
scroll to position [1407, 0]
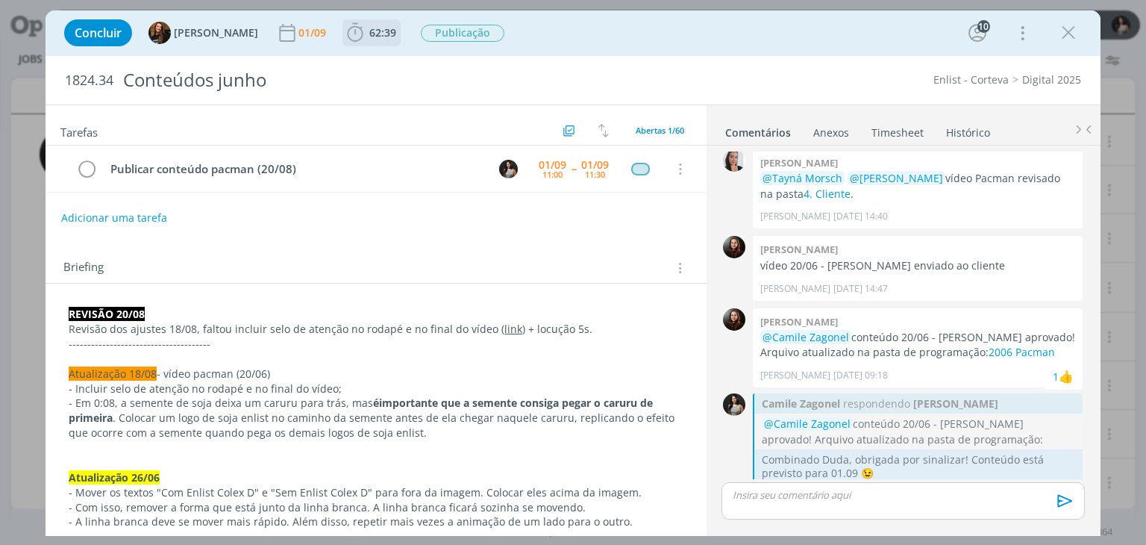
click at [369, 31] on span "62:39" at bounding box center [382, 32] width 27 height 14
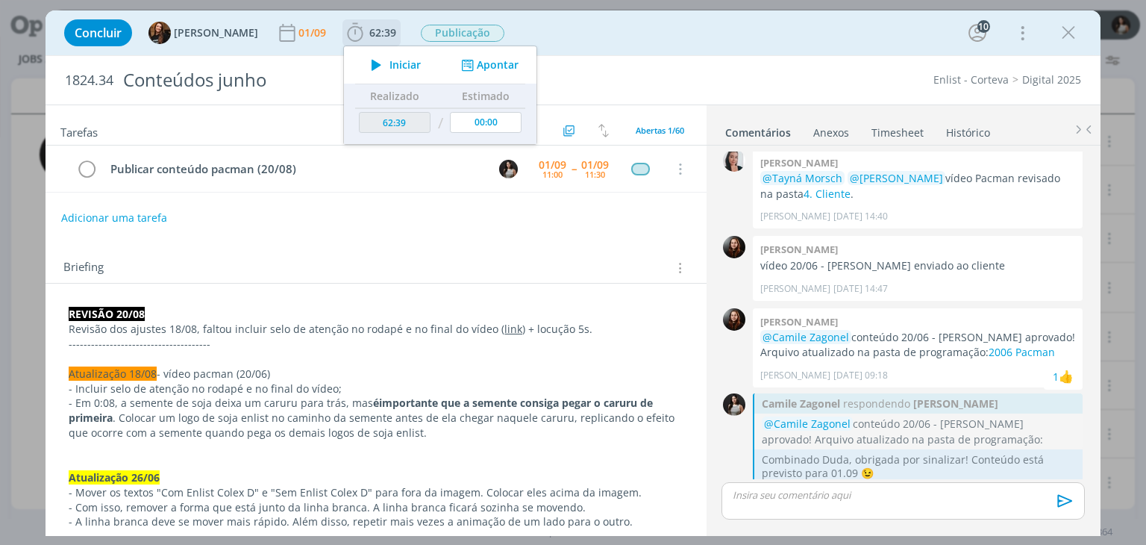
click at [487, 65] on button "Apontar" at bounding box center [488, 65] width 62 height 16
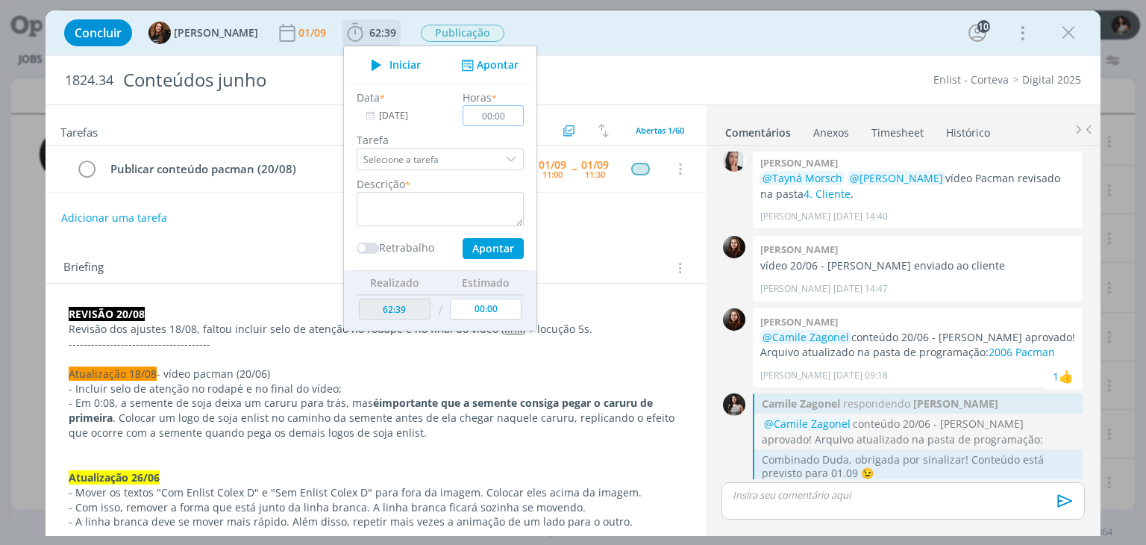
click at [477, 117] on input "00:00" at bounding box center [493, 115] width 61 height 21
click at [487, 115] on input "00:00" at bounding box center [493, 115] width 61 height 21
type input "00:20"
click at [425, 201] on textarea "dialog" at bounding box center [440, 209] width 167 height 34
type textarea "Publicação + Atualização Notion"
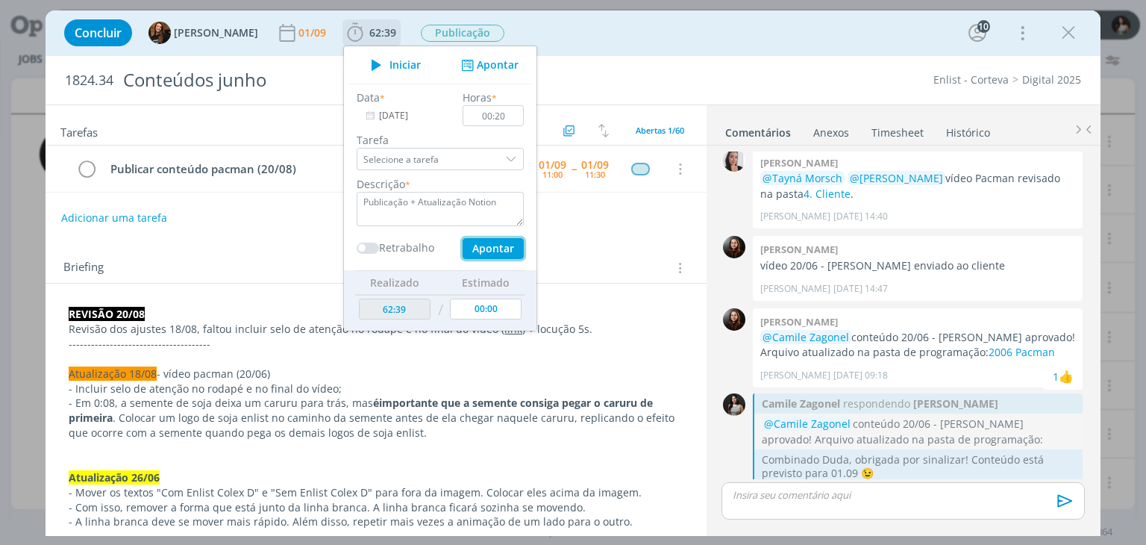
click at [490, 252] on button "Apontar" at bounding box center [493, 248] width 61 height 21
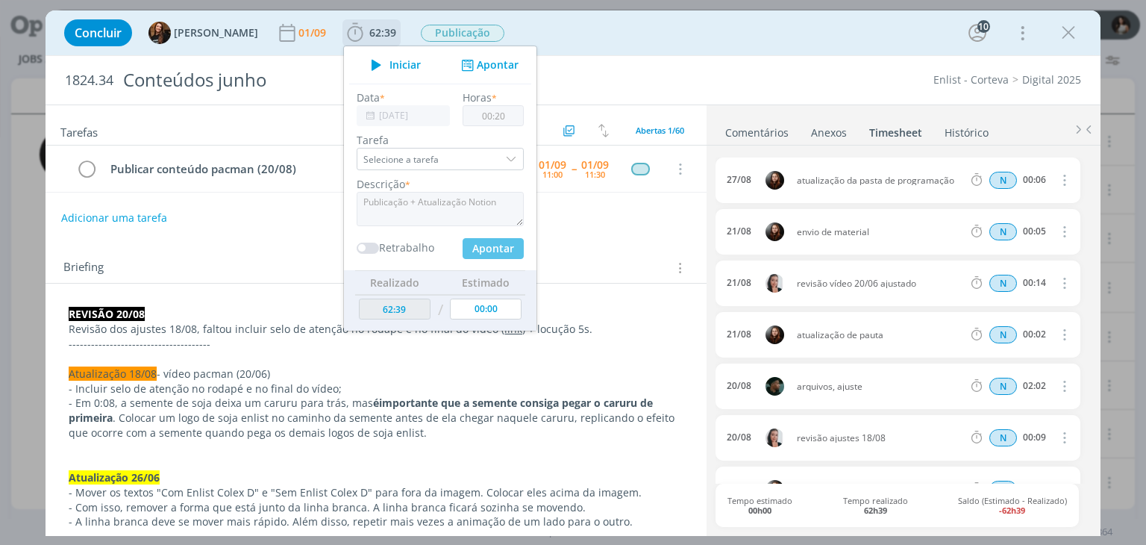
type input "62:59"
type input "00:00"
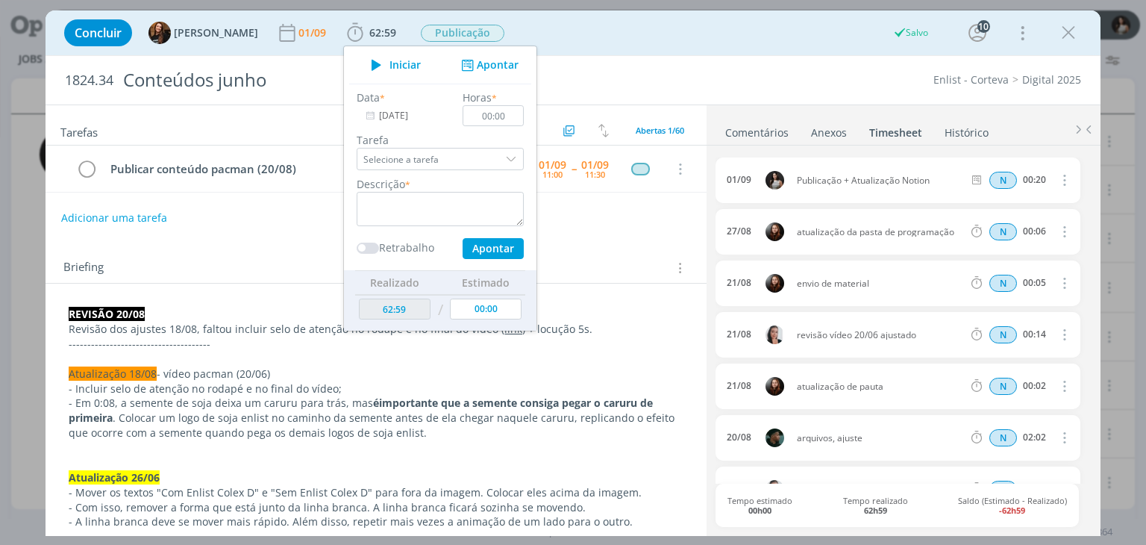
click at [752, 131] on link "Comentários" at bounding box center [757, 130] width 65 height 22
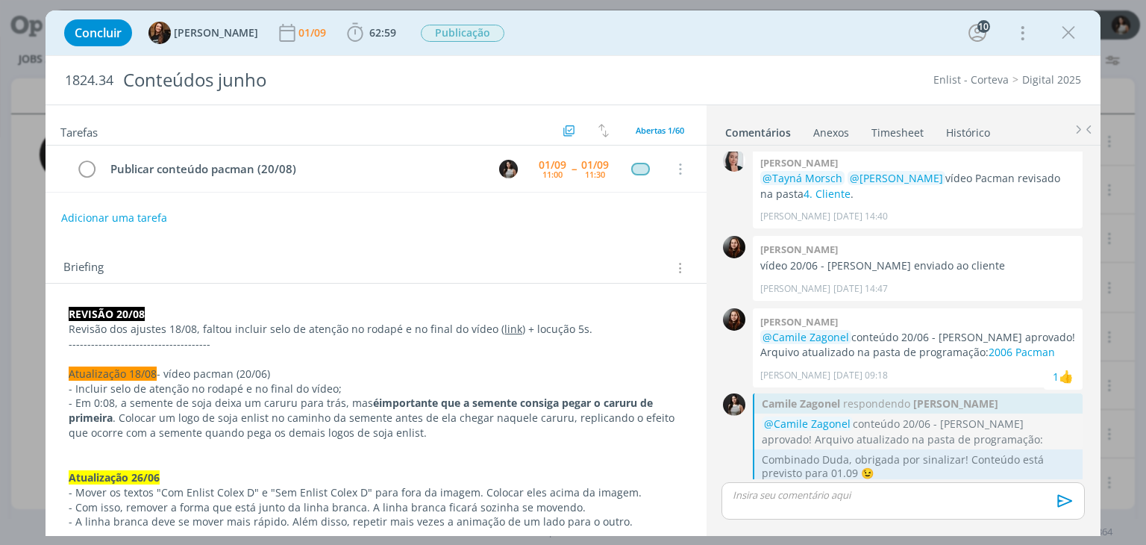
click at [794, 493] on p "dialog" at bounding box center [903, 494] width 339 height 13
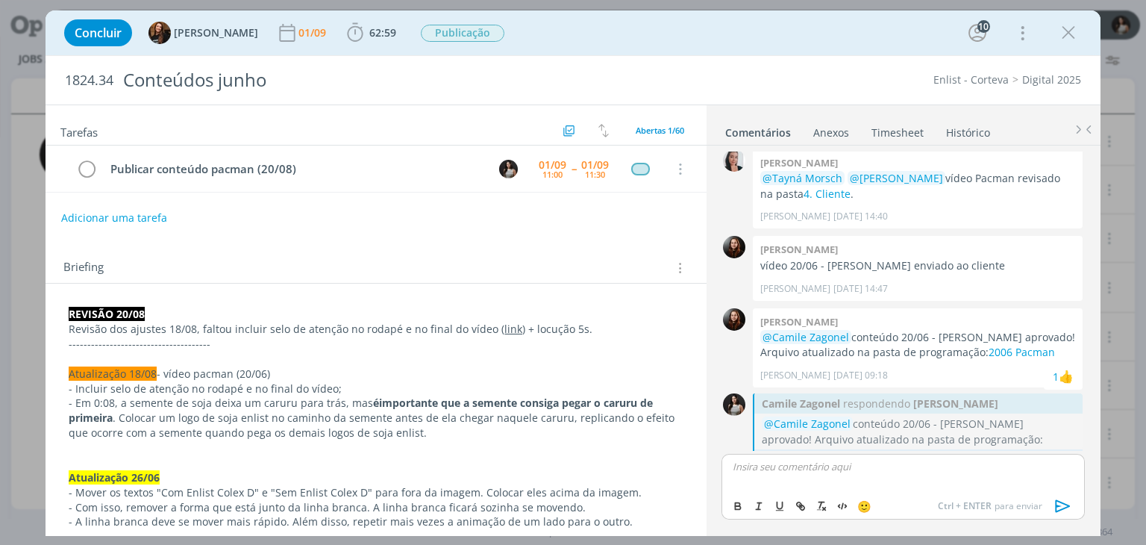
scroll to position [1435, 0]
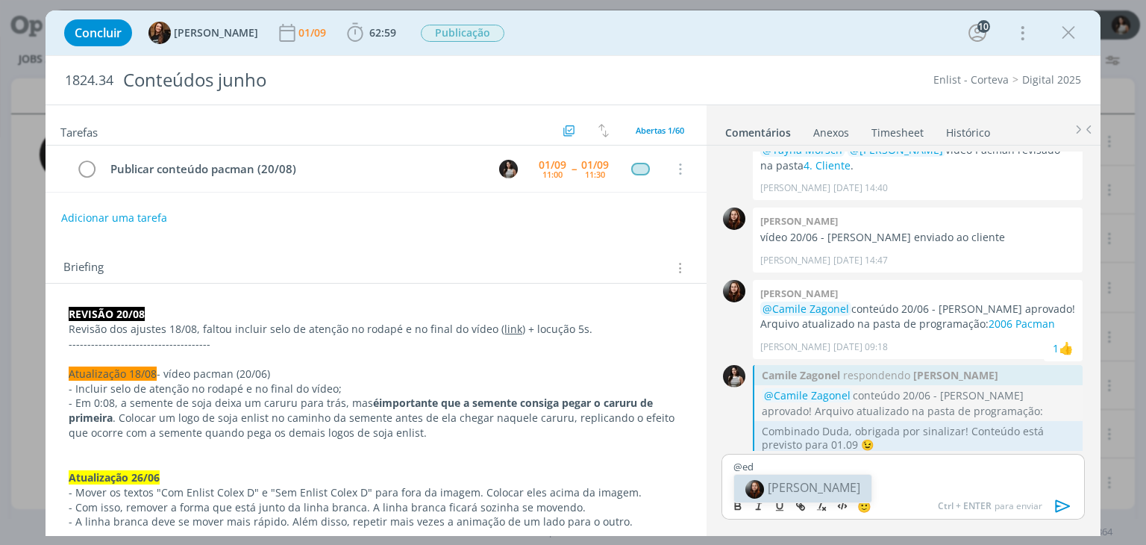
click at [776, 483] on span "[PERSON_NAME]" at bounding box center [814, 487] width 93 height 16
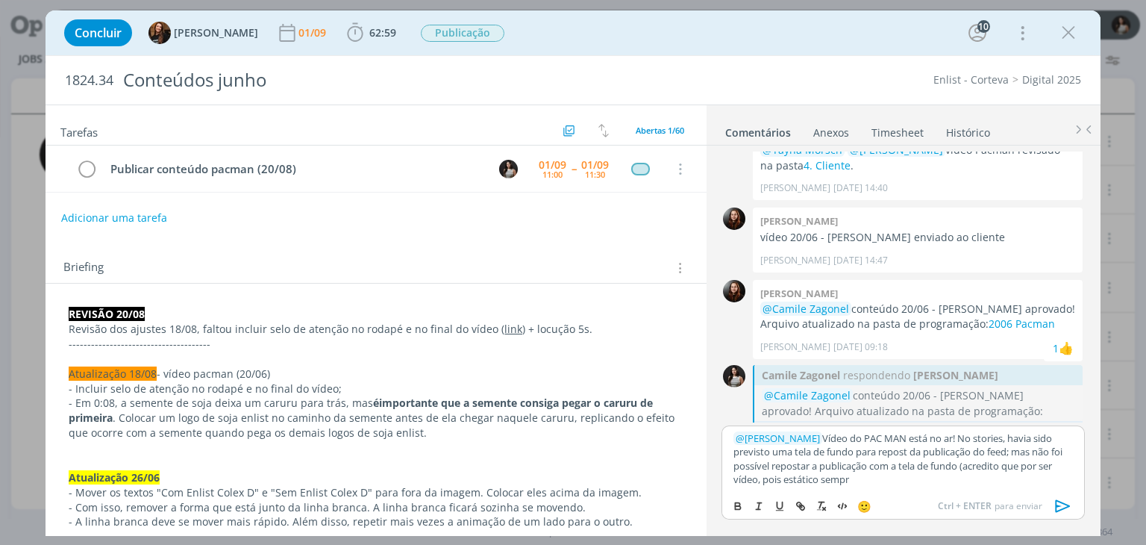
scroll to position [1464, 0]
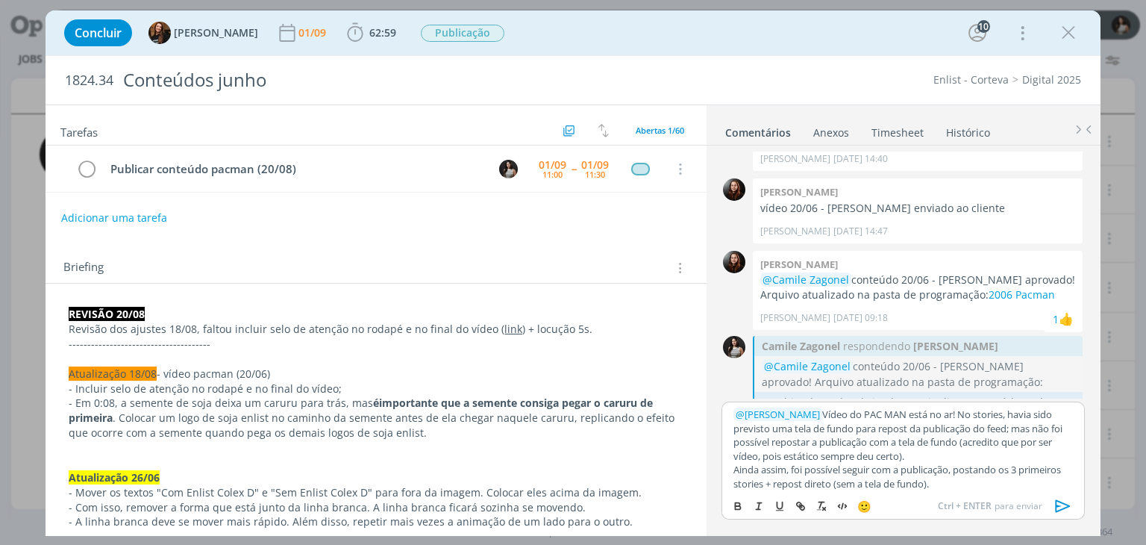
click at [1059, 511] on icon "dialog" at bounding box center [1062, 506] width 15 height 13
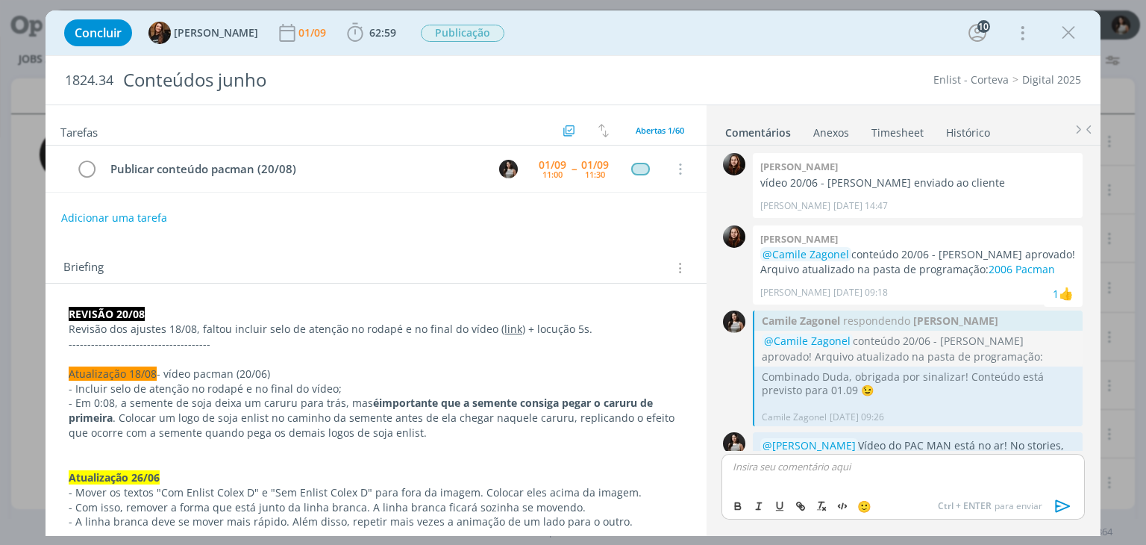
scroll to position [1582, 0]
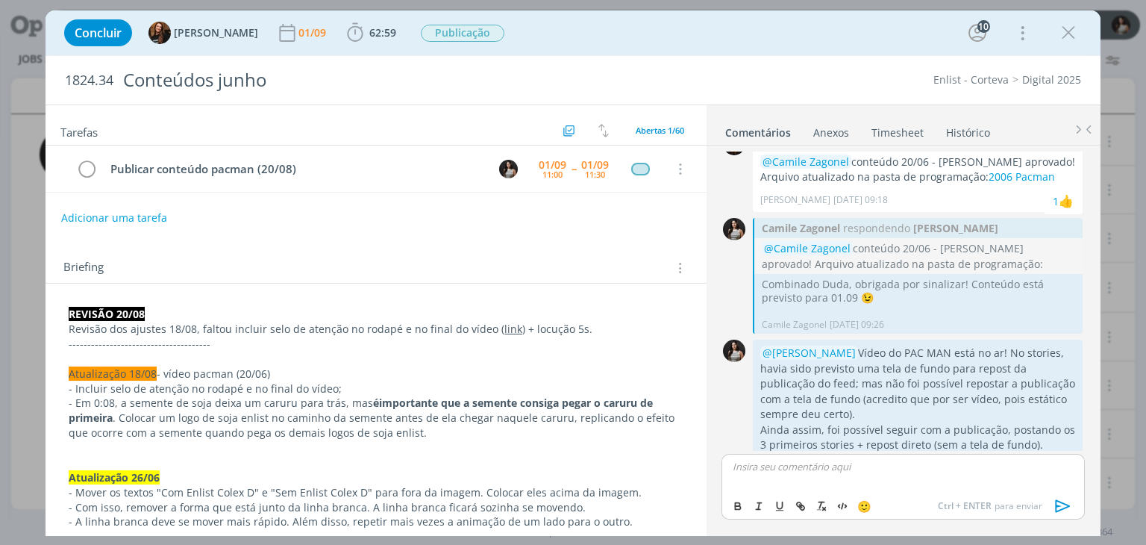
click at [896, 132] on link "Timesheet" at bounding box center [898, 130] width 54 height 22
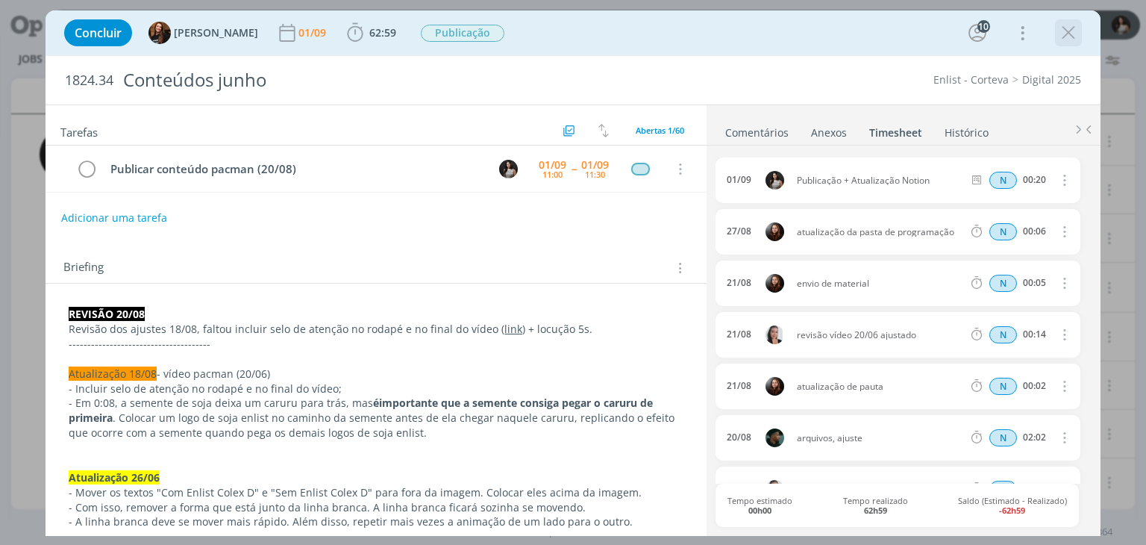
click at [1071, 29] on icon "dialog" at bounding box center [1068, 33] width 22 height 22
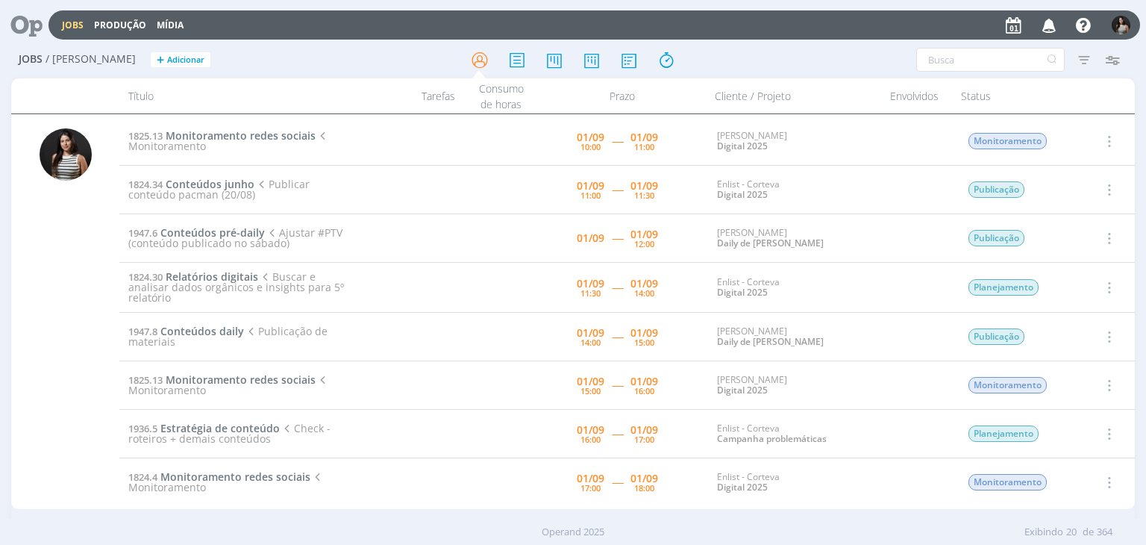
click at [1106, 188] on icon "button" at bounding box center [1108, 190] width 16 height 18
click at [1084, 231] on link "Concluir" at bounding box center [1066, 239] width 118 height 24
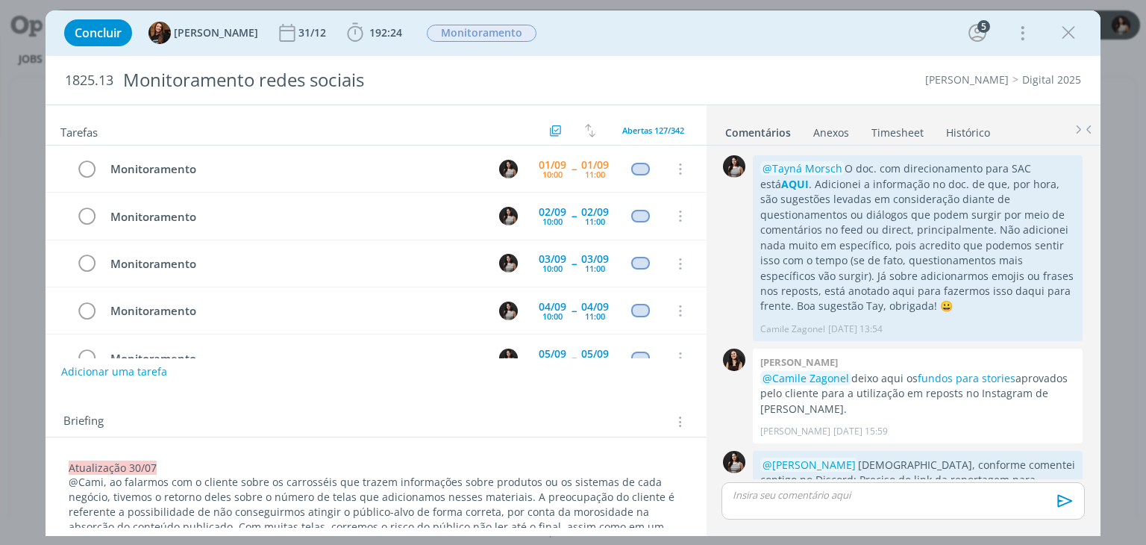
scroll to position [2264, 0]
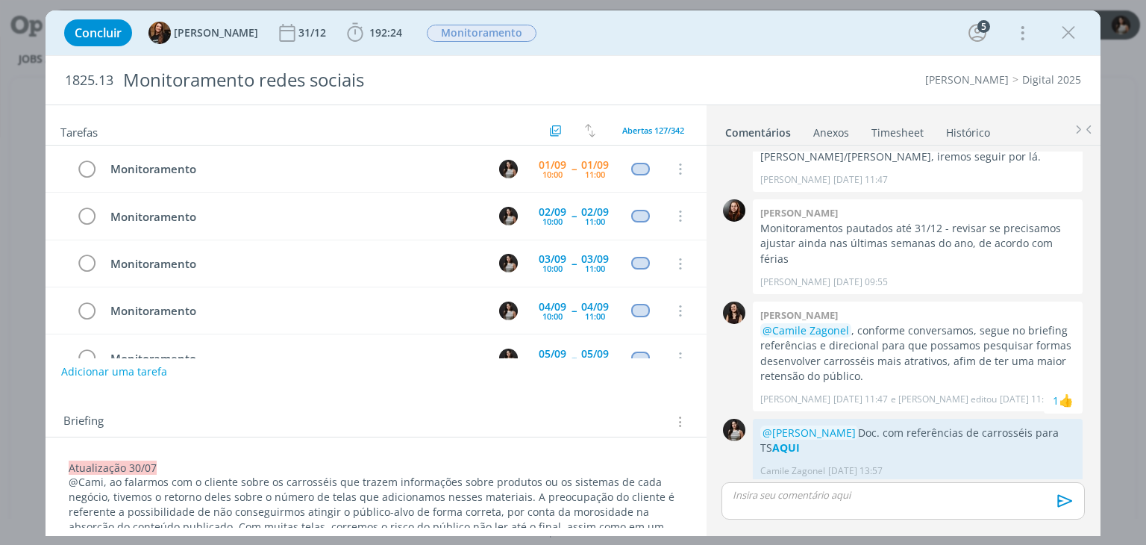
click at [886, 135] on link "Timesheet" at bounding box center [898, 130] width 54 height 22
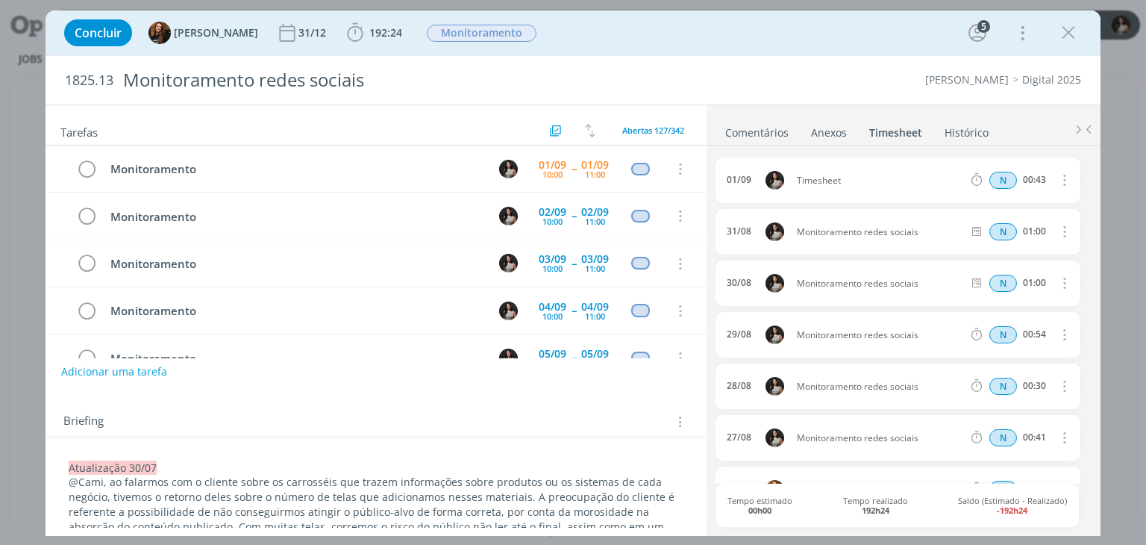
click at [1059, 178] on icon "dialog" at bounding box center [1063, 180] width 16 height 18
click at [1022, 226] on link "Editar" at bounding box center [1022, 229] width 118 height 24
drag, startPoint x: 860, startPoint y: 178, endPoint x: 795, endPoint y: 184, distance: 65.3
click at [795, 184] on span "Timesheet" at bounding box center [834, 180] width 87 height 16
click at [881, 63] on div "1825.13 Monitoramento redes sociais Cordius - Corteva Digital 2025" at bounding box center [573, 80] width 1055 height 49
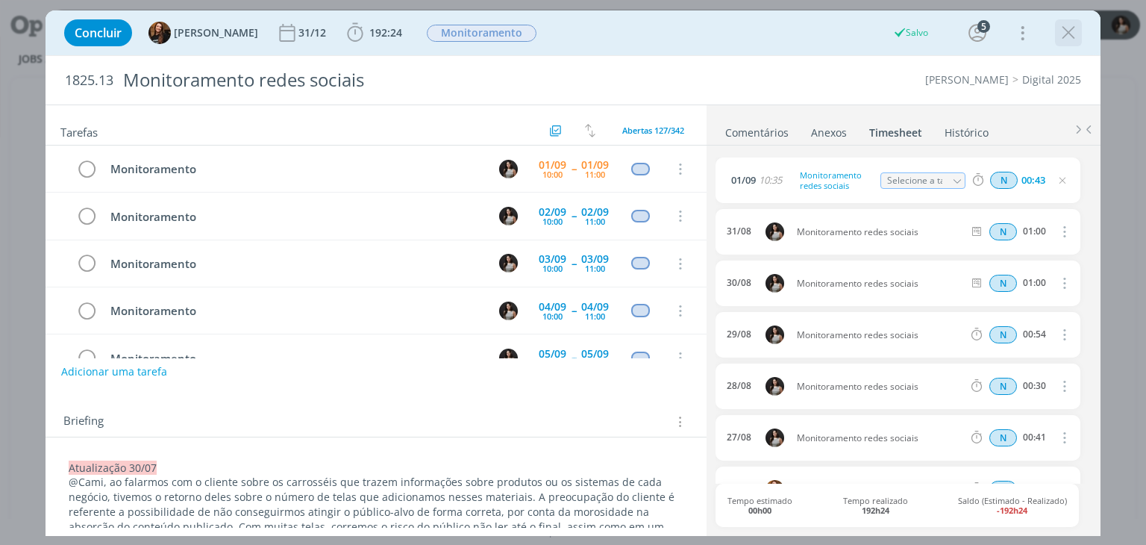
click at [1065, 30] on icon "dialog" at bounding box center [1068, 33] width 22 height 22
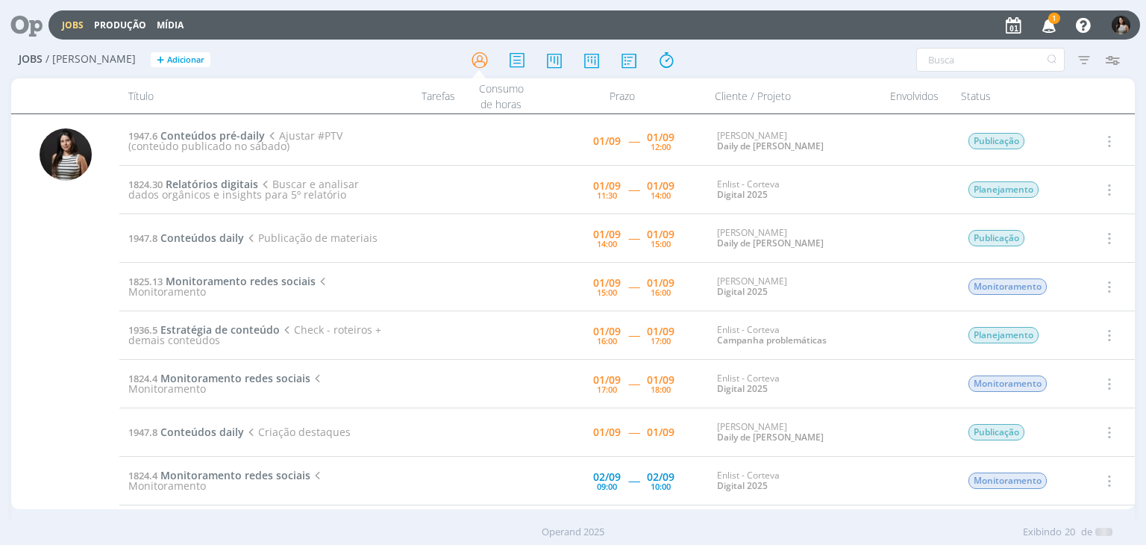
click at [1049, 27] on icon "button" at bounding box center [1050, 24] width 26 height 25
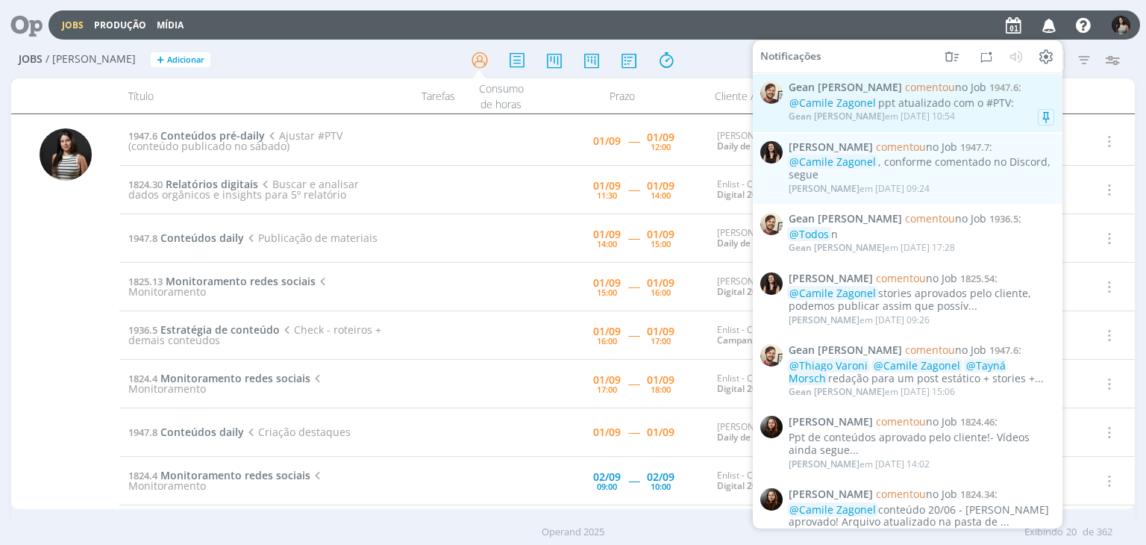
click at [1021, 92] on span "Gean [PERSON_NAME] comentou no Job 1947.6 :" at bounding box center [922, 87] width 266 height 13
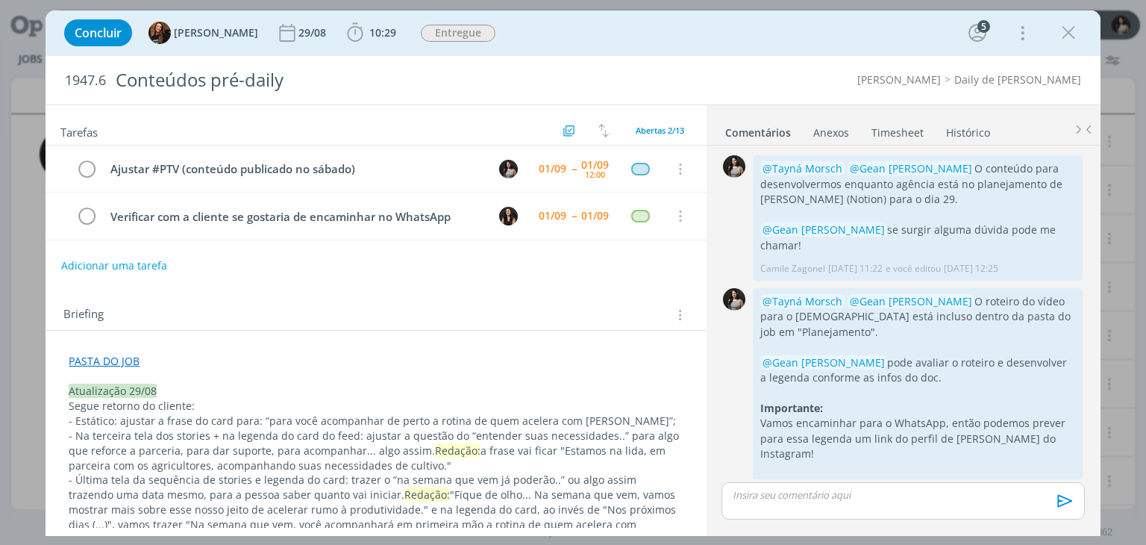
scroll to position [1277, 0]
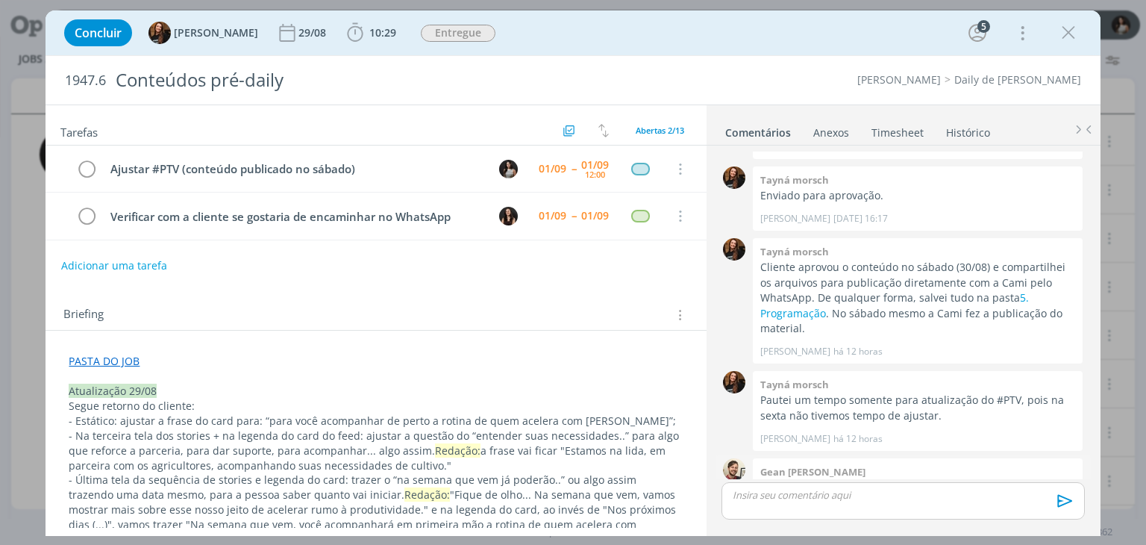
click at [1059, 502] on div "👍" at bounding box center [1066, 511] width 15 height 18
click at [1131, 63] on div "Concluir Tayná Morsch [DATE] 10:29 Iniciar Apontar Data * [DATE] Horas * 00:00 …" at bounding box center [573, 272] width 1146 height 545
click at [1077, 32] on icon "dialog" at bounding box center [1068, 33] width 22 height 22
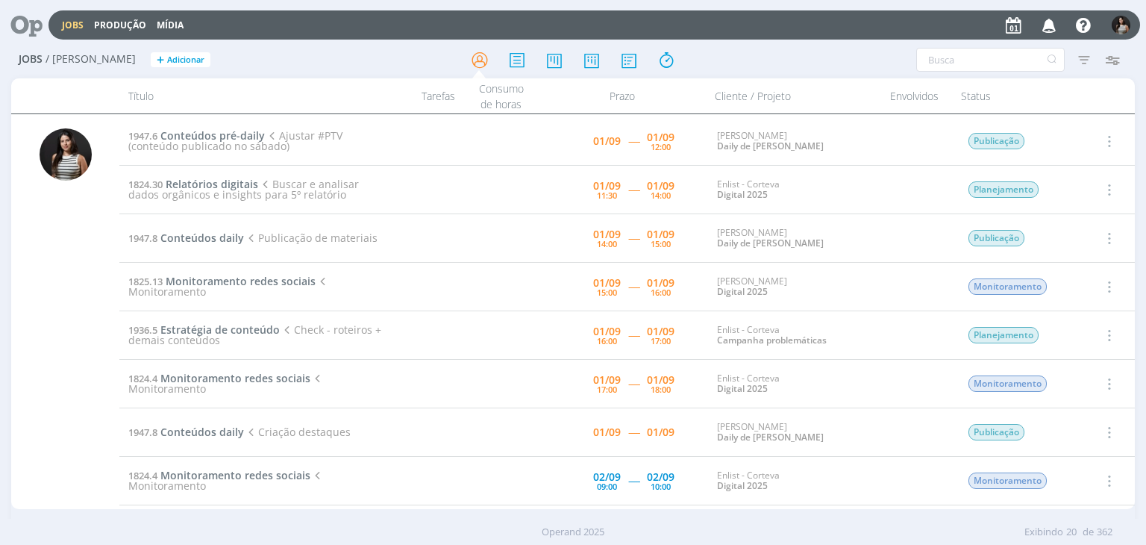
click at [1102, 137] on icon "button" at bounding box center [1108, 141] width 16 height 18
click at [1077, 237] on link "Iniciar timesheet" at bounding box center [1066, 238] width 118 height 24
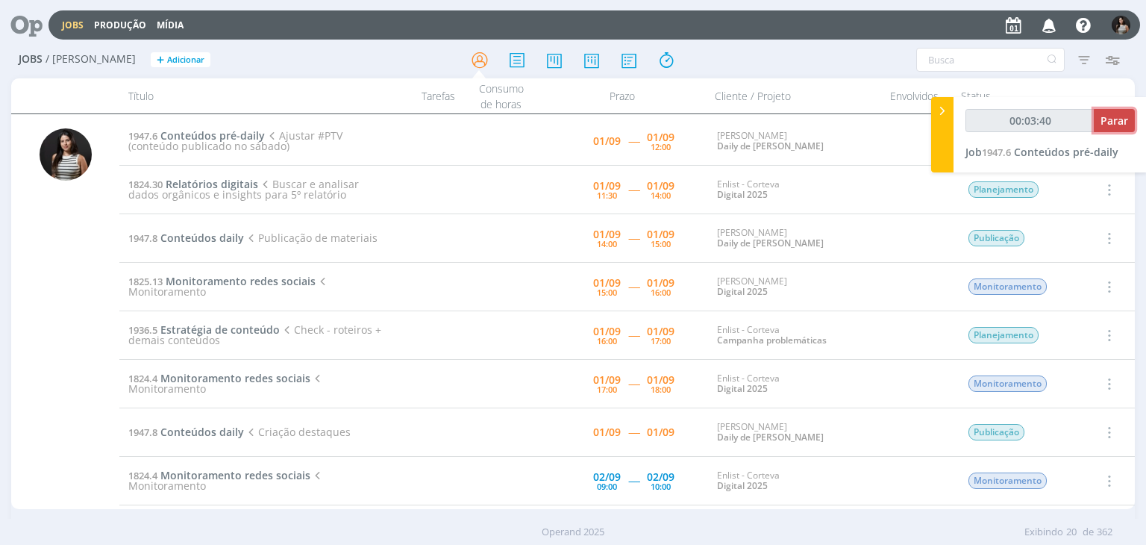
type input "00:03:41"
click at [1119, 123] on span "Parar" at bounding box center [1115, 120] width 28 height 14
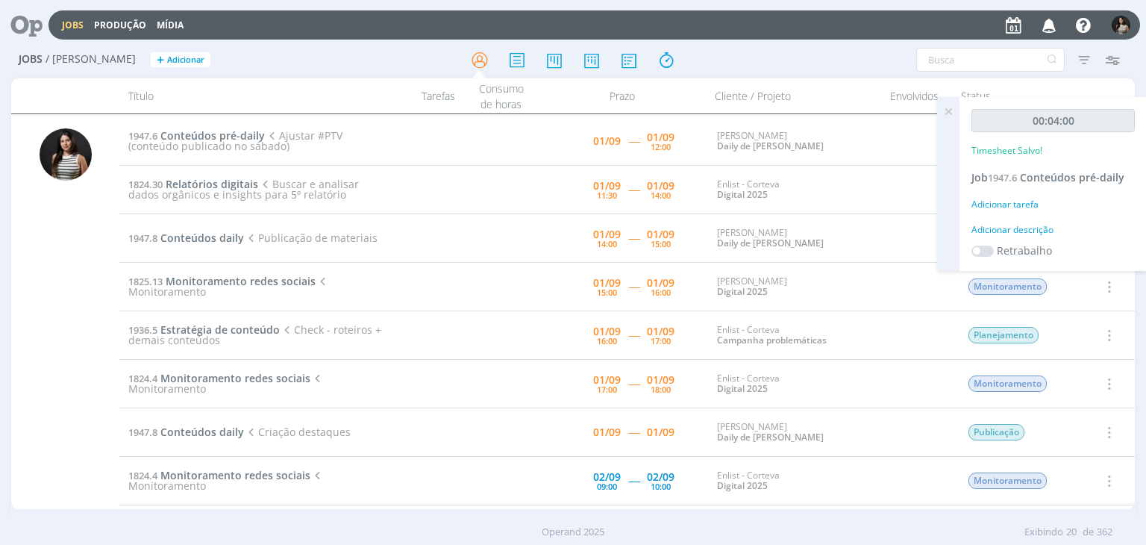
click at [945, 110] on icon at bounding box center [948, 111] width 27 height 29
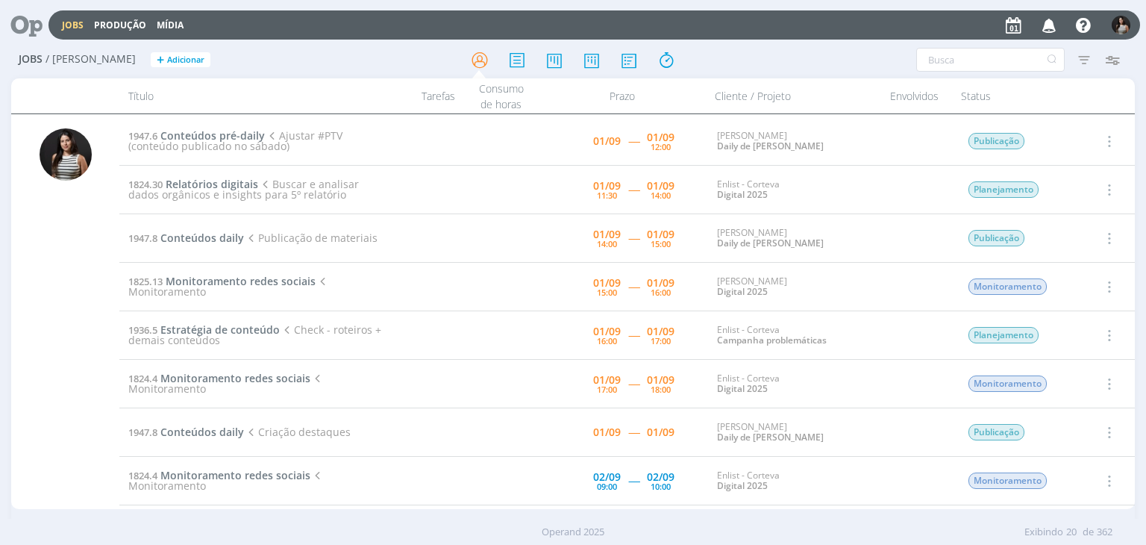
click at [1111, 135] on icon "button" at bounding box center [1108, 141] width 16 height 18
click at [1066, 186] on link "Concluir" at bounding box center [1066, 190] width 118 height 24
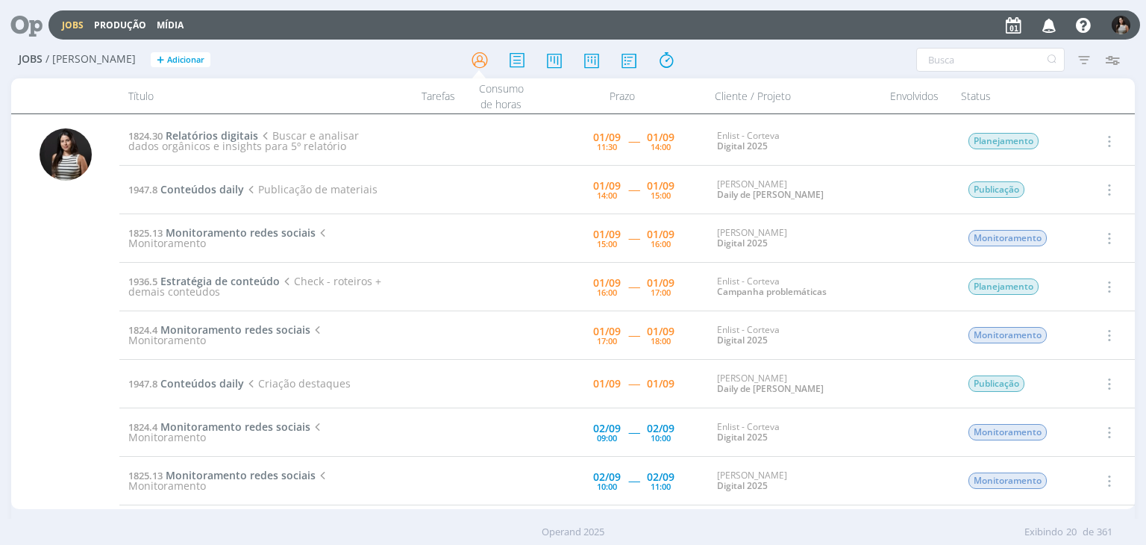
click at [1108, 141] on icon "button" at bounding box center [1108, 141] width 16 height 18
click at [1081, 239] on link "Iniciar timesheet" at bounding box center [1066, 238] width 118 height 24
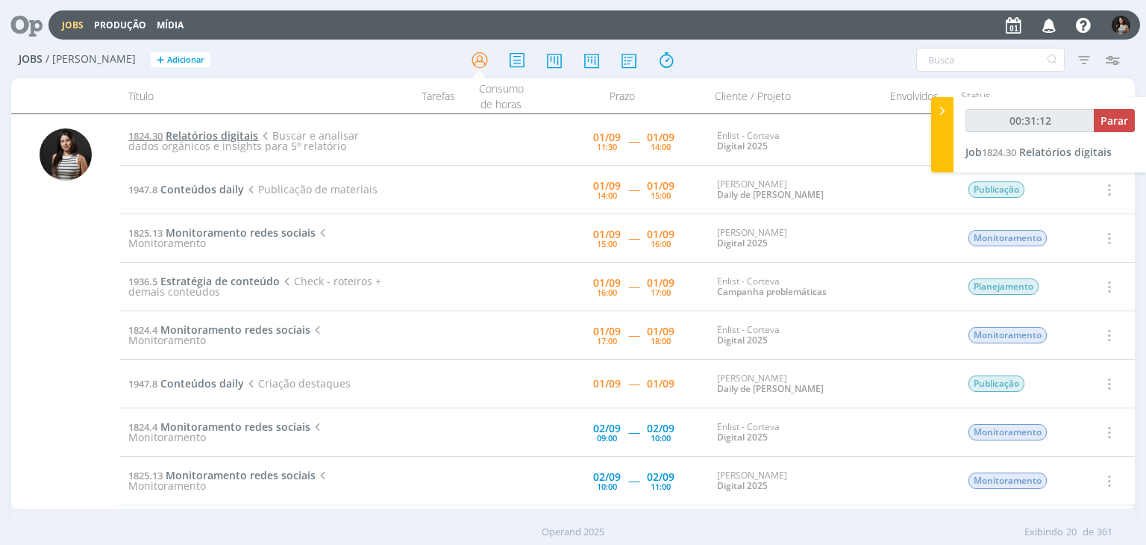
click at [230, 134] on span "Relatórios digitais" at bounding box center [212, 135] width 93 height 14
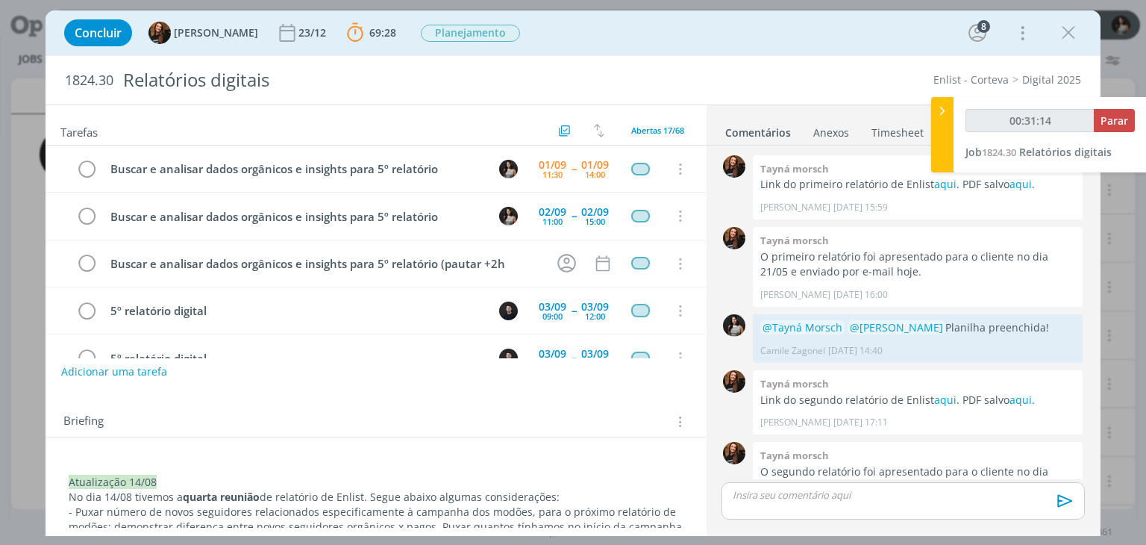
scroll to position [1338, 0]
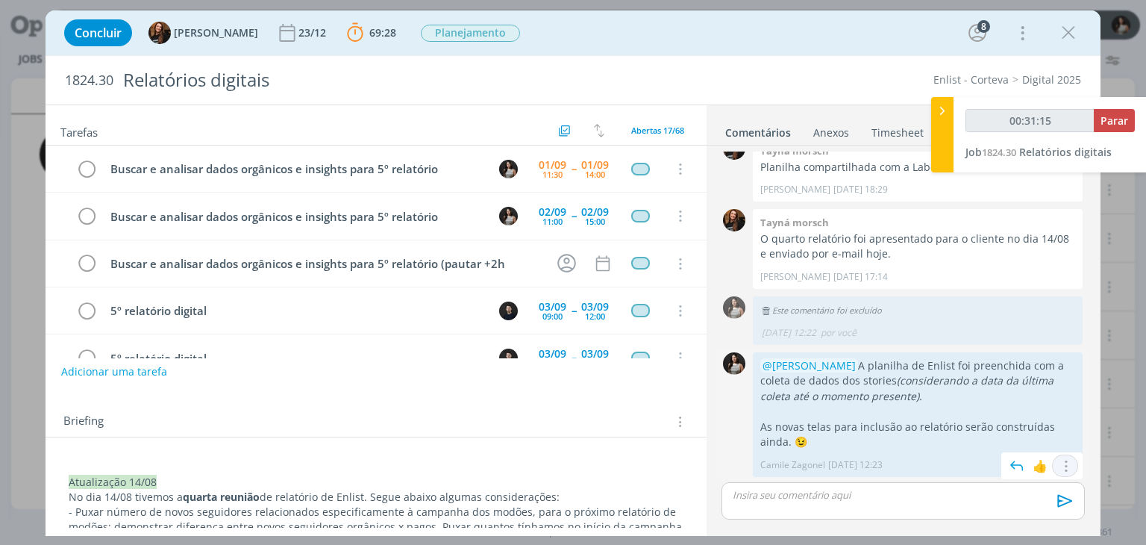
click at [1061, 461] on icon "dialog" at bounding box center [1065, 466] width 16 height 14
click at [1028, 425] on link "Editar" at bounding box center [1015, 422] width 118 height 24
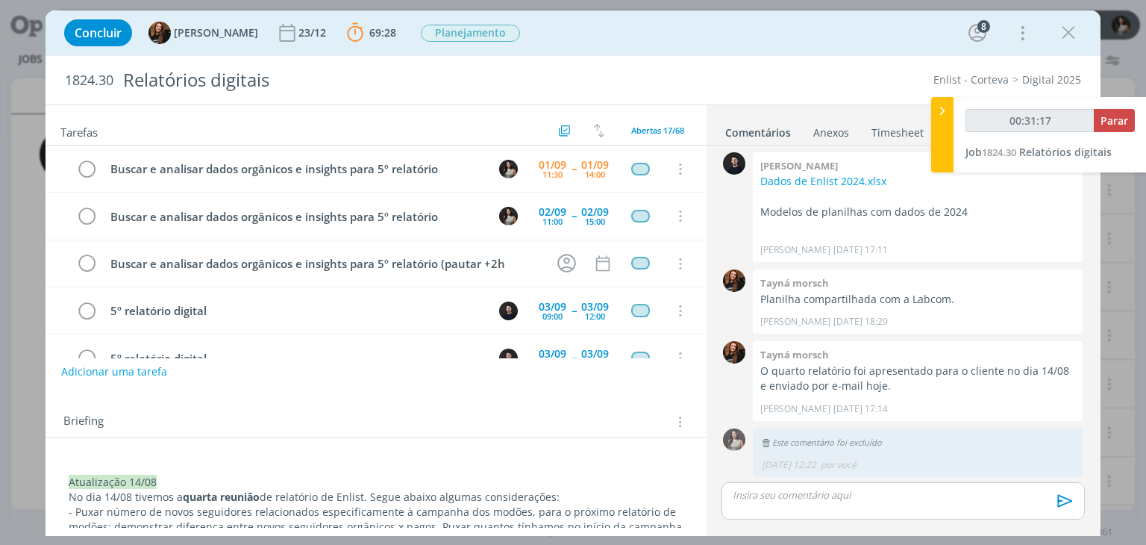
scroll to position [1308, 0]
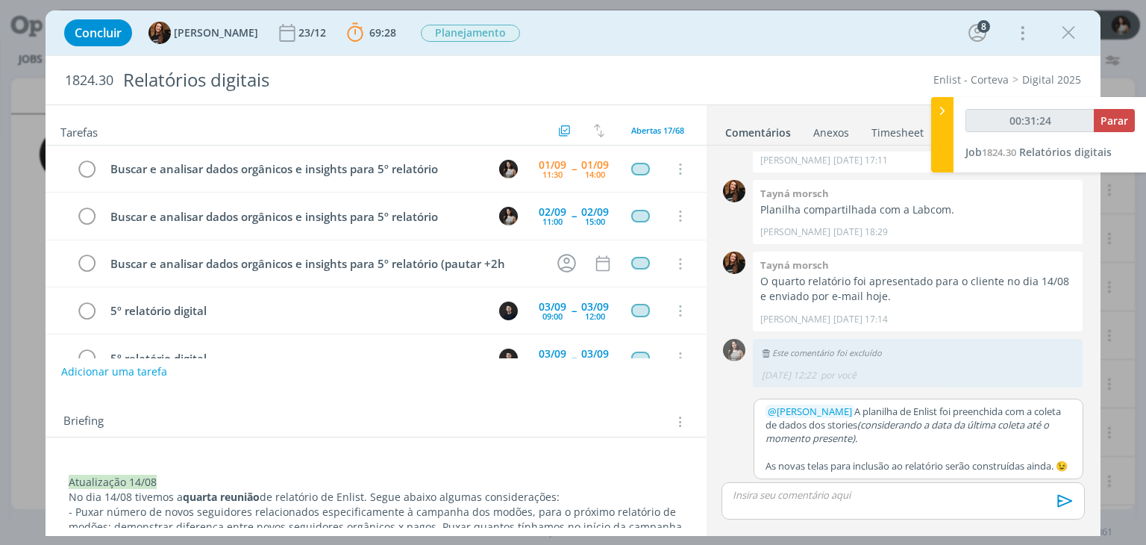
click at [851, 425] on em "(considerando a data da última coleta até o momento presente)." at bounding box center [909, 431] width 286 height 27
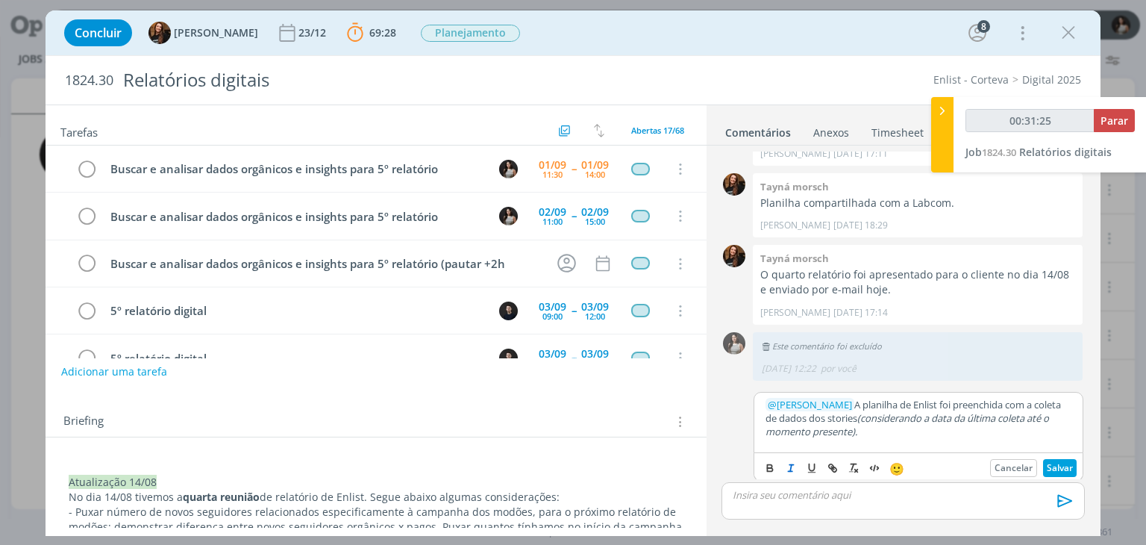
type input "00:31:26"
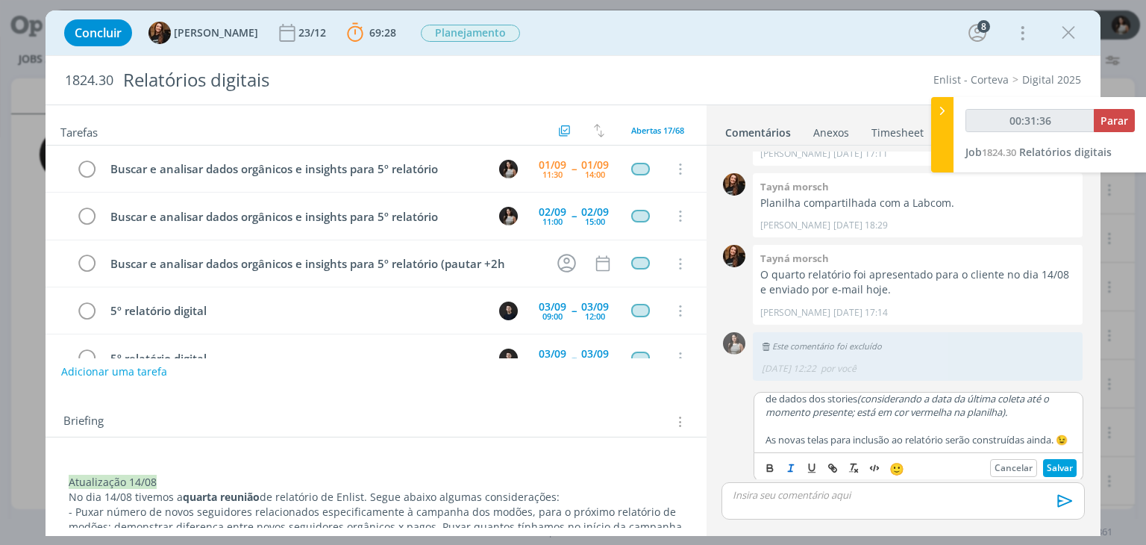
scroll to position [33, 0]
click at [1045, 465] on button "Salvar" at bounding box center [1060, 468] width 34 height 18
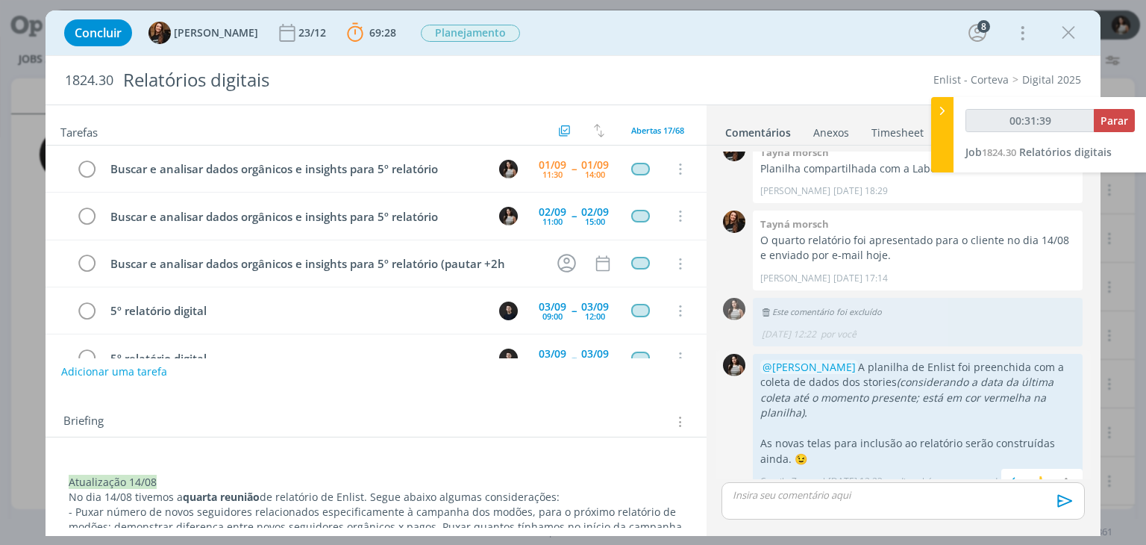
scroll to position [1337, 0]
click at [1064, 35] on icon "dialog" at bounding box center [1068, 33] width 22 height 22
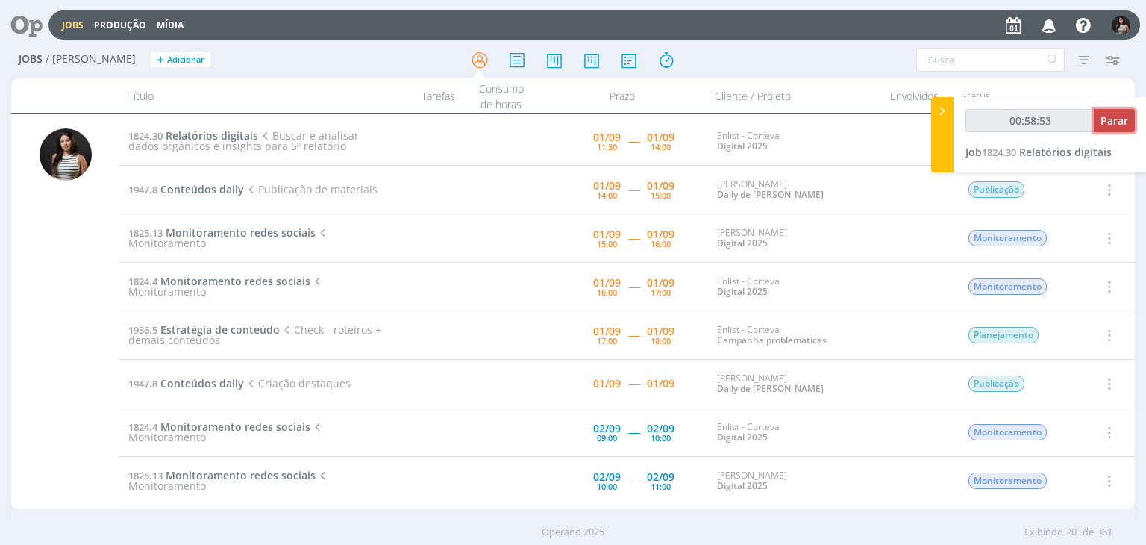
click at [1115, 120] on span "Parar" at bounding box center [1115, 120] width 28 height 14
type input "00:58:56"
click at [940, 114] on icon at bounding box center [942, 111] width 15 height 16
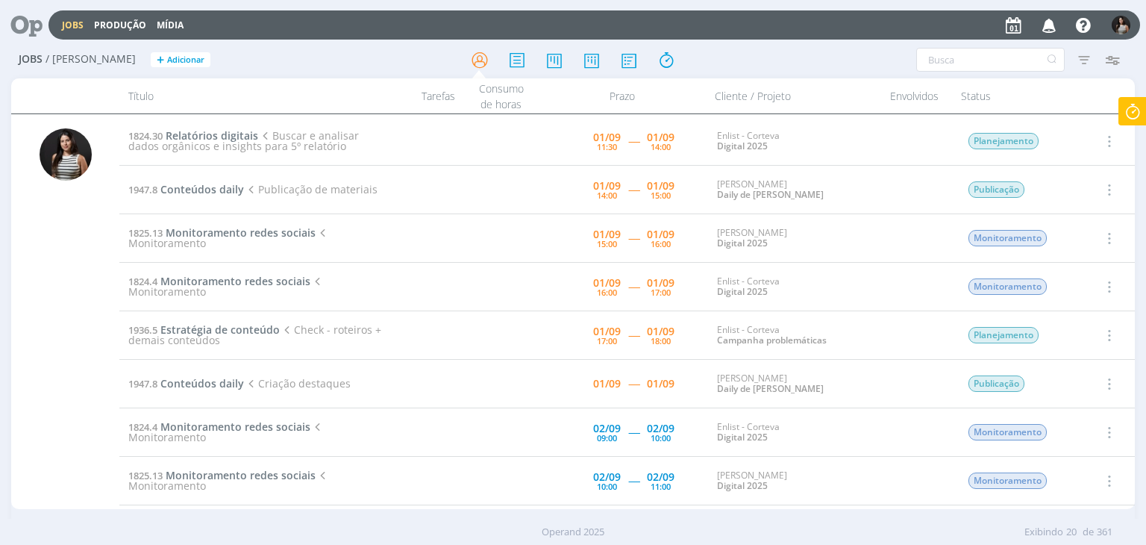
click at [1128, 111] on icon at bounding box center [1132, 111] width 27 height 29
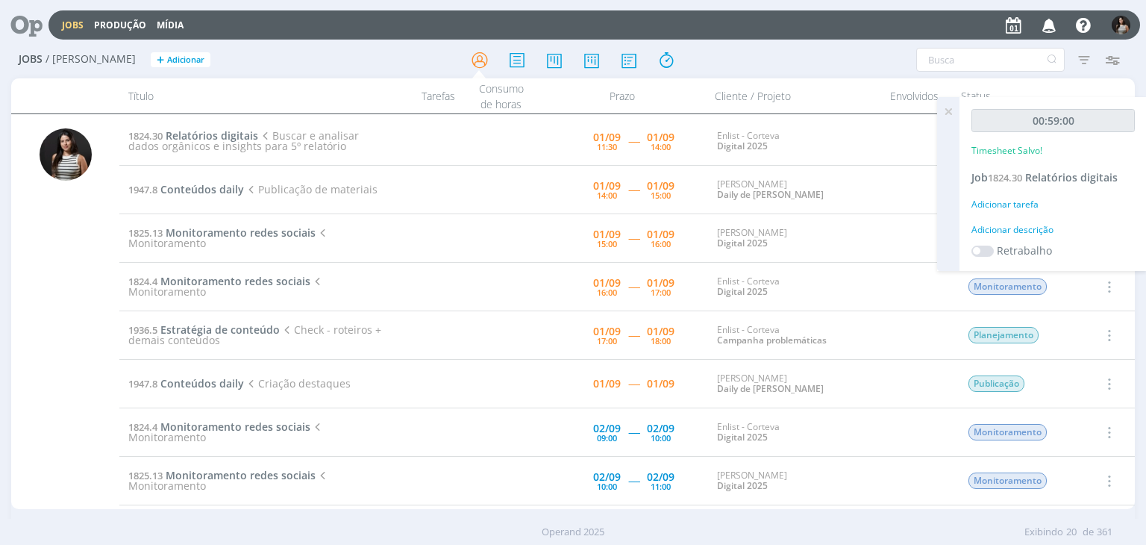
click at [946, 107] on icon at bounding box center [948, 111] width 27 height 29
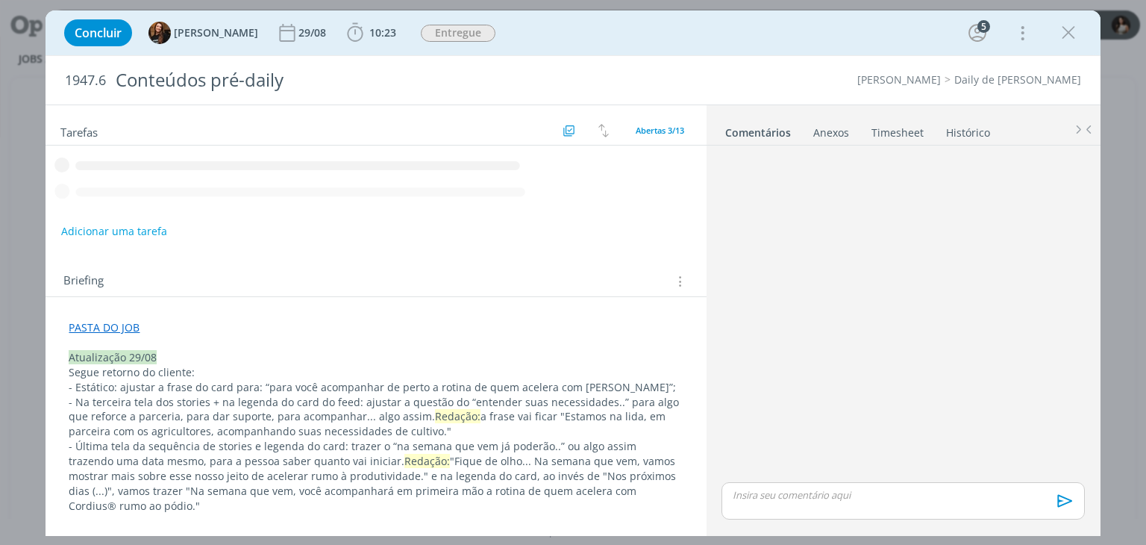
scroll to position [1205, 0]
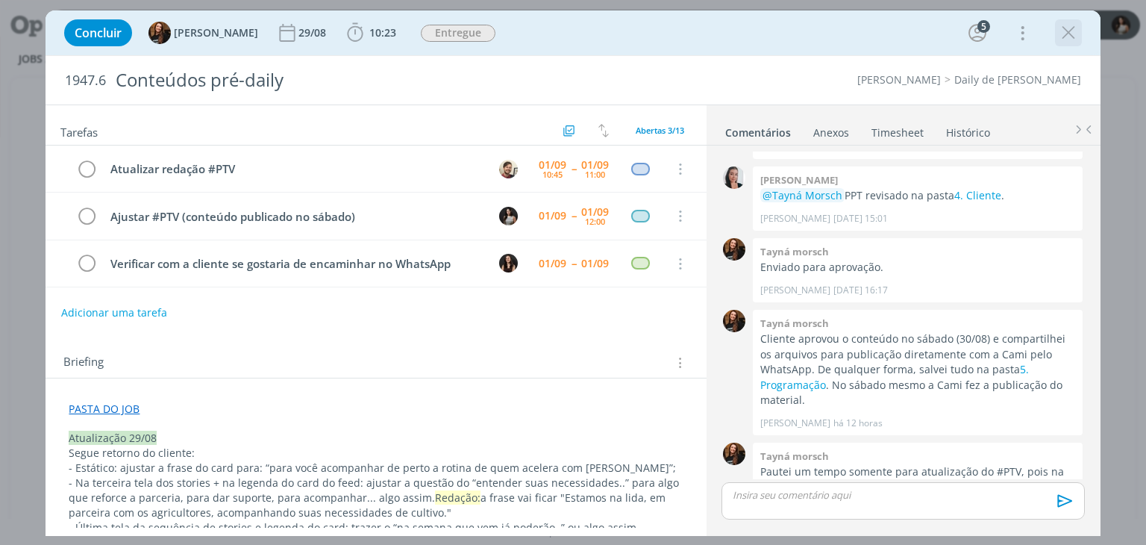
click at [1075, 43] on icon "dialog" at bounding box center [1068, 33] width 22 height 22
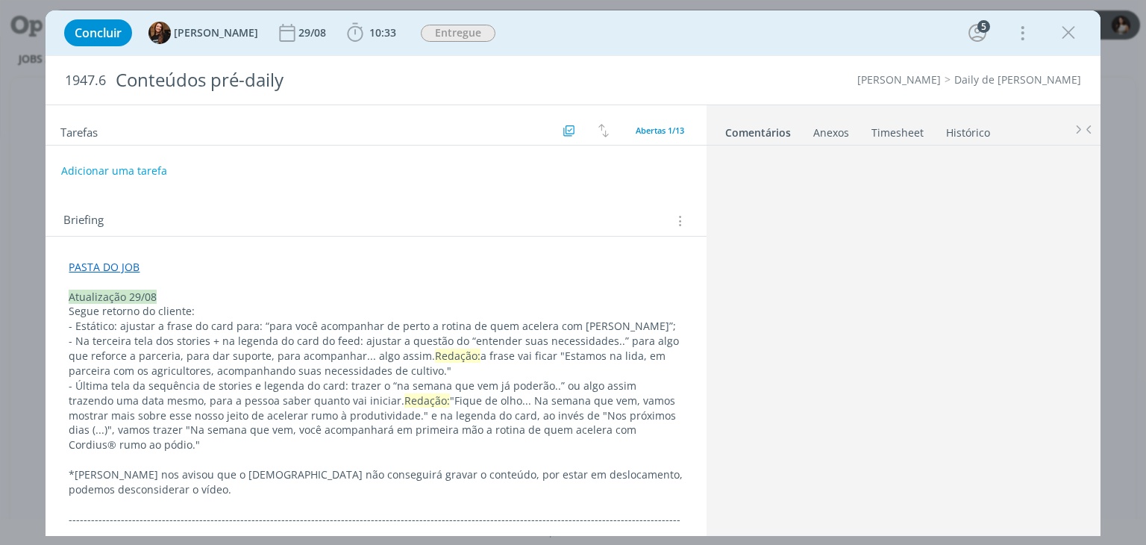
scroll to position [1277, 0]
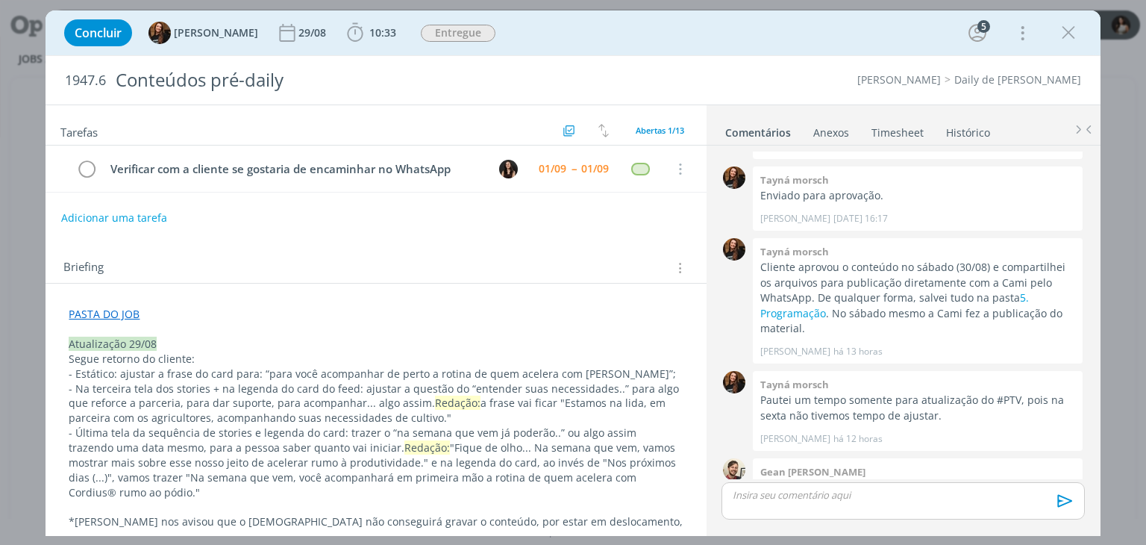
click at [912, 128] on link "Timesheet" at bounding box center [898, 130] width 54 height 22
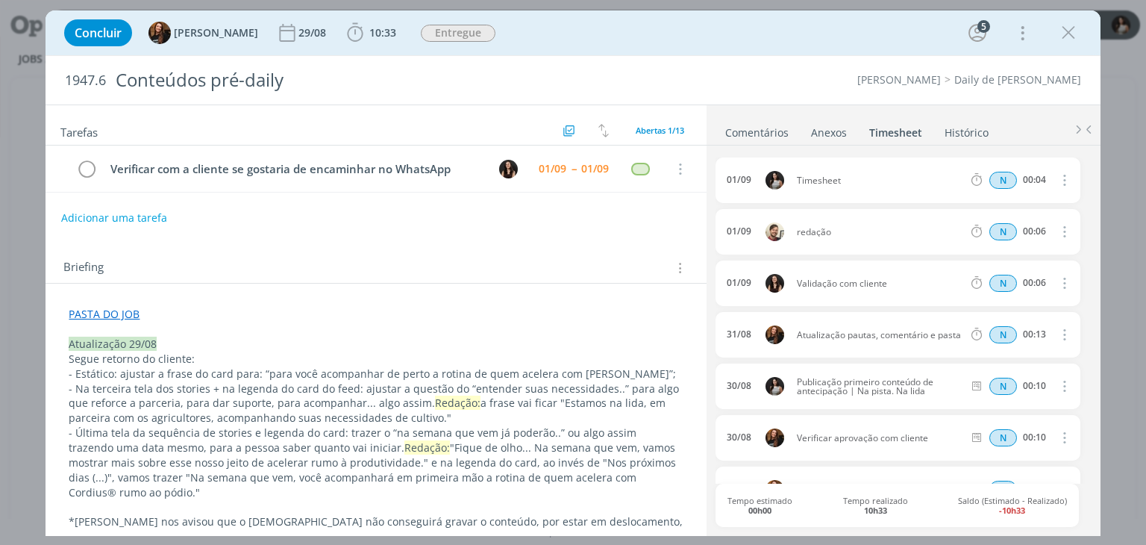
click at [1060, 175] on icon "dialog" at bounding box center [1063, 180] width 16 height 18
click at [1022, 222] on link "Editar" at bounding box center [1022, 229] width 118 height 24
drag, startPoint x: 847, startPoint y: 178, endPoint x: 787, endPoint y: 181, distance: 59.7
click at [787, 181] on div "[DATE] 11:07 Timesheet Selecione a tarefa N 00:04" at bounding box center [898, 180] width 364 height 46
click at [863, 113] on ul "Comentários Anexos 0 Timesheet Histórico" at bounding box center [904, 125] width 394 height 40
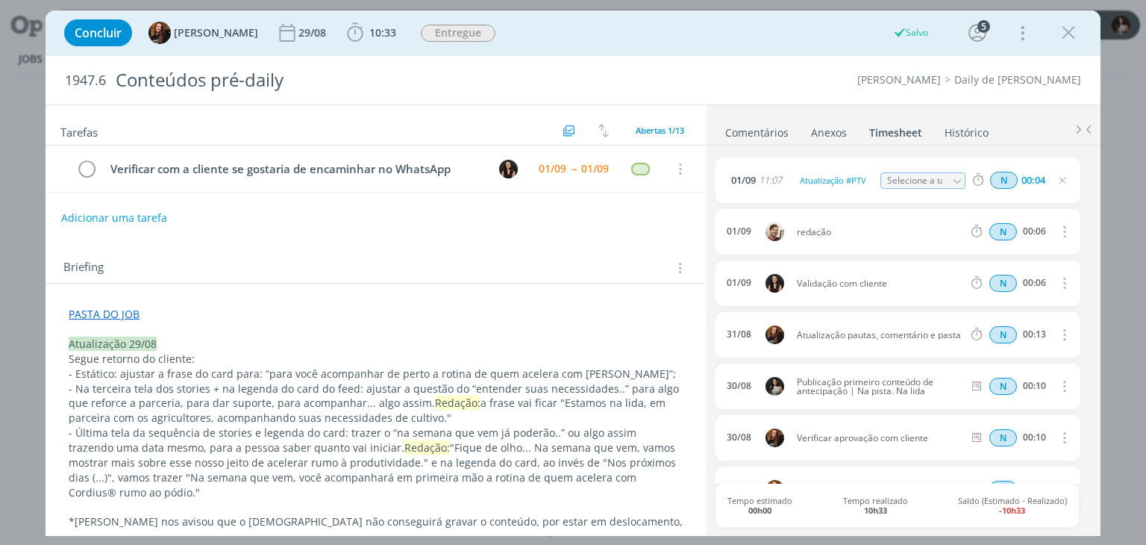
click at [774, 129] on link "Comentários" at bounding box center [757, 130] width 65 height 22
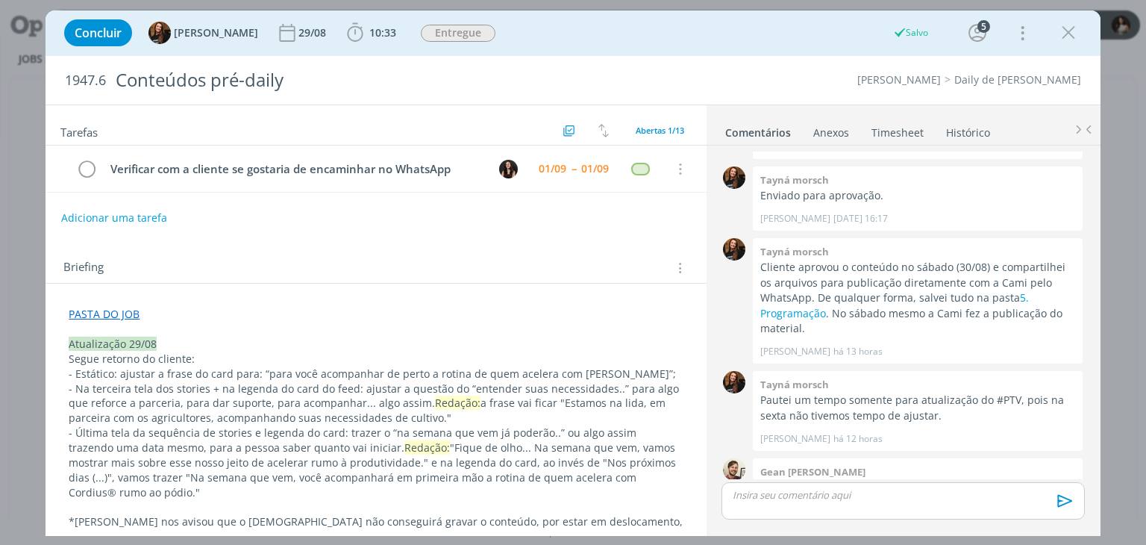
click at [837, 487] on div "dialog" at bounding box center [903, 500] width 363 height 37
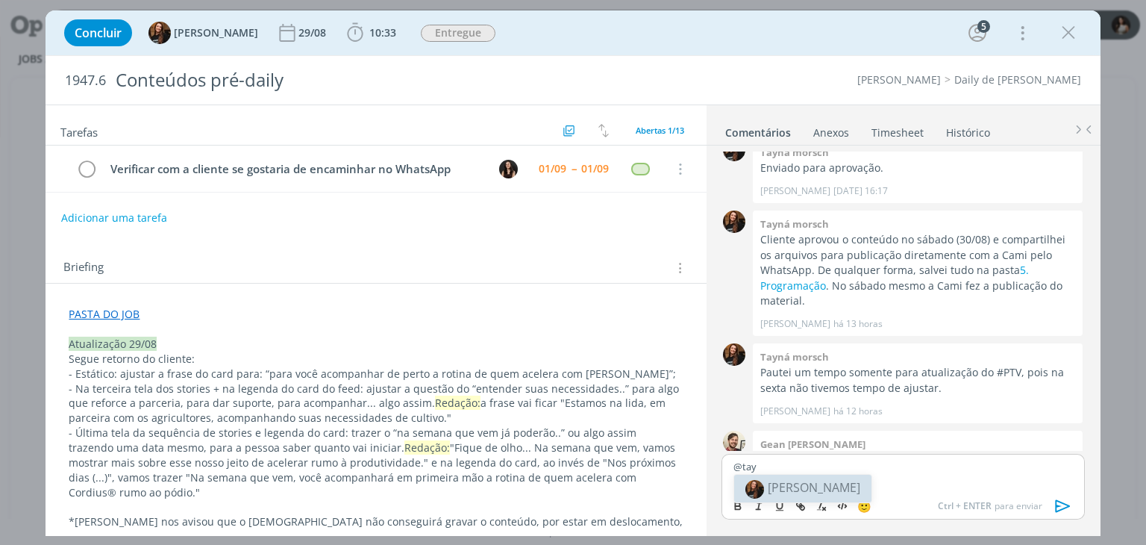
click at [817, 481] on span "[PERSON_NAME]" at bounding box center [814, 487] width 93 height 16
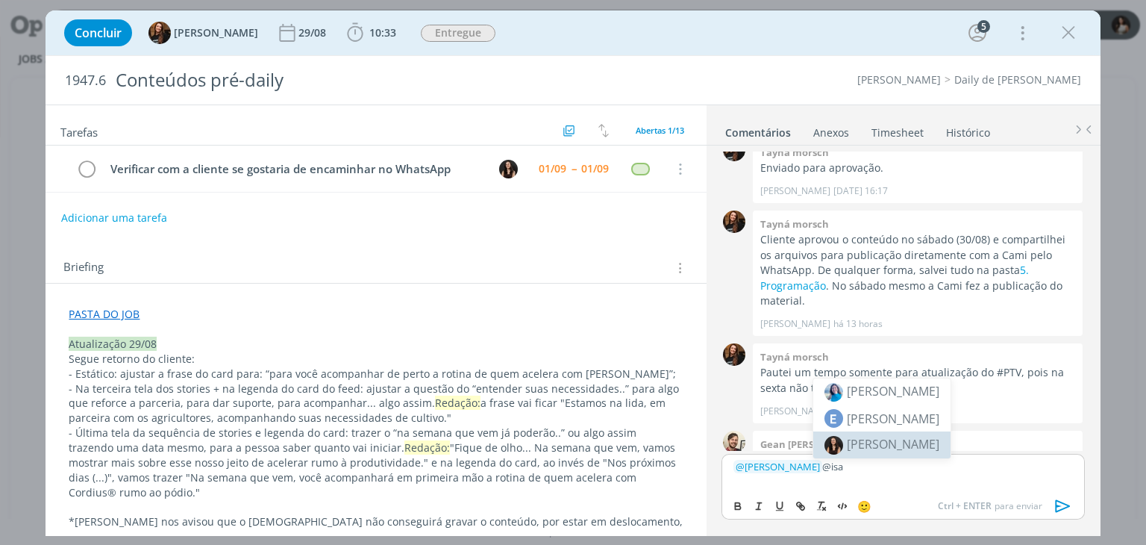
click at [874, 443] on span "[PERSON_NAME]" at bounding box center [893, 444] width 93 height 16
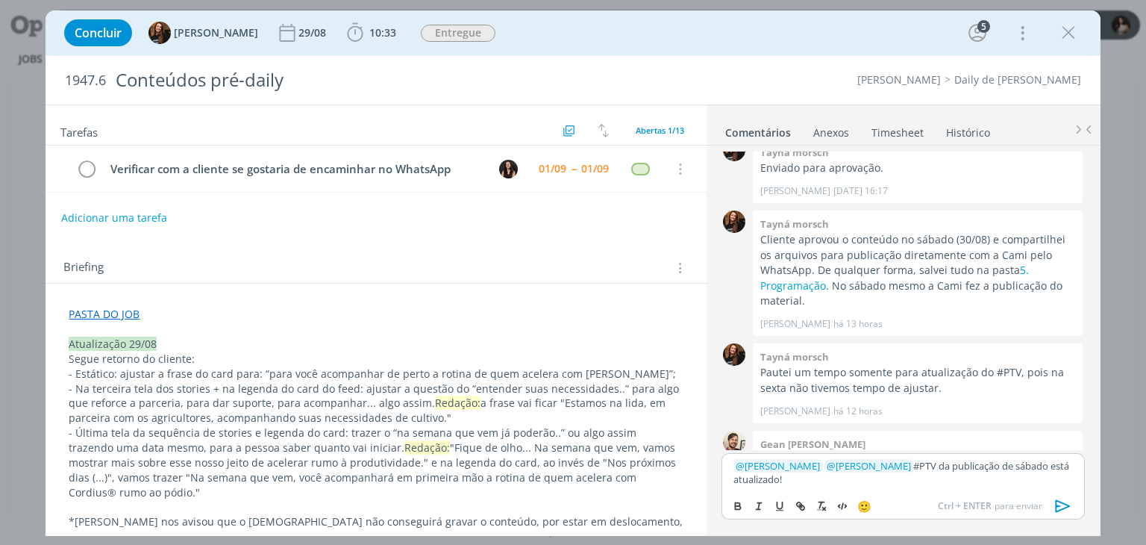
click at [1069, 507] on icon "dialog" at bounding box center [1063, 506] width 22 height 22
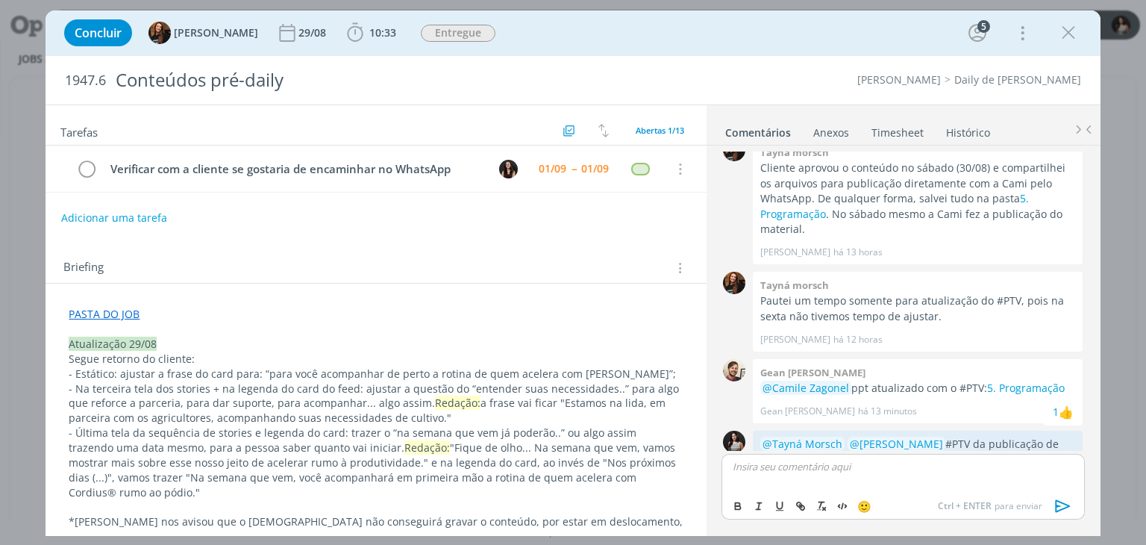
drag, startPoint x: 1075, startPoint y: 28, endPoint x: 893, endPoint y: 2, distance: 183.9
click at [1075, 28] on icon "dialog" at bounding box center [1068, 33] width 22 height 22
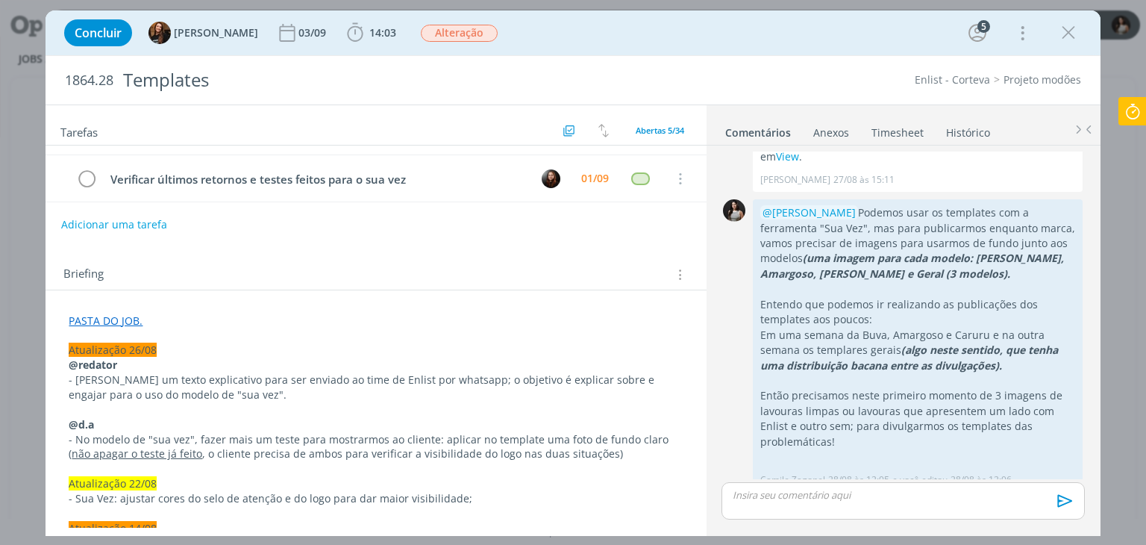
scroll to position [149, 0]
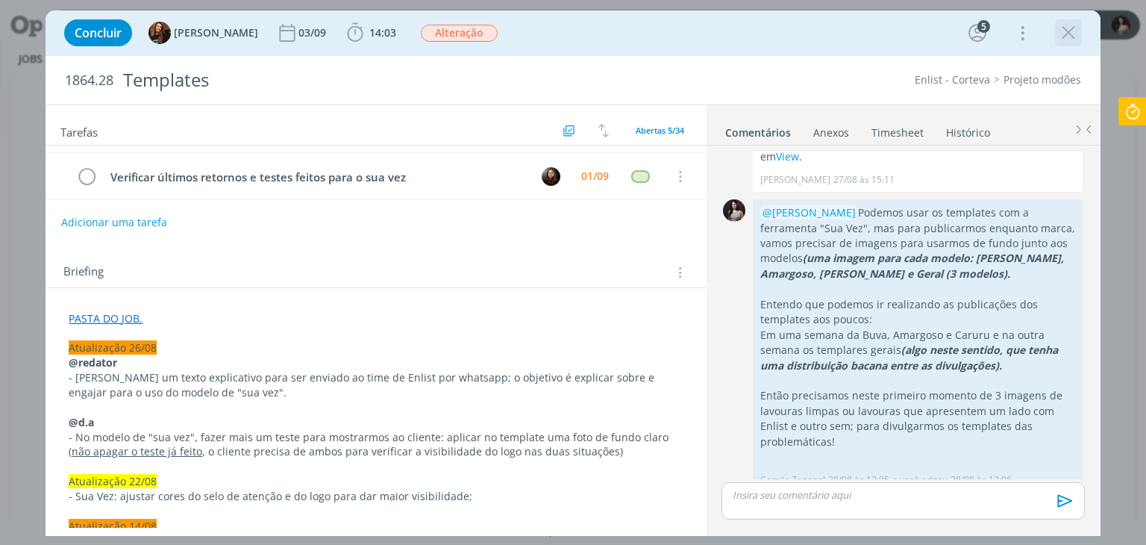
click at [1066, 37] on icon "dialog" at bounding box center [1068, 33] width 22 height 22
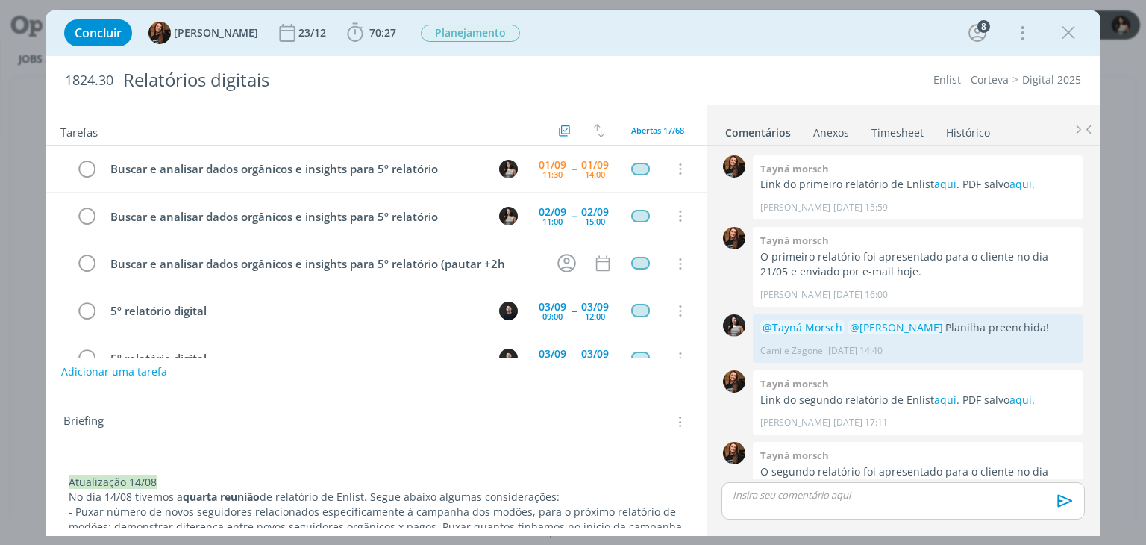
scroll to position [1338, 0]
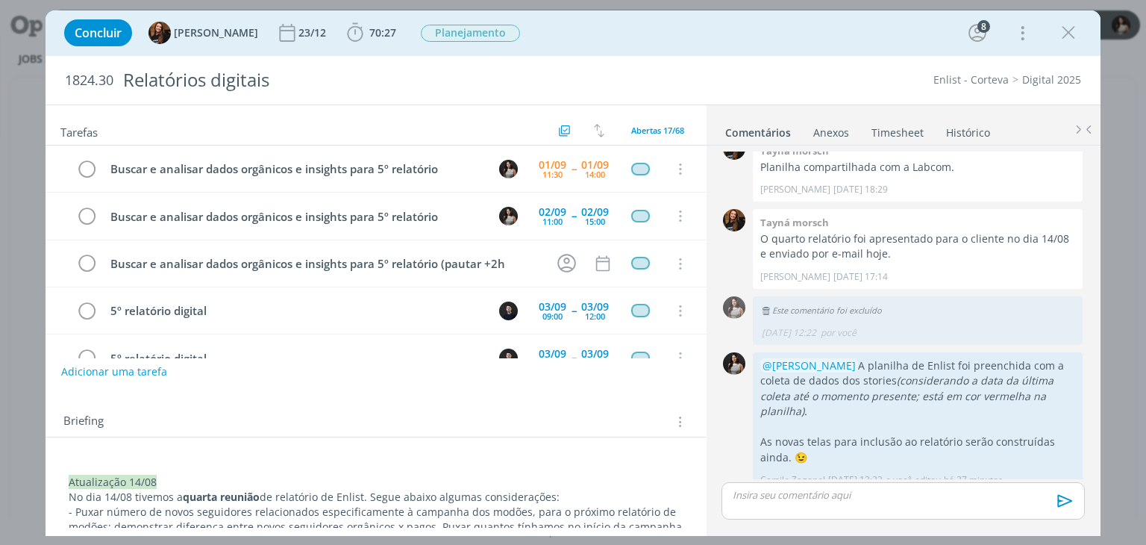
click at [907, 138] on link "Timesheet" at bounding box center [898, 130] width 54 height 22
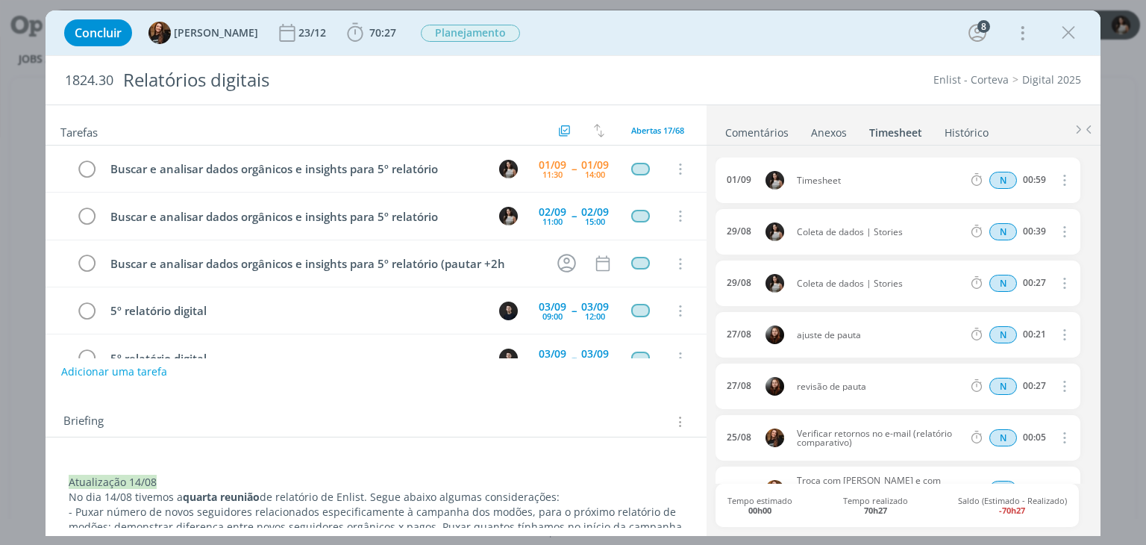
click at [1060, 178] on icon "dialog" at bounding box center [1063, 180] width 16 height 18
click at [1024, 231] on link "Editar" at bounding box center [1022, 229] width 118 height 24
drag, startPoint x: 857, startPoint y: 180, endPoint x: 770, endPoint y: 183, distance: 86.6
click at [770, 183] on div "[DATE] 12:07 Timesheet Selecione a tarefa N 00:59" at bounding box center [898, 180] width 364 height 46
click at [916, 98] on div "1824.30 Relatórios digitais Enlist - Corteva Digital 2025" at bounding box center [573, 80] width 1055 height 49
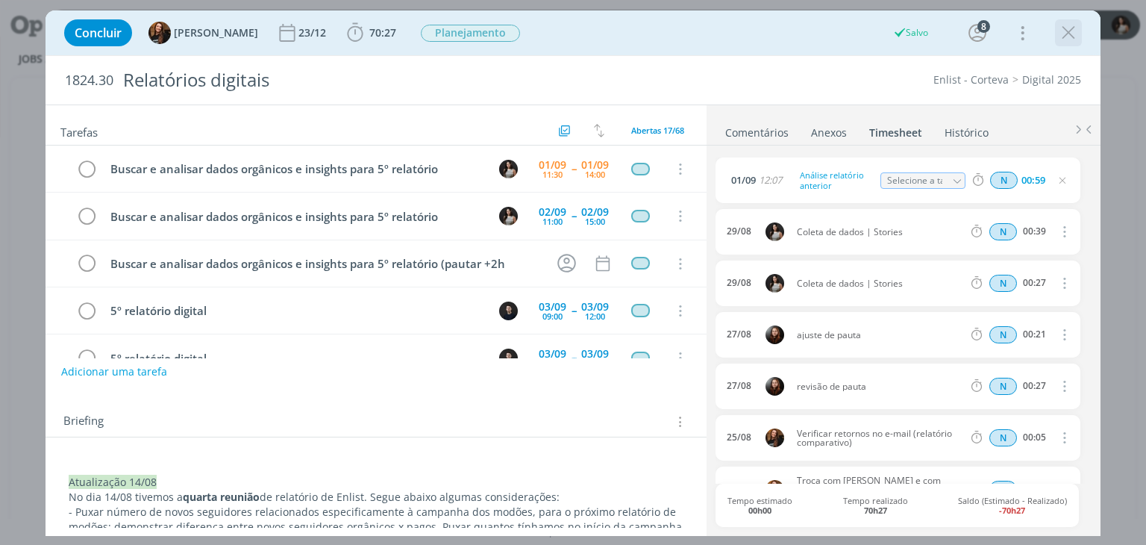
click at [1072, 38] on icon "dialog" at bounding box center [1068, 33] width 22 height 22
